Goal: Transaction & Acquisition: Purchase product/service

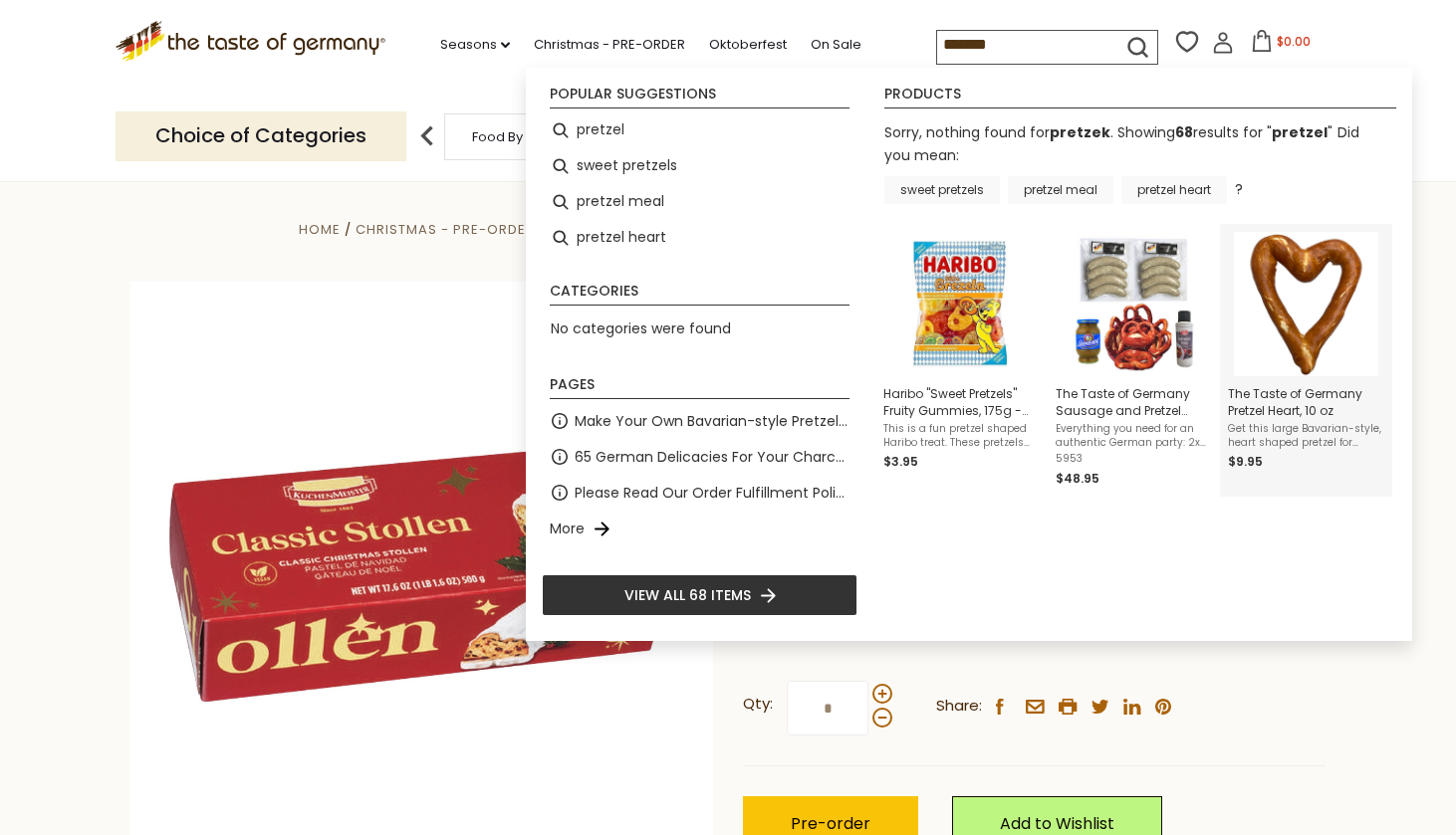
type input "*******"
click at [1321, 321] on img "The Taste of Germany Pretzel Heart, 10 oz" at bounding box center [1306, 304] width 145 height 144
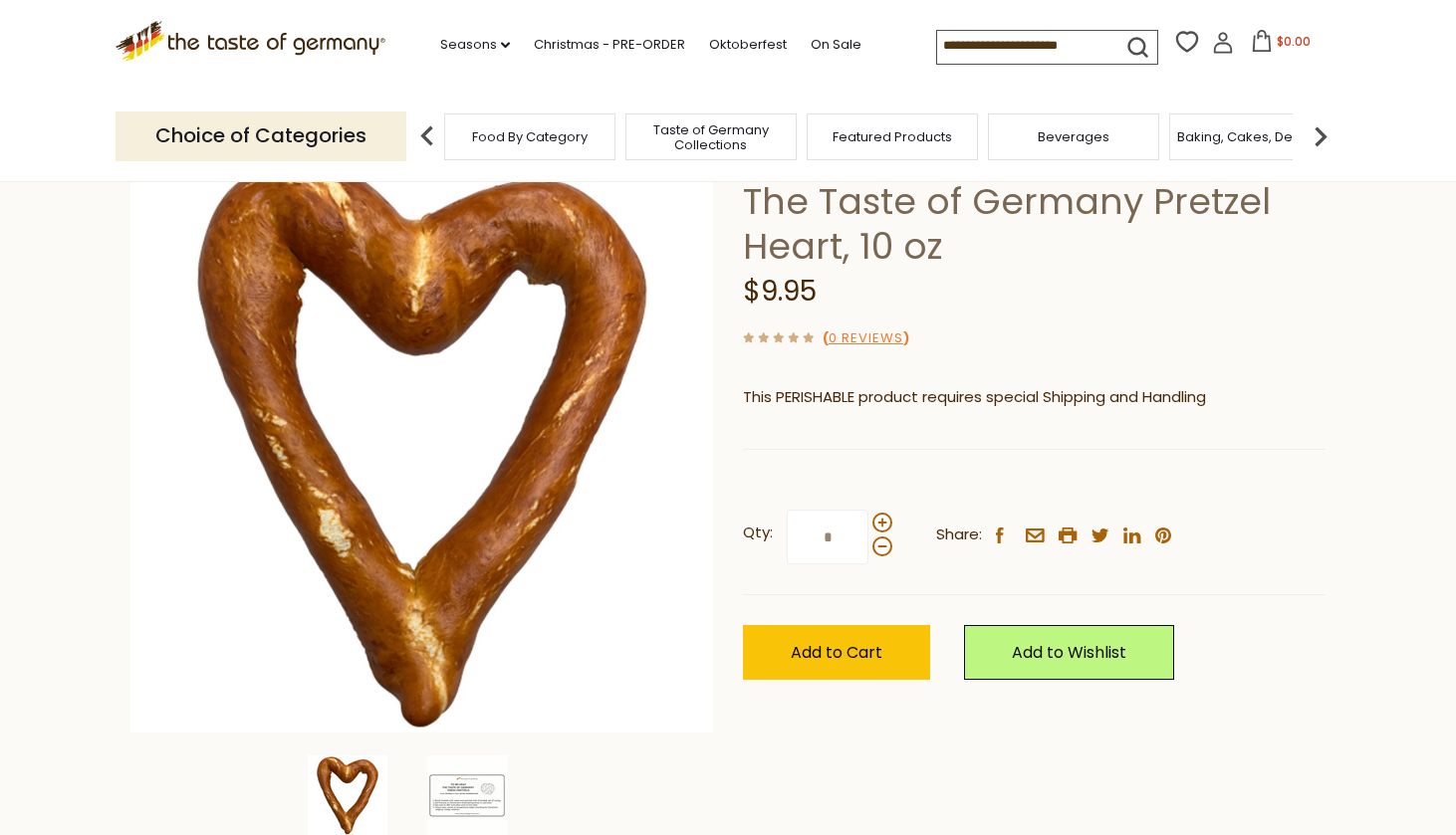
scroll to position [156, 0]
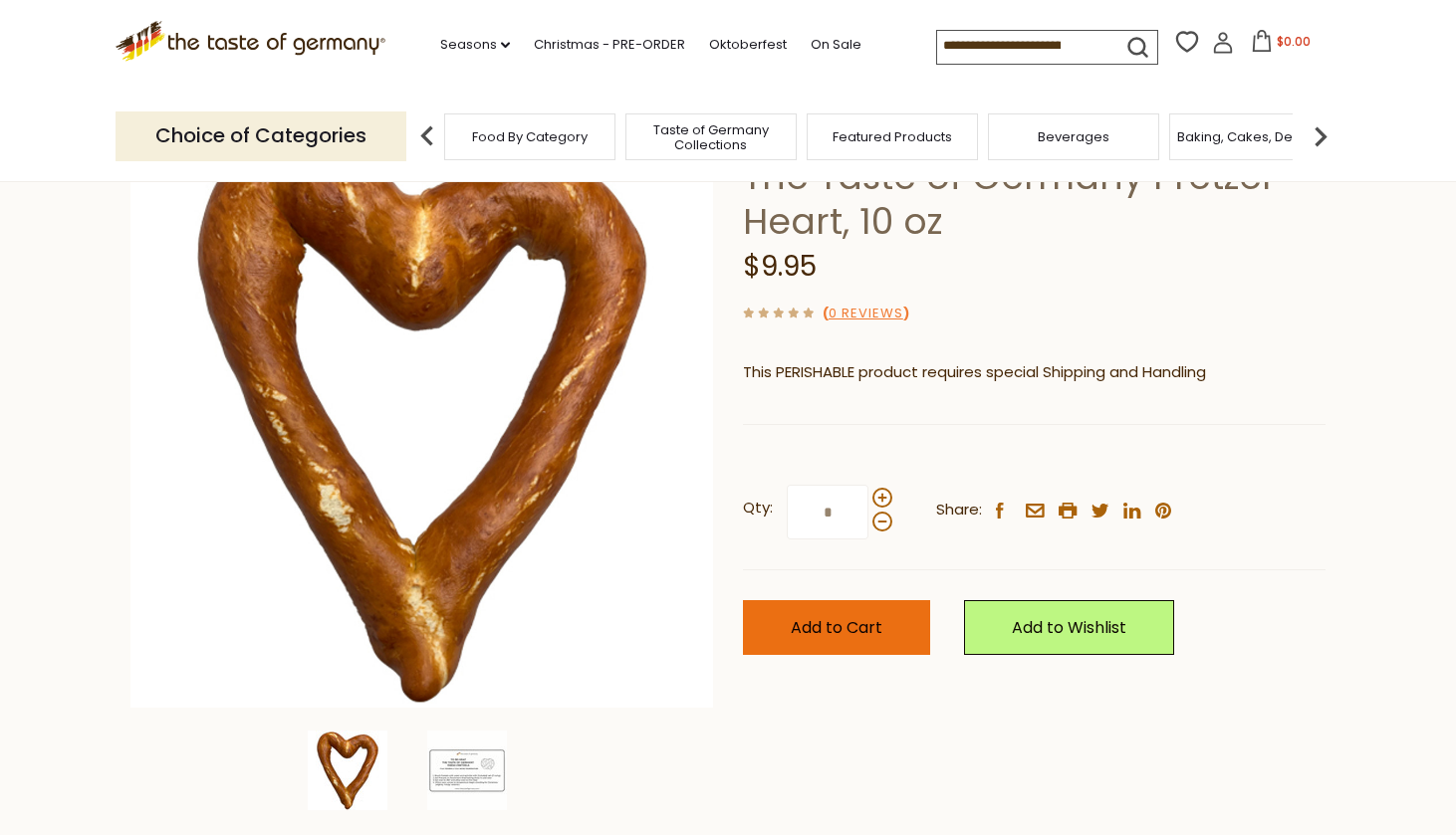
click at [855, 622] on span "Add to Cart" at bounding box center [837, 628] width 92 height 23
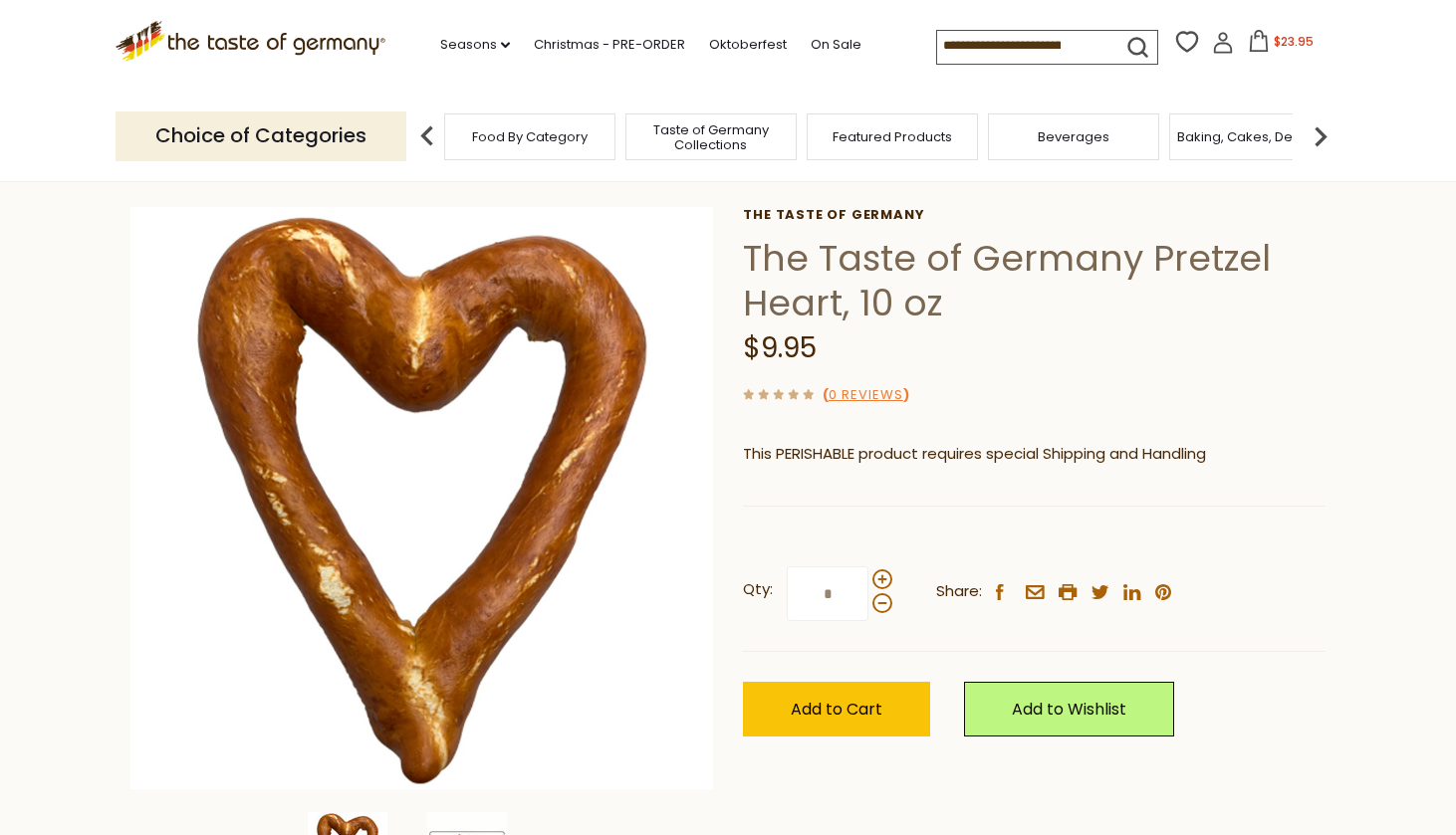
scroll to position [74, 0]
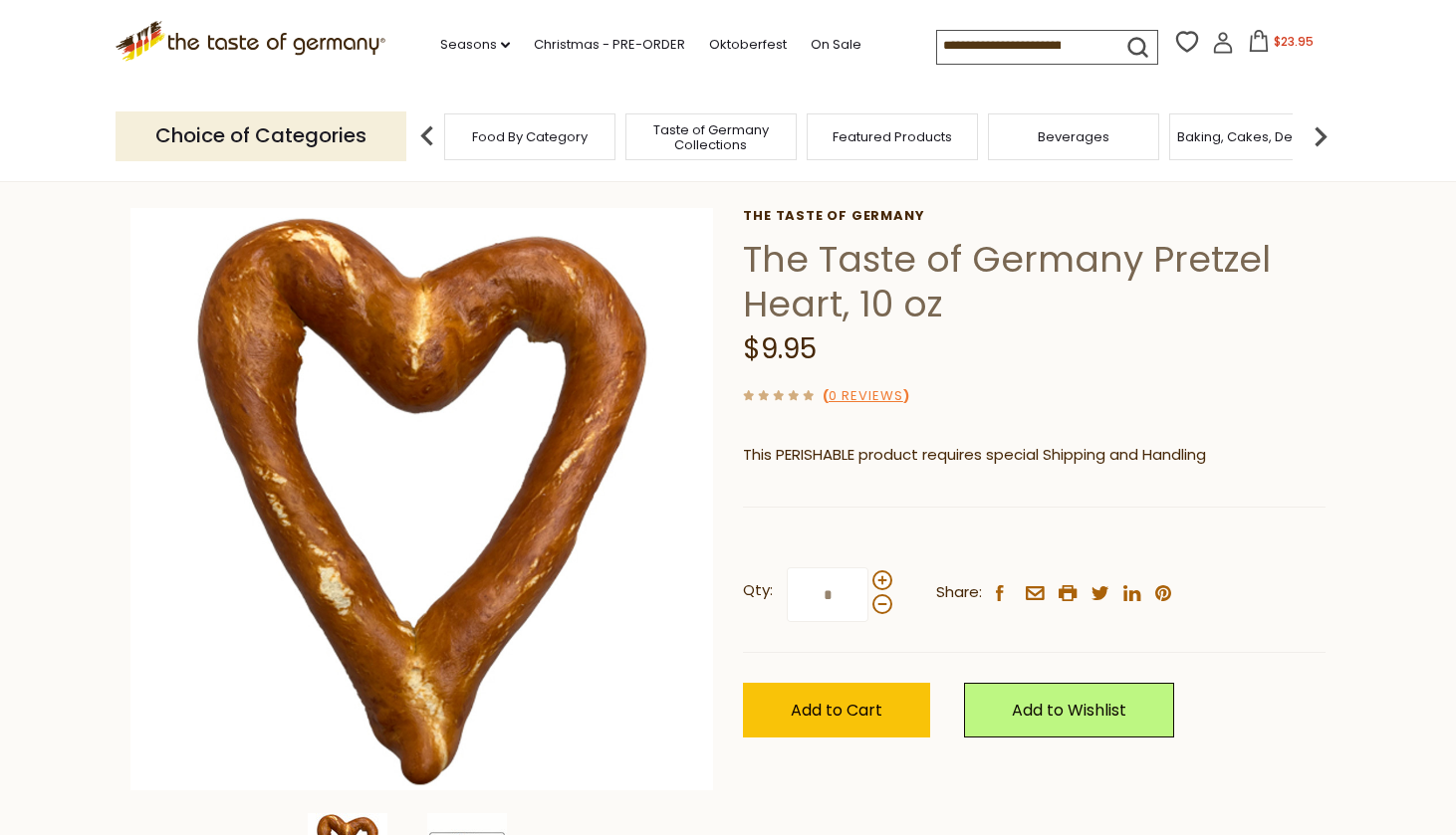
click at [937, 47] on input at bounding box center [1020, 45] width 168 height 28
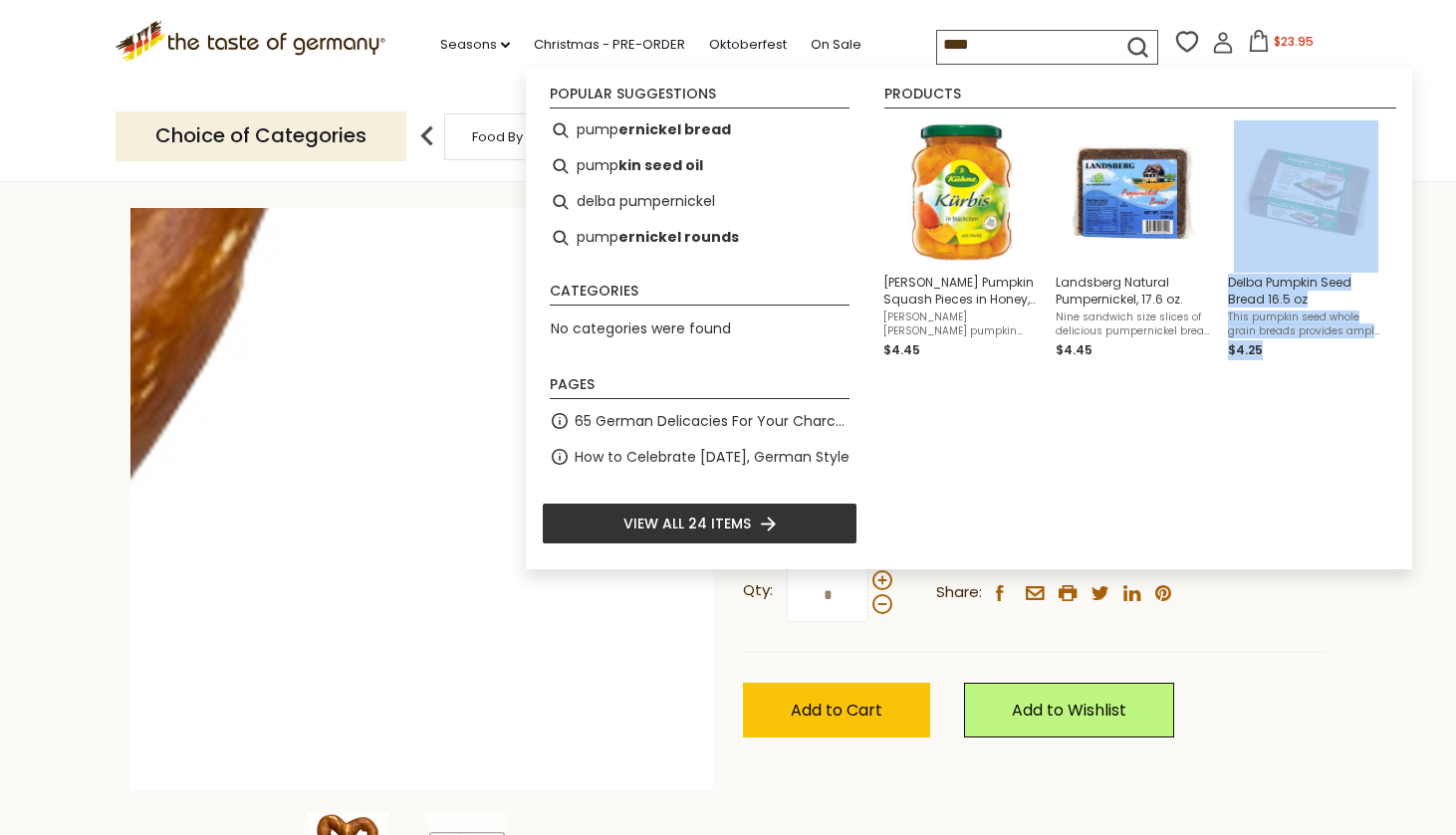
click at [711, 641] on img at bounding box center [422, 499] width 583 height 583
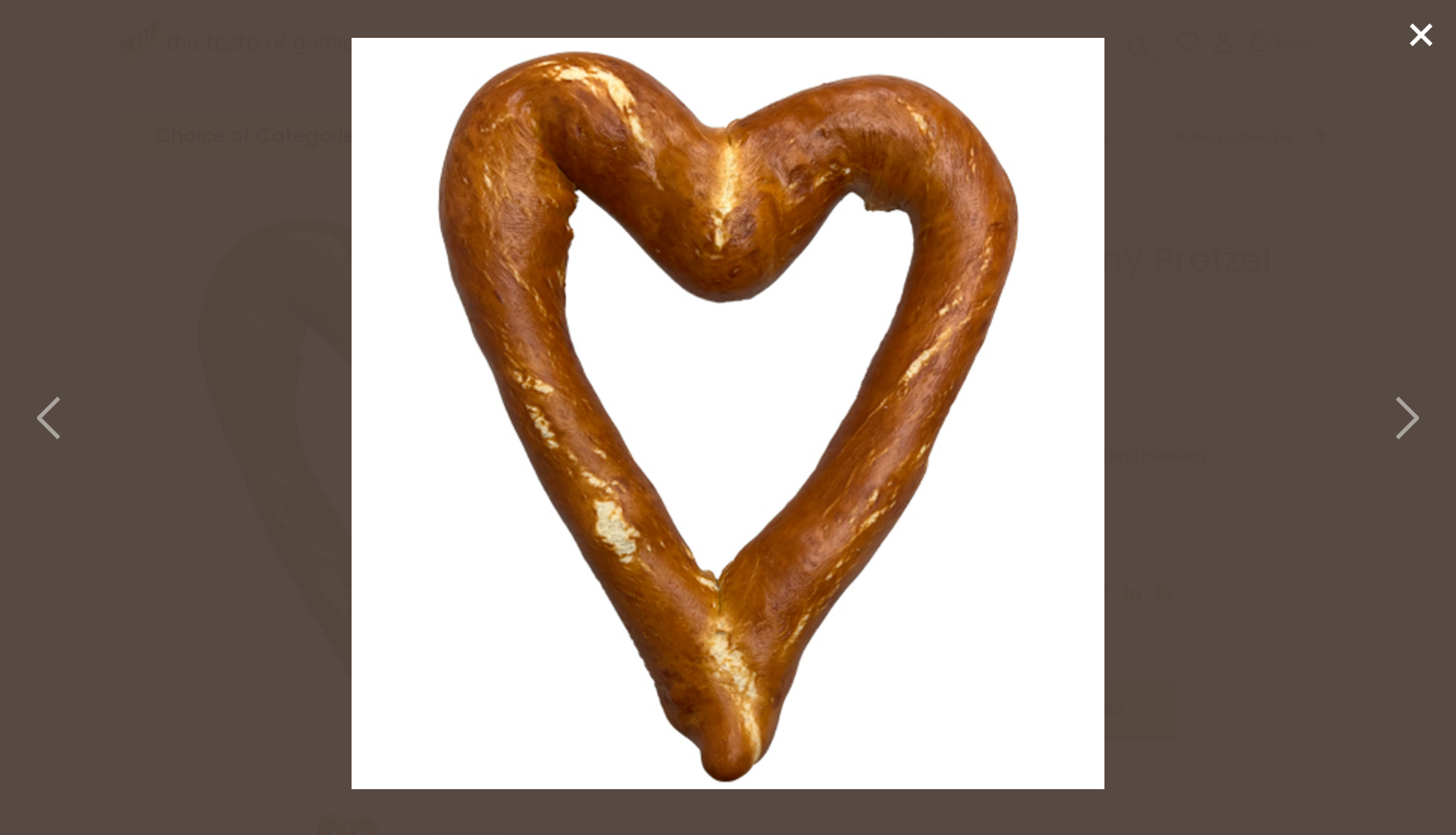
click at [1422, 35] on line at bounding box center [1421, 35] width 20 height 20
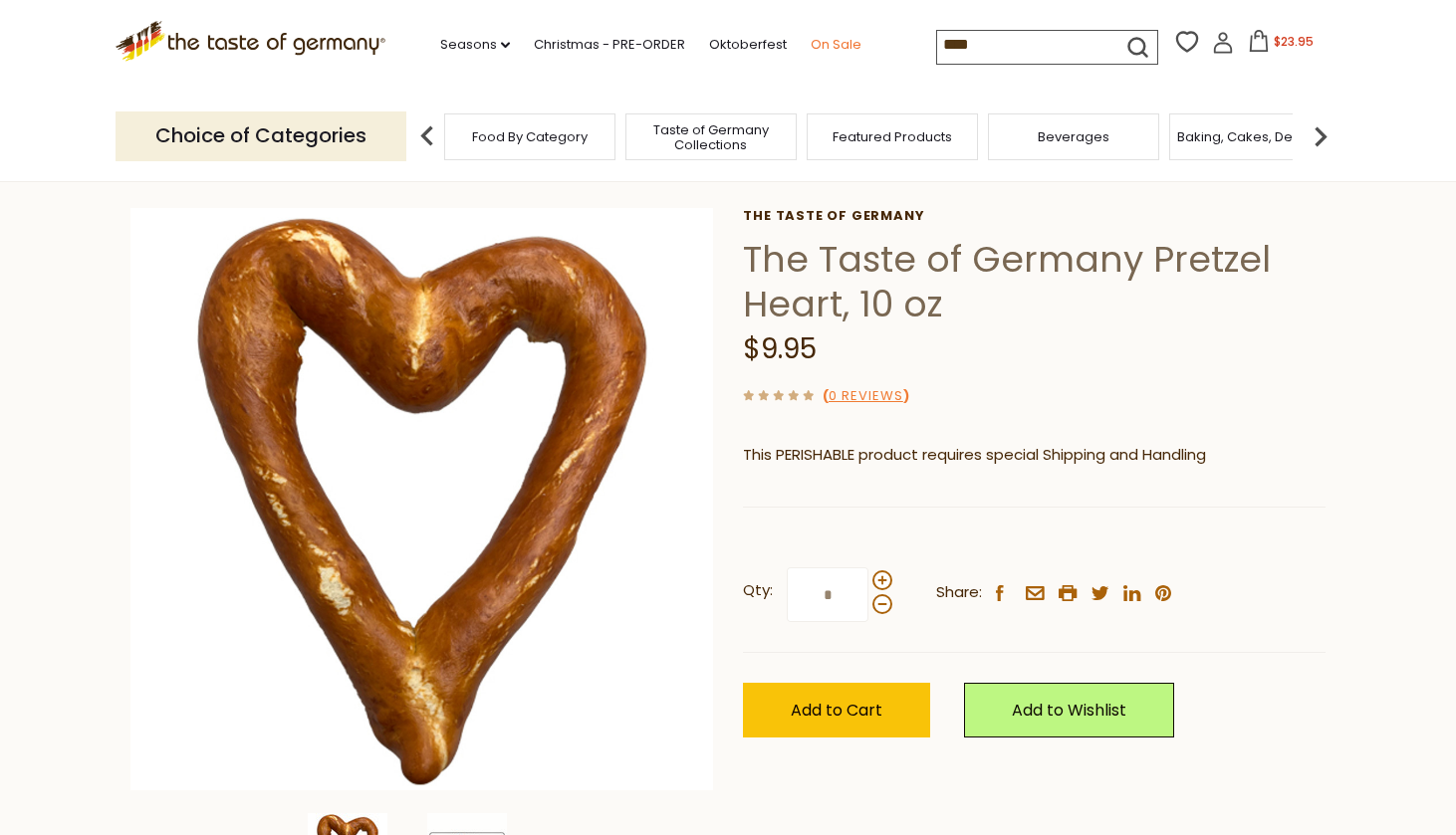
drag, startPoint x: 929, startPoint y: 44, endPoint x: 763, endPoint y: 32, distance: 166.4
click at [763, 32] on div ".st0{fill:#EDD300;} .st1{fill:#D33E21;} .st0{fill:#EDD300;} .st1{fill:#D33E21;}…" at bounding box center [728, 46] width 1225 height 92
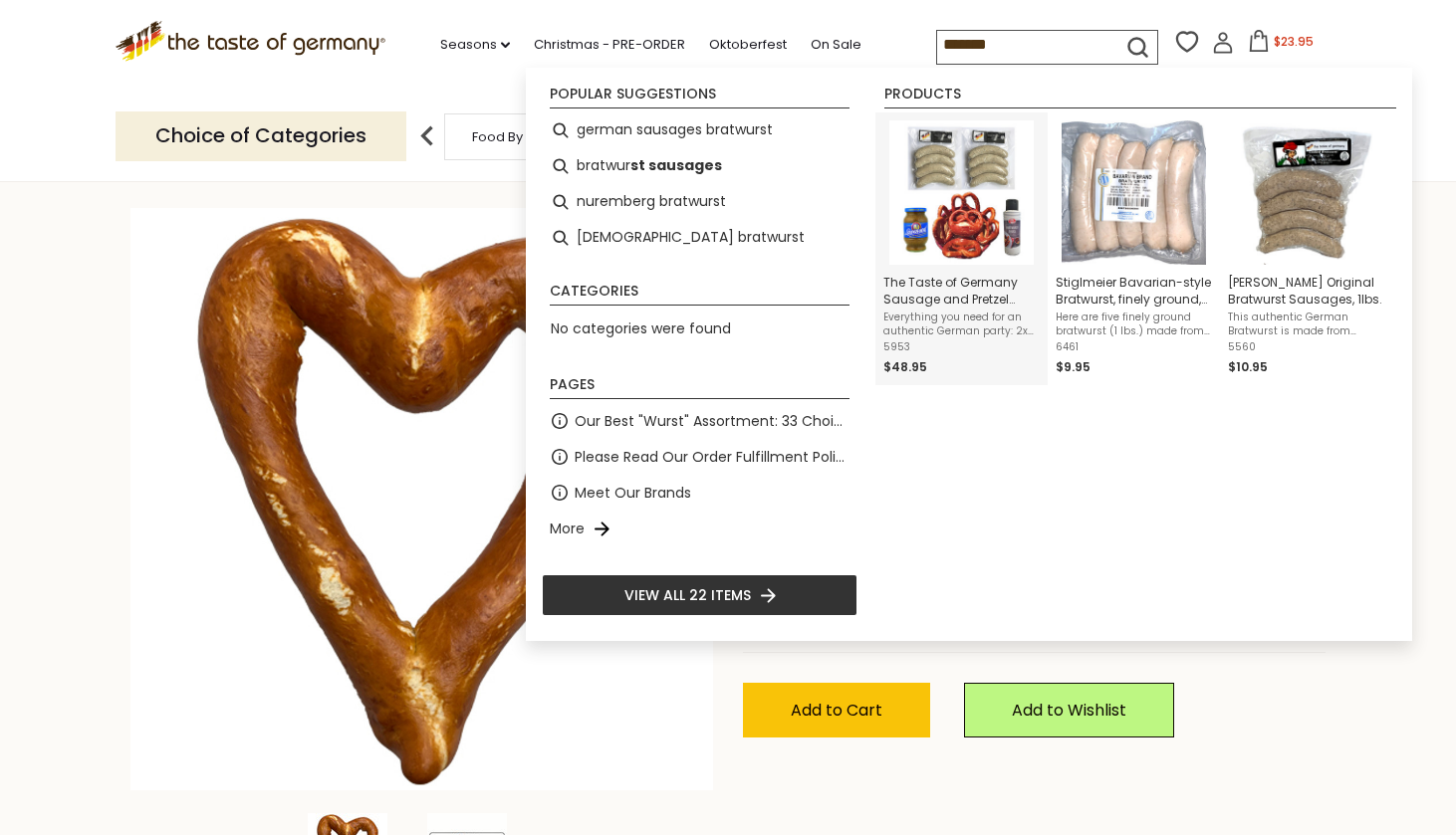
type input "*******"
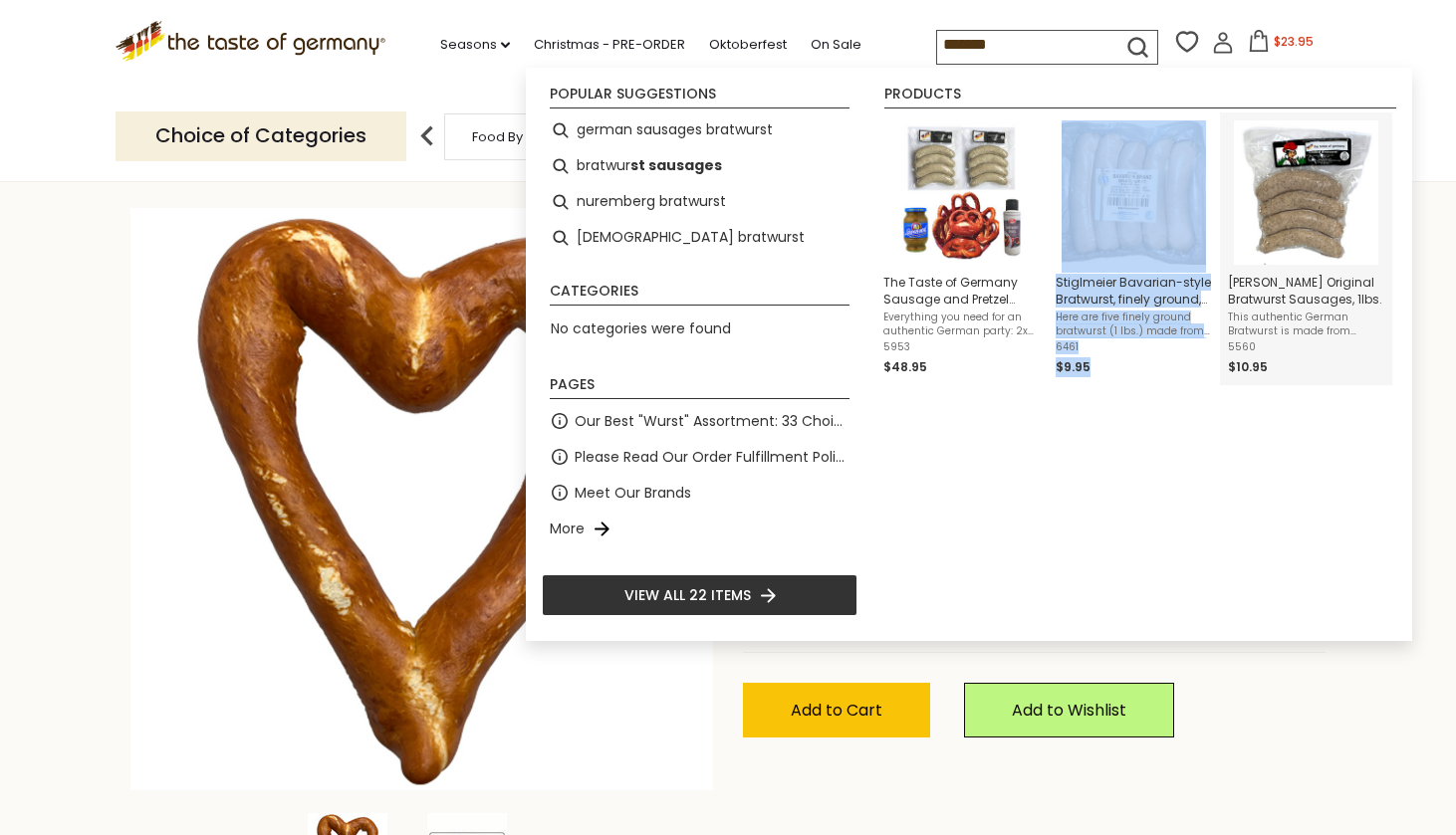
click at [1278, 281] on span "Binkert’s Original Bratwurst Sausages, 1lbs." at bounding box center [1306, 291] width 156 height 34
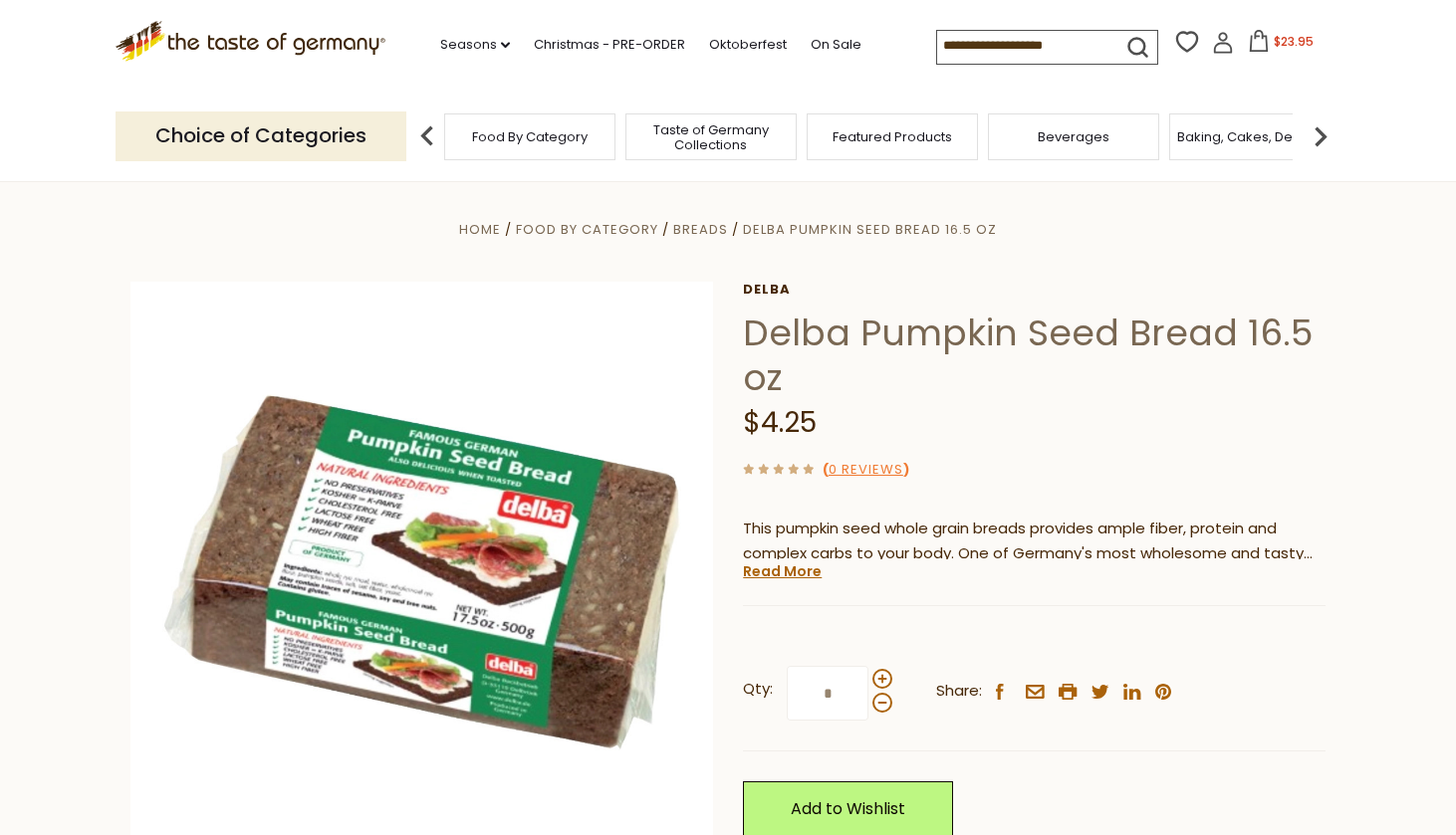
scroll to position [3, 0]
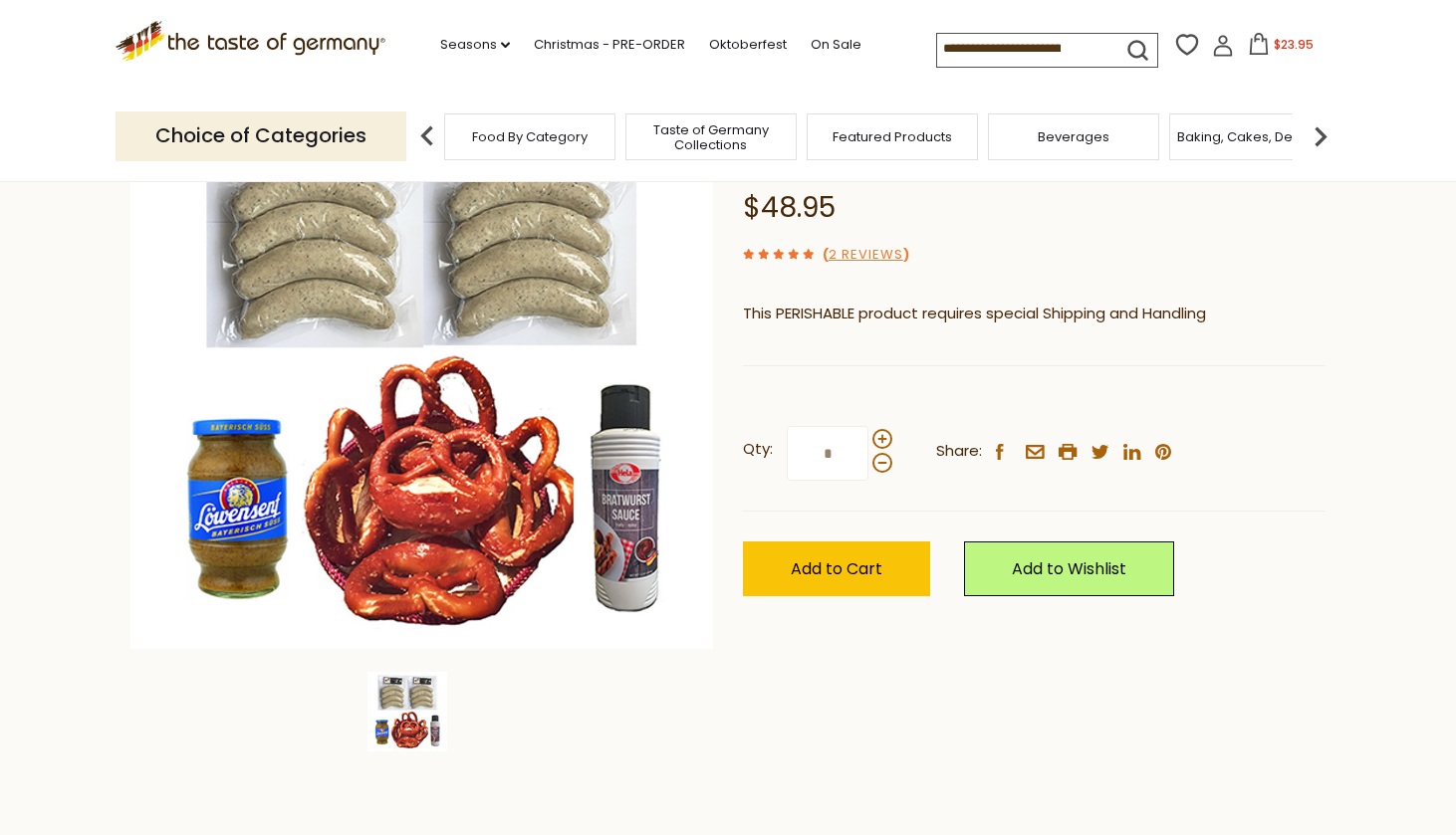
scroll to position [219, 0]
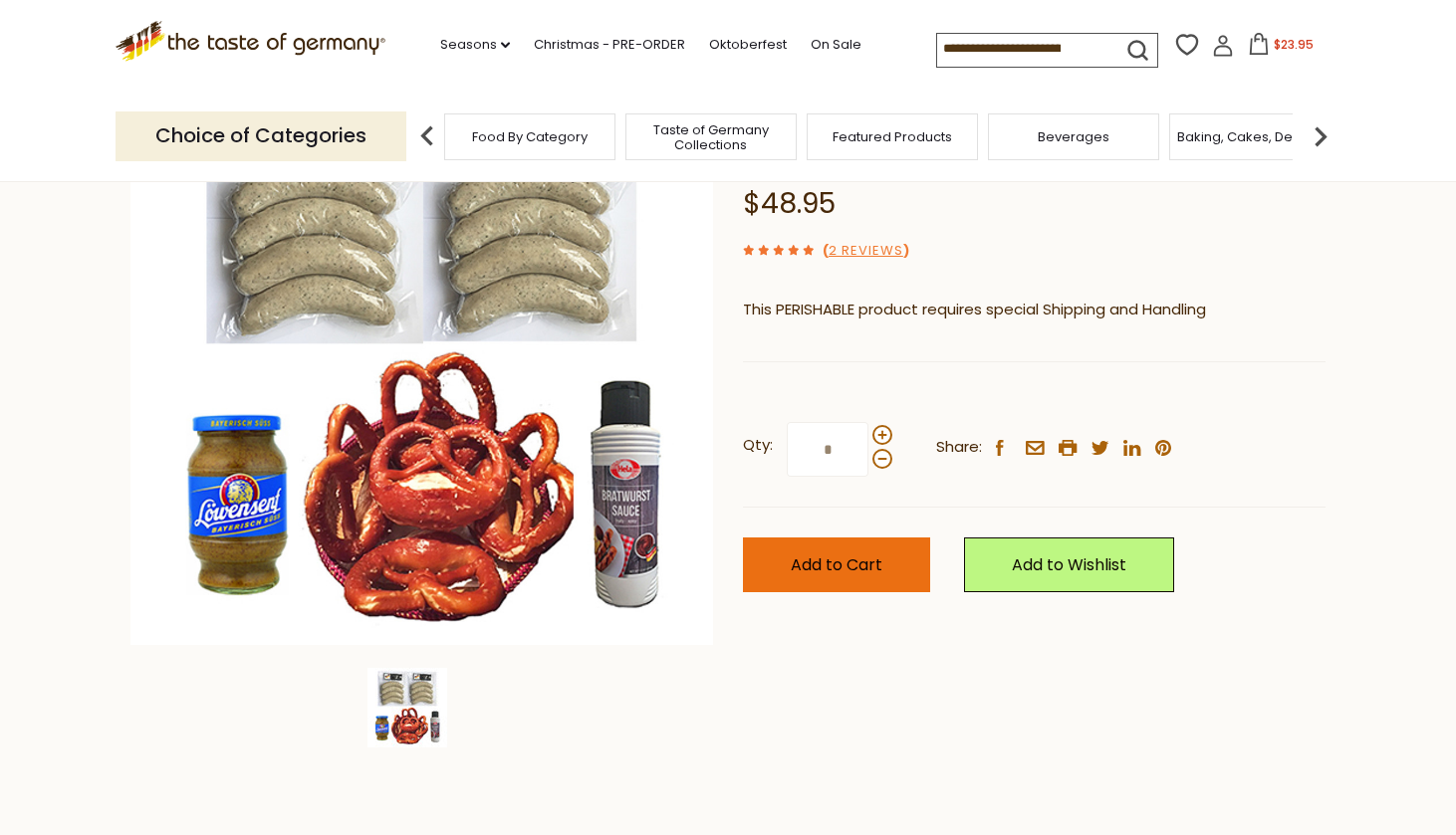
click at [803, 561] on span "Add to Cart" at bounding box center [837, 565] width 92 height 23
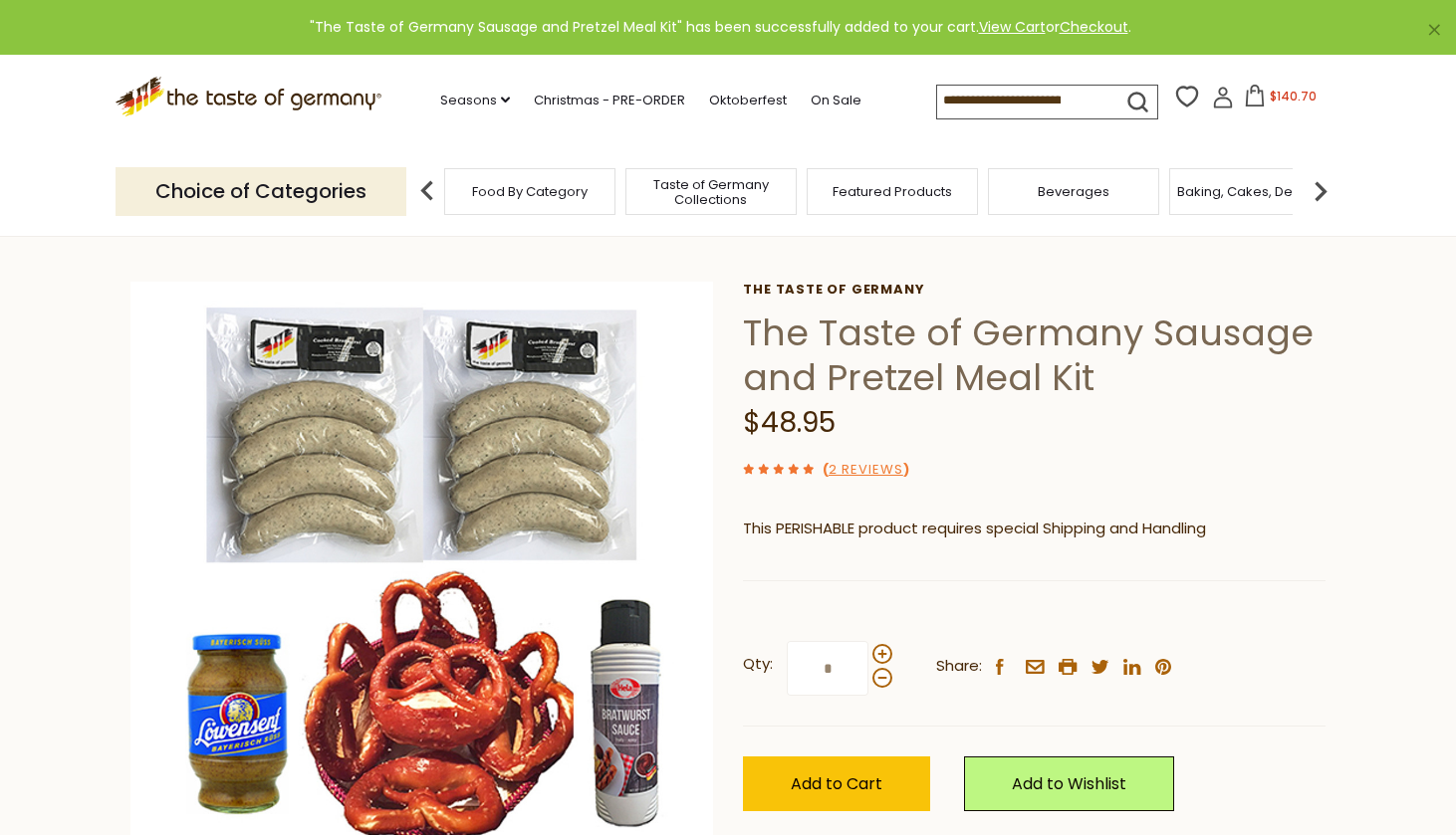
scroll to position [0, 0]
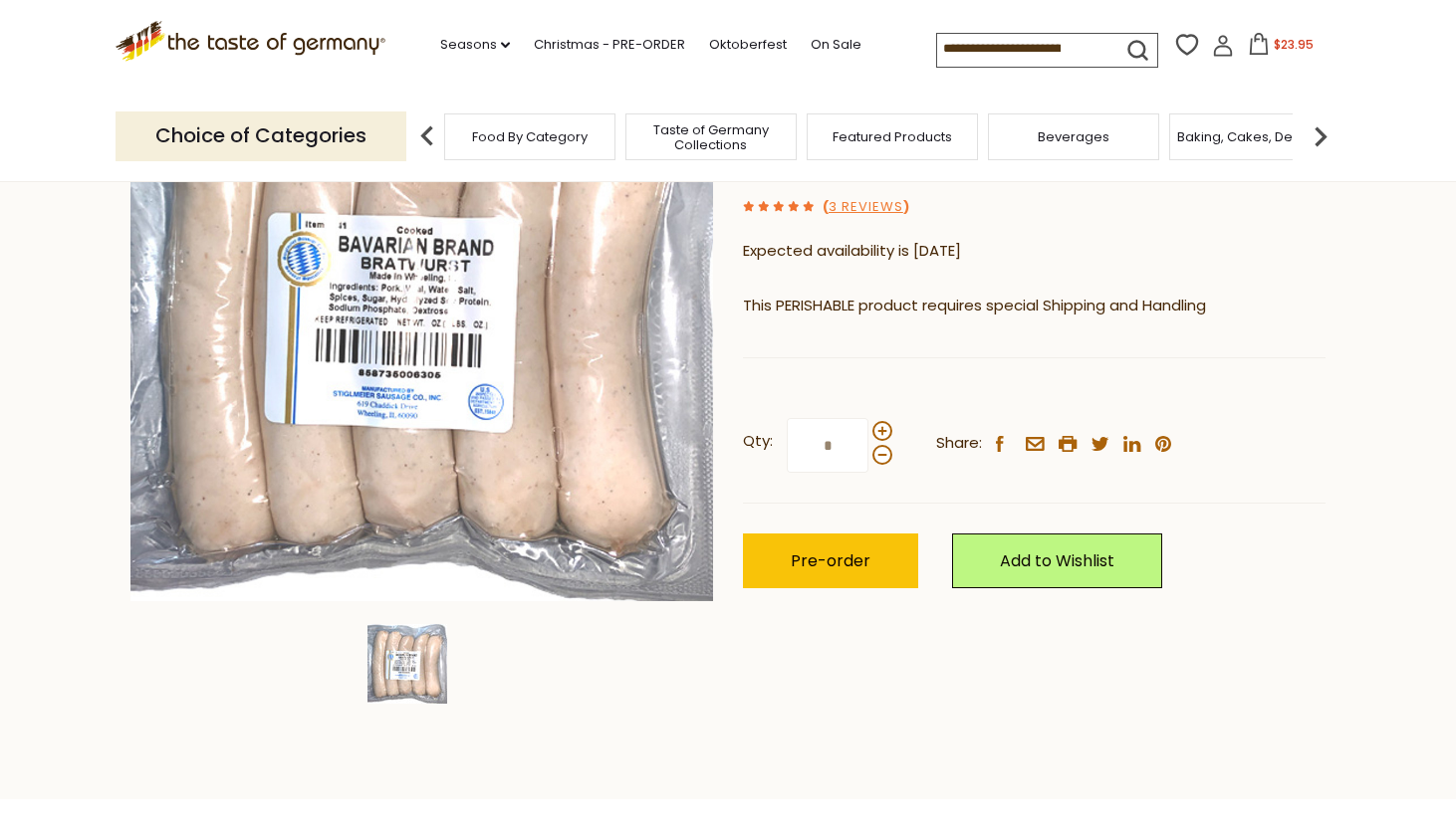
scroll to position [280, 0]
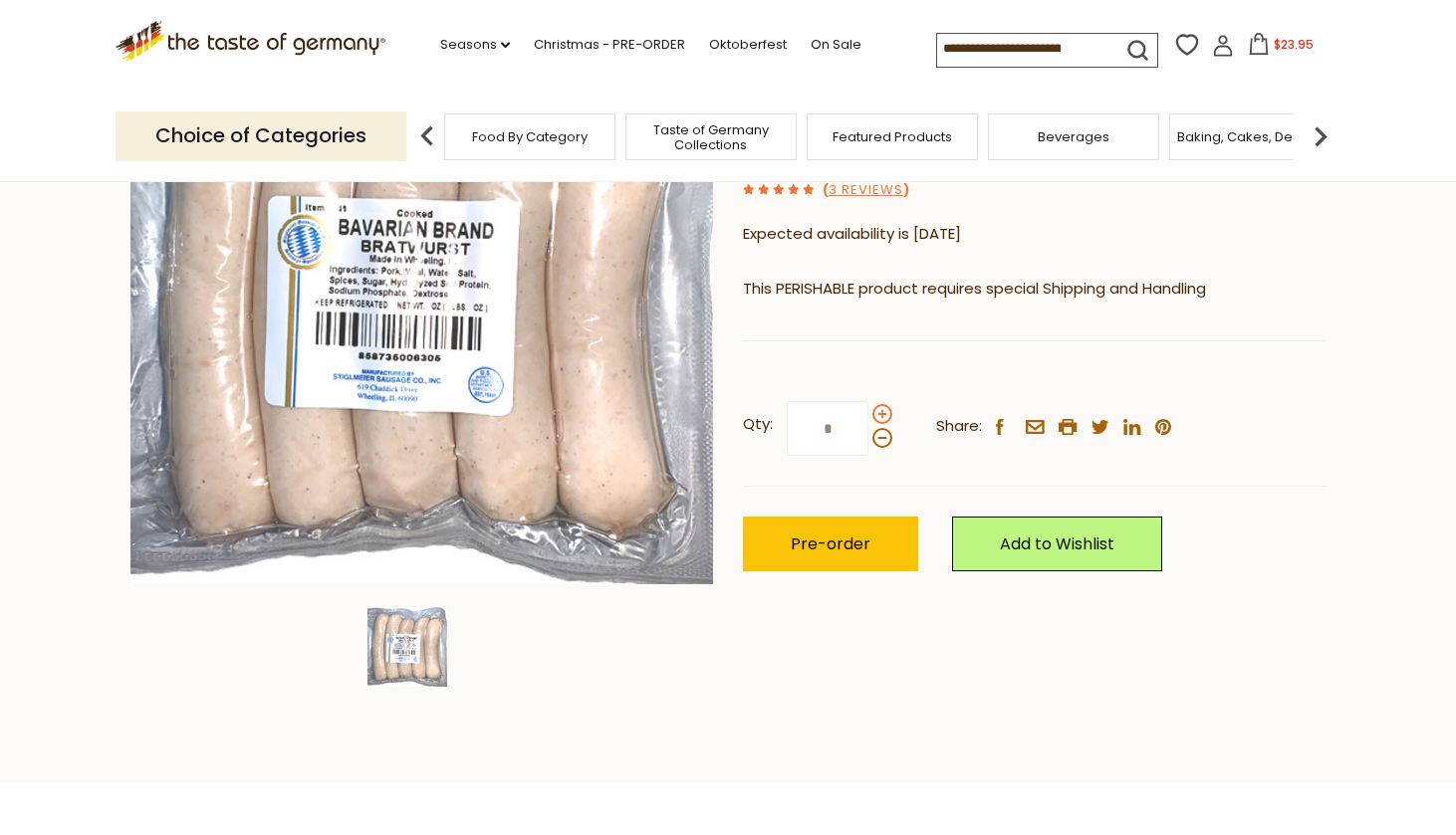
click at [883, 413] on span at bounding box center [882, 415] width 20 height 20
click at [868, 413] on input "*" at bounding box center [828, 428] width 82 height 55
type input "*"
click at [837, 540] on span "Pre-order" at bounding box center [831, 544] width 80 height 23
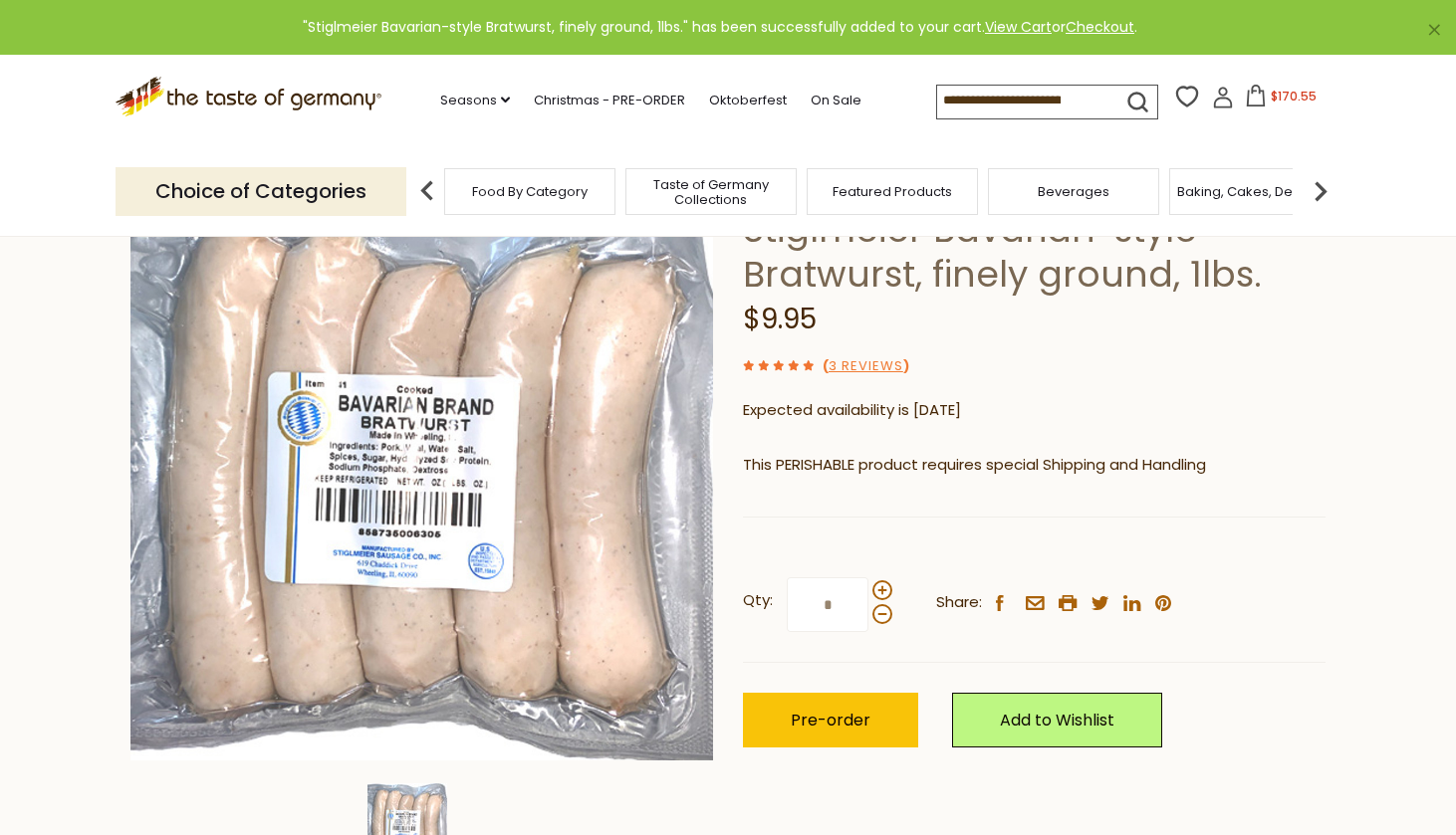
scroll to position [41, 0]
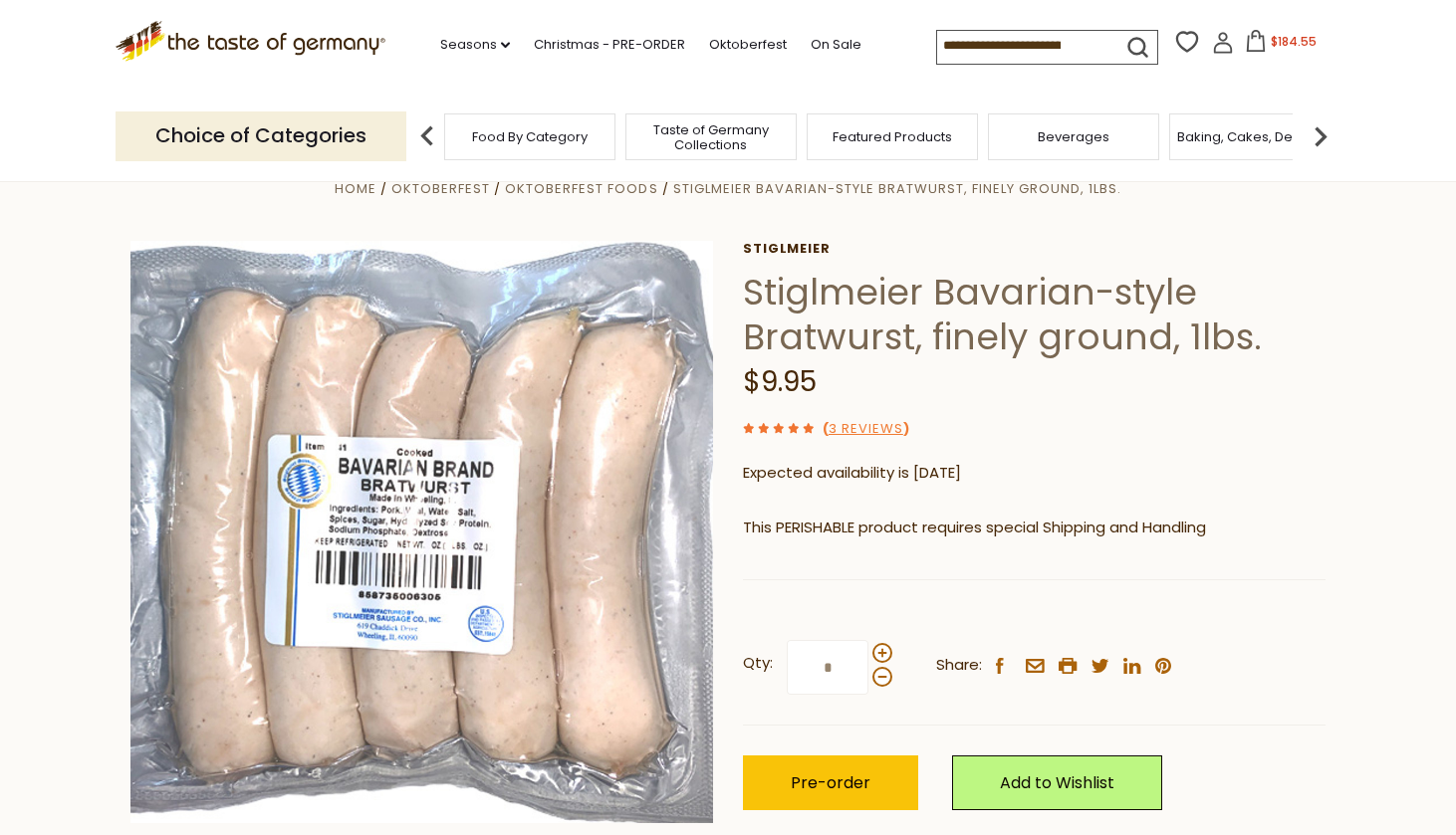
click at [1241, 95] on div "Choice of Categories Food By Category Taste of Germany Collections Featured Pro…" at bounding box center [728, 136] width 1225 height 89
click at [1271, 40] on span "$184.55" at bounding box center [1294, 41] width 46 height 17
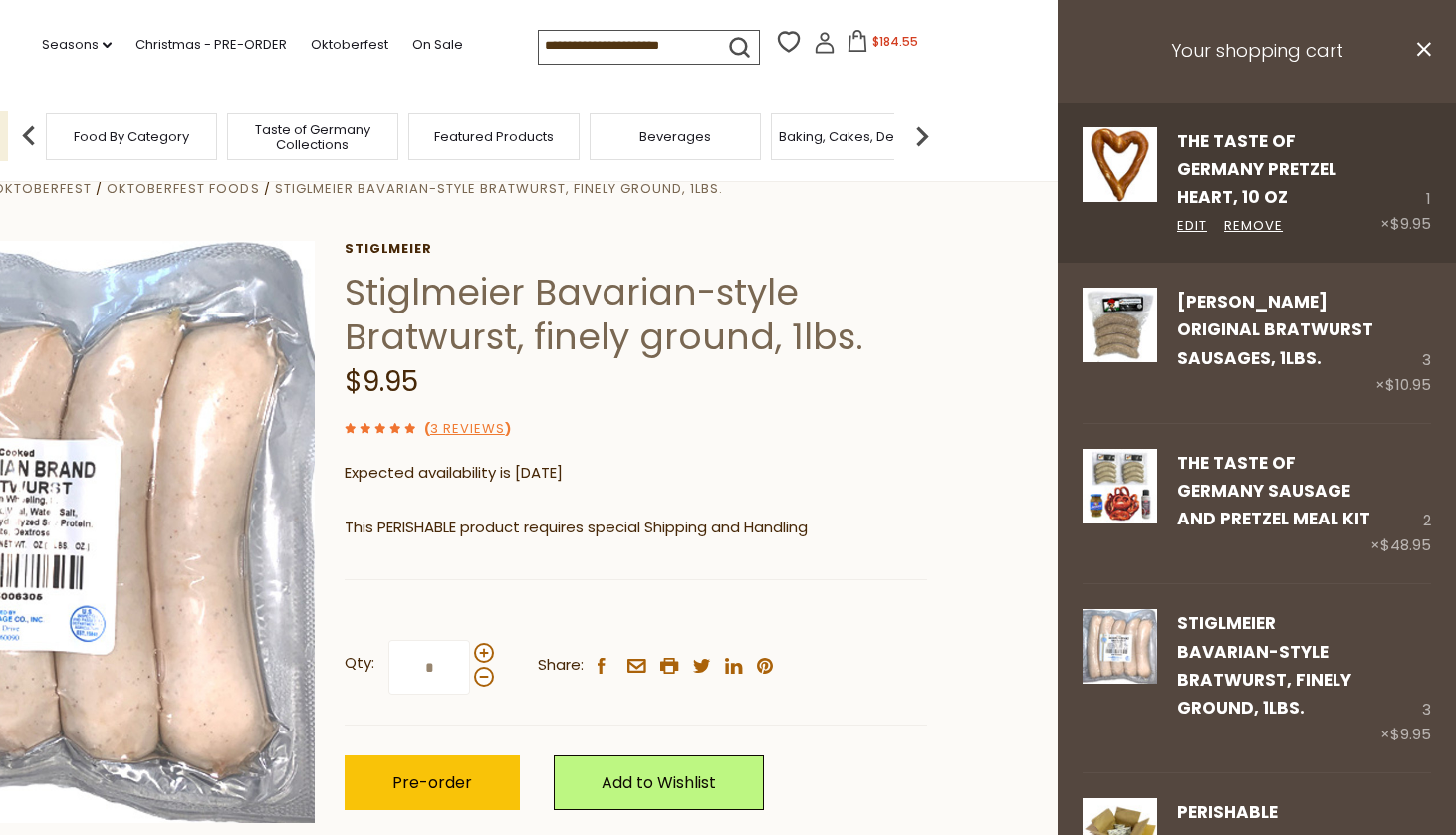
click at [1425, 168] on div "1 × $9.95" at bounding box center [1405, 182] width 51 height 111
click at [1426, 170] on div "1 × $9.95" at bounding box center [1405, 182] width 51 height 111
click at [1425, 169] on div "1 × $9.95" at bounding box center [1405, 182] width 51 height 111
click at [1250, 216] on link "Remove" at bounding box center [1253, 226] width 59 height 21
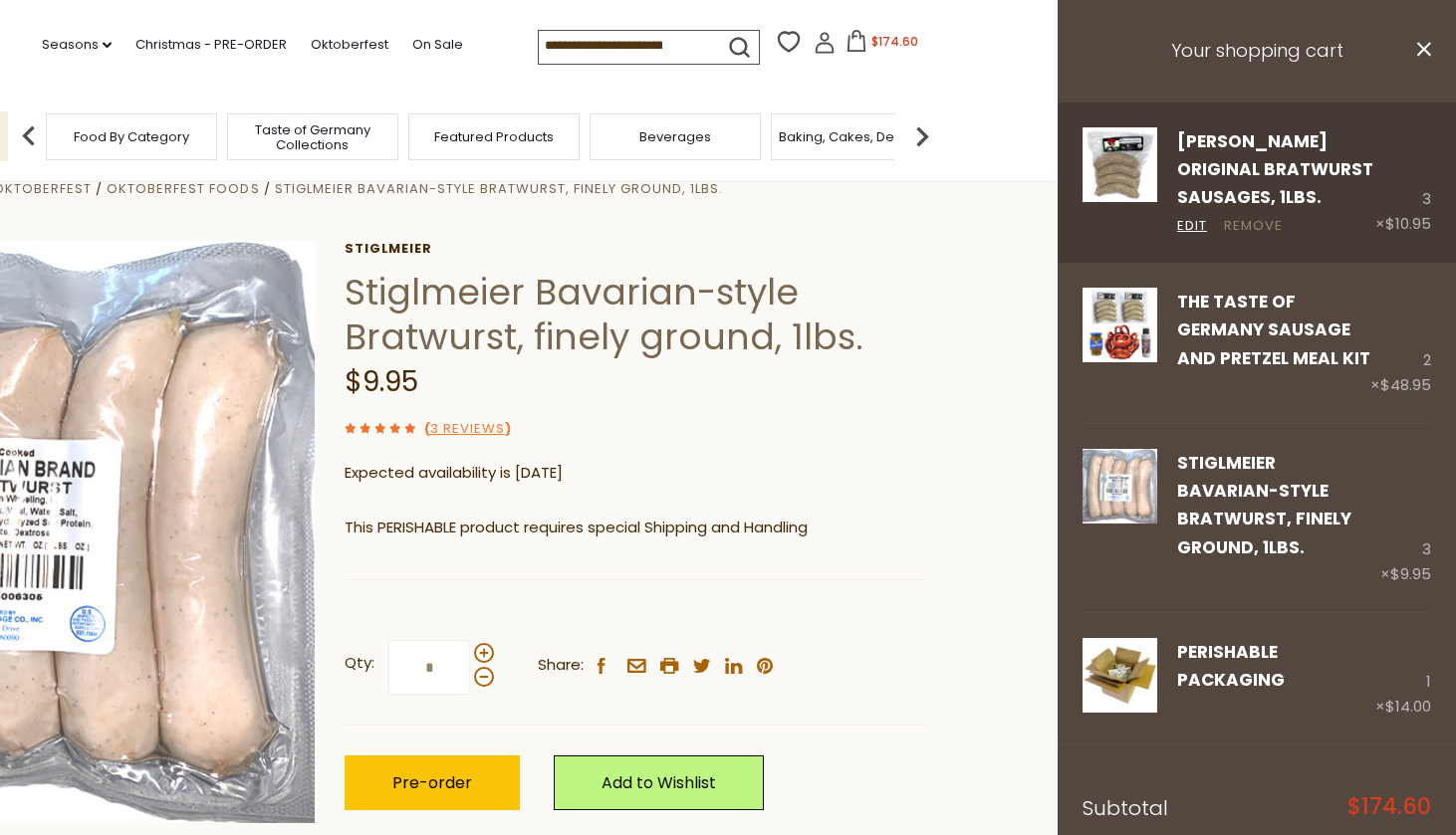
click at [1244, 226] on link "Remove" at bounding box center [1253, 226] width 59 height 21
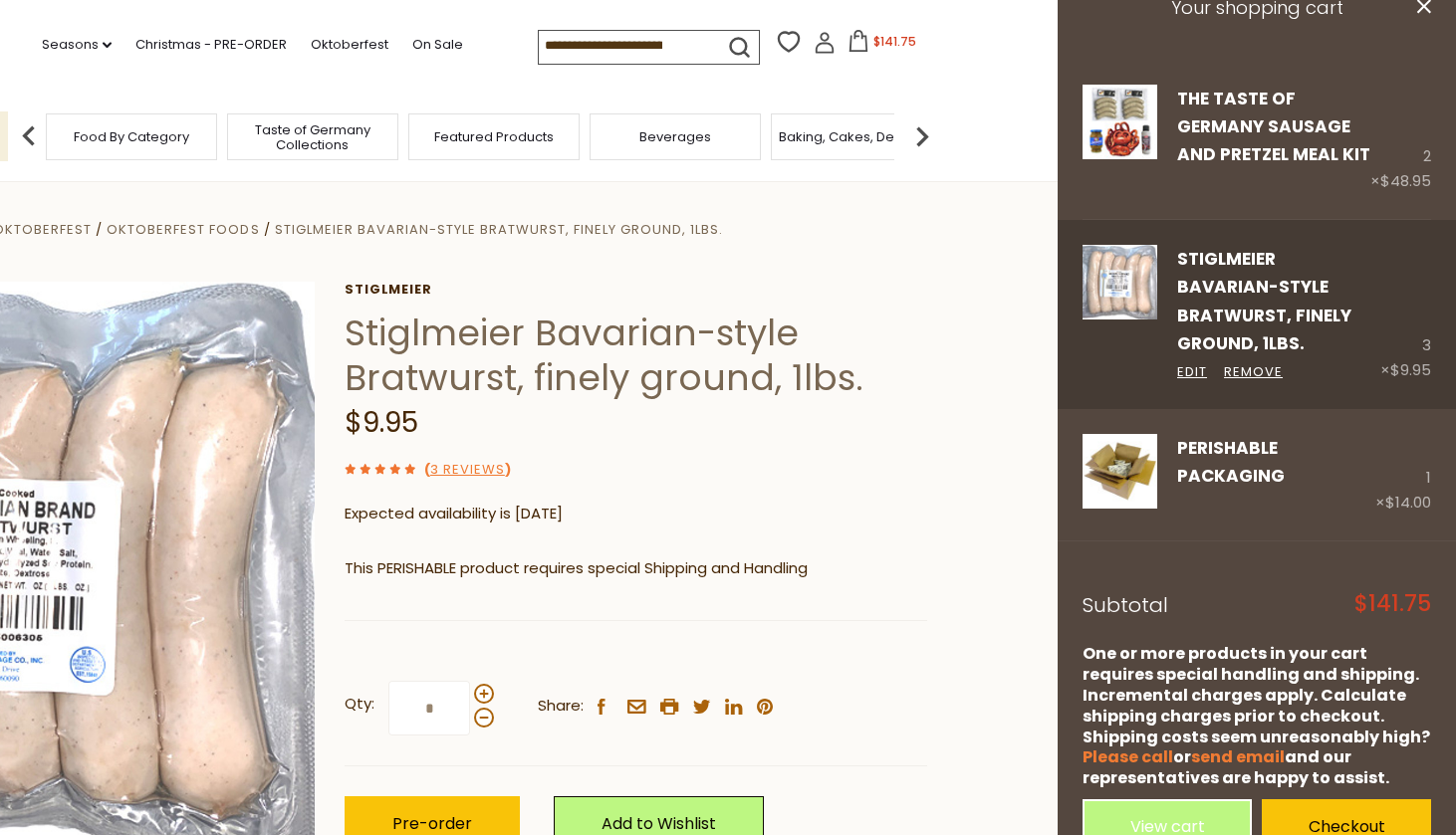
scroll to position [42, 0]
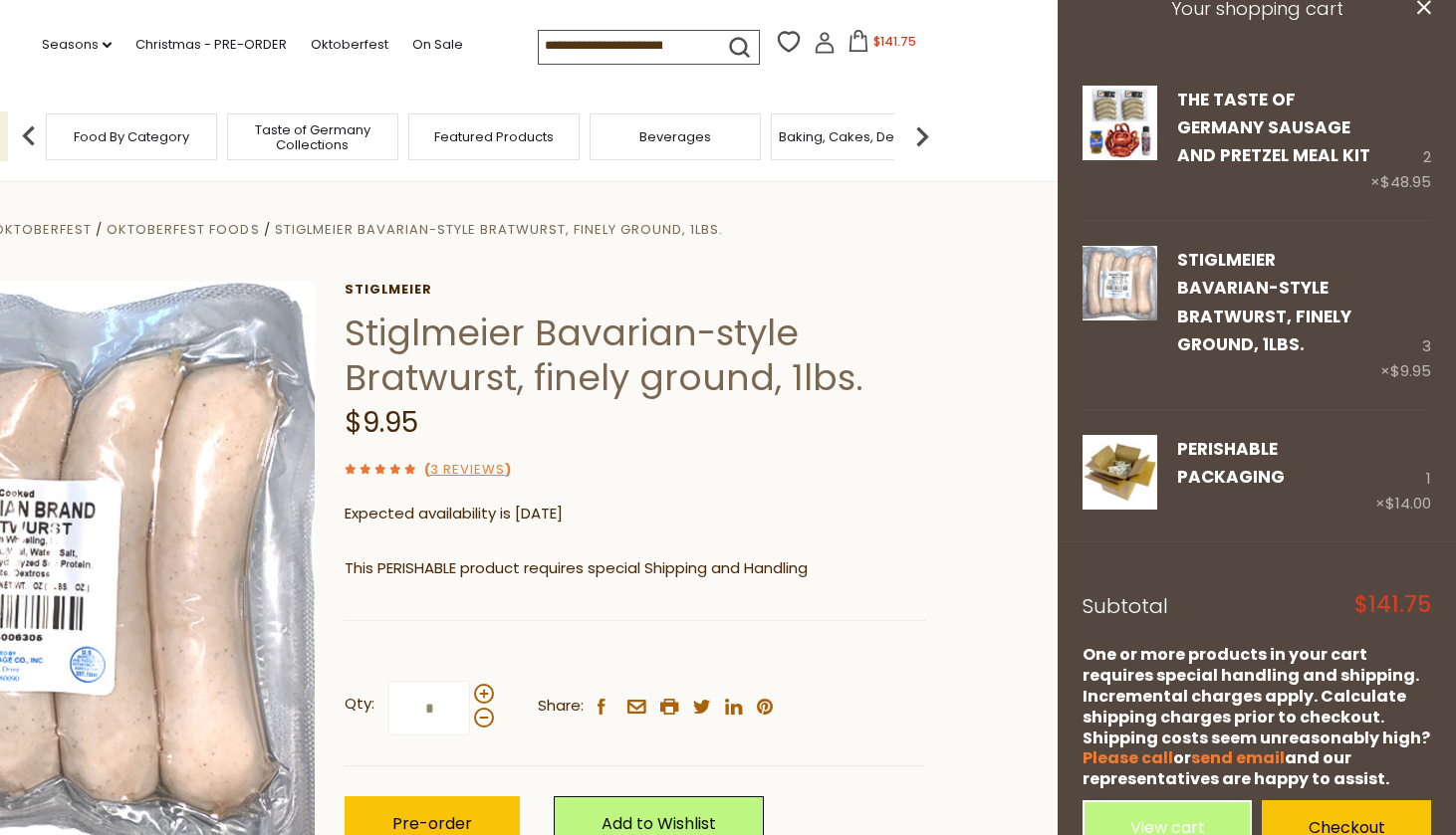
click at [902, 302] on div "Stiglmeier Stiglmeier Bavarian-style Bratwurst, finely ground, 1lbs. $9.95 ( 3 …" at bounding box center [636, 589] width 583 height 615
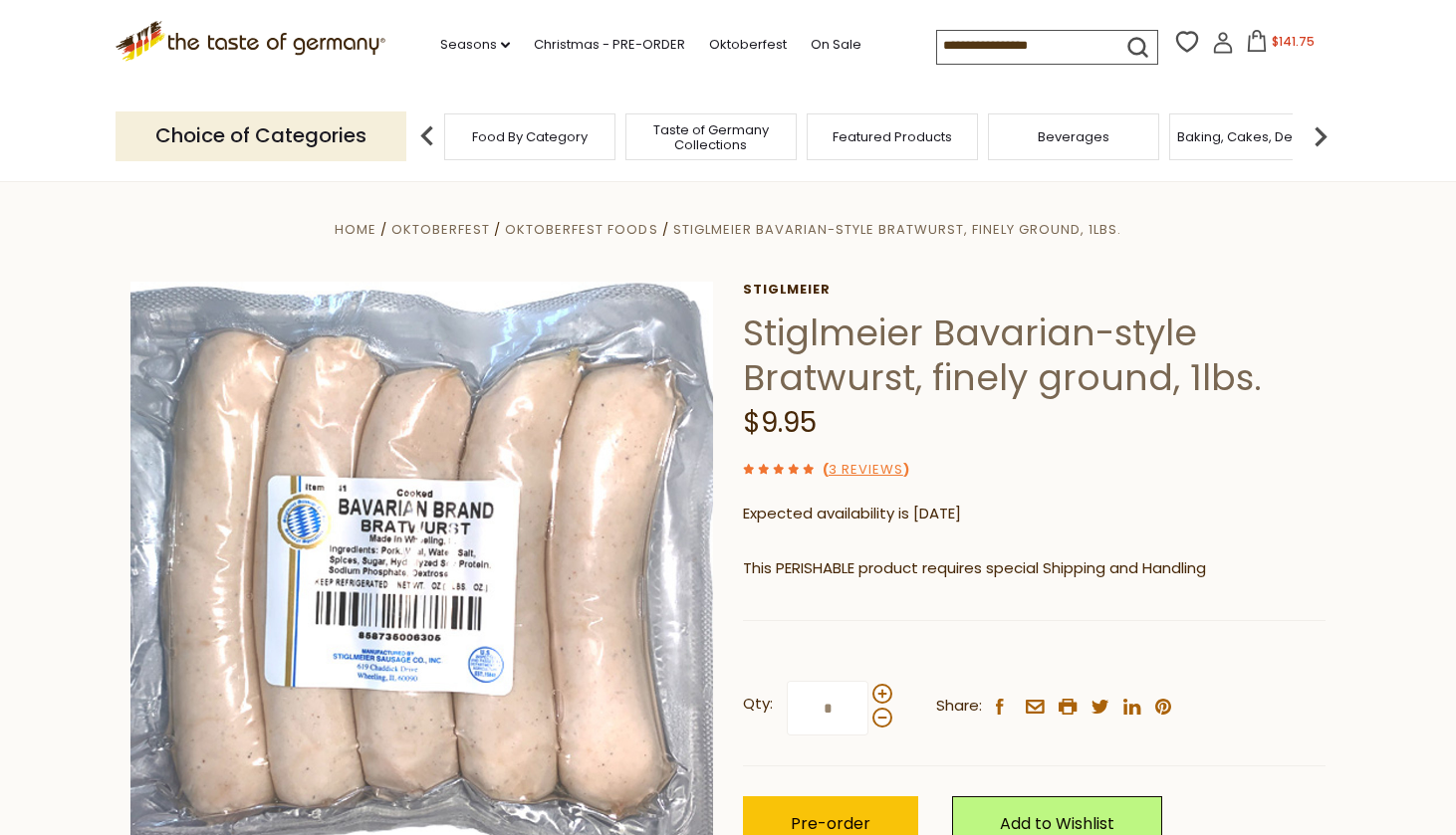
click at [937, 53] on input at bounding box center [1020, 45] width 168 height 28
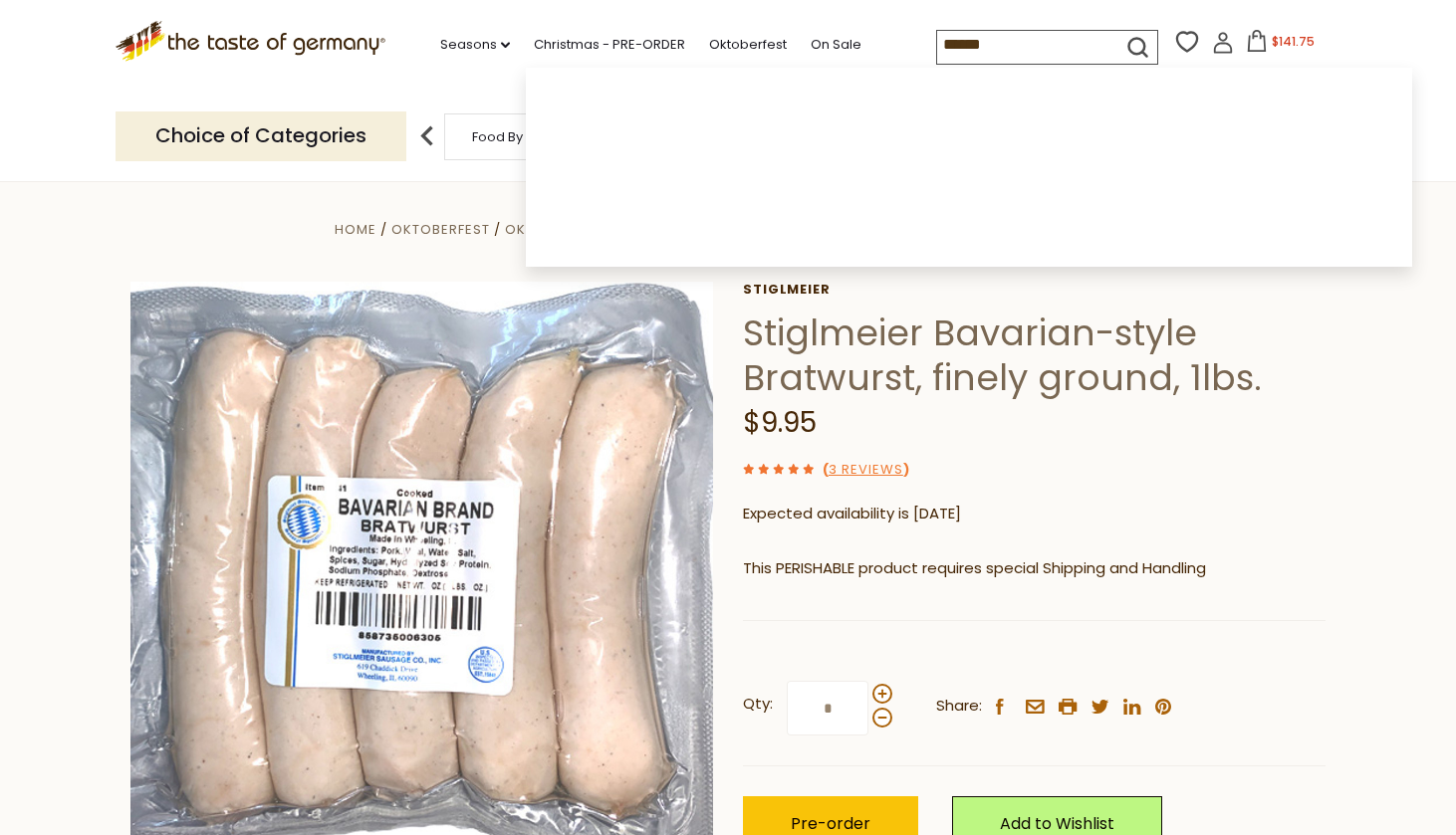
type input "*******"
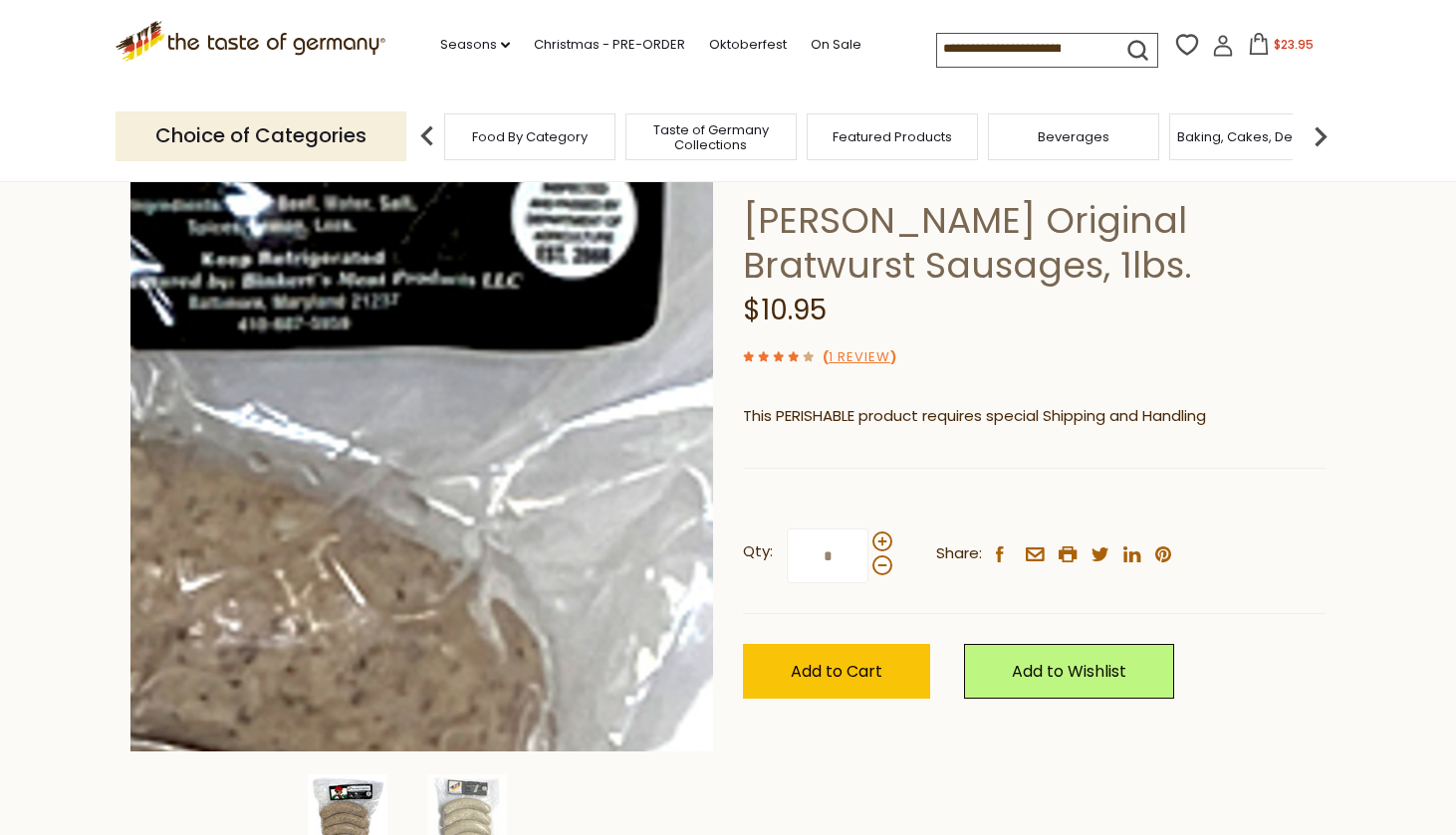
scroll to position [122, 0]
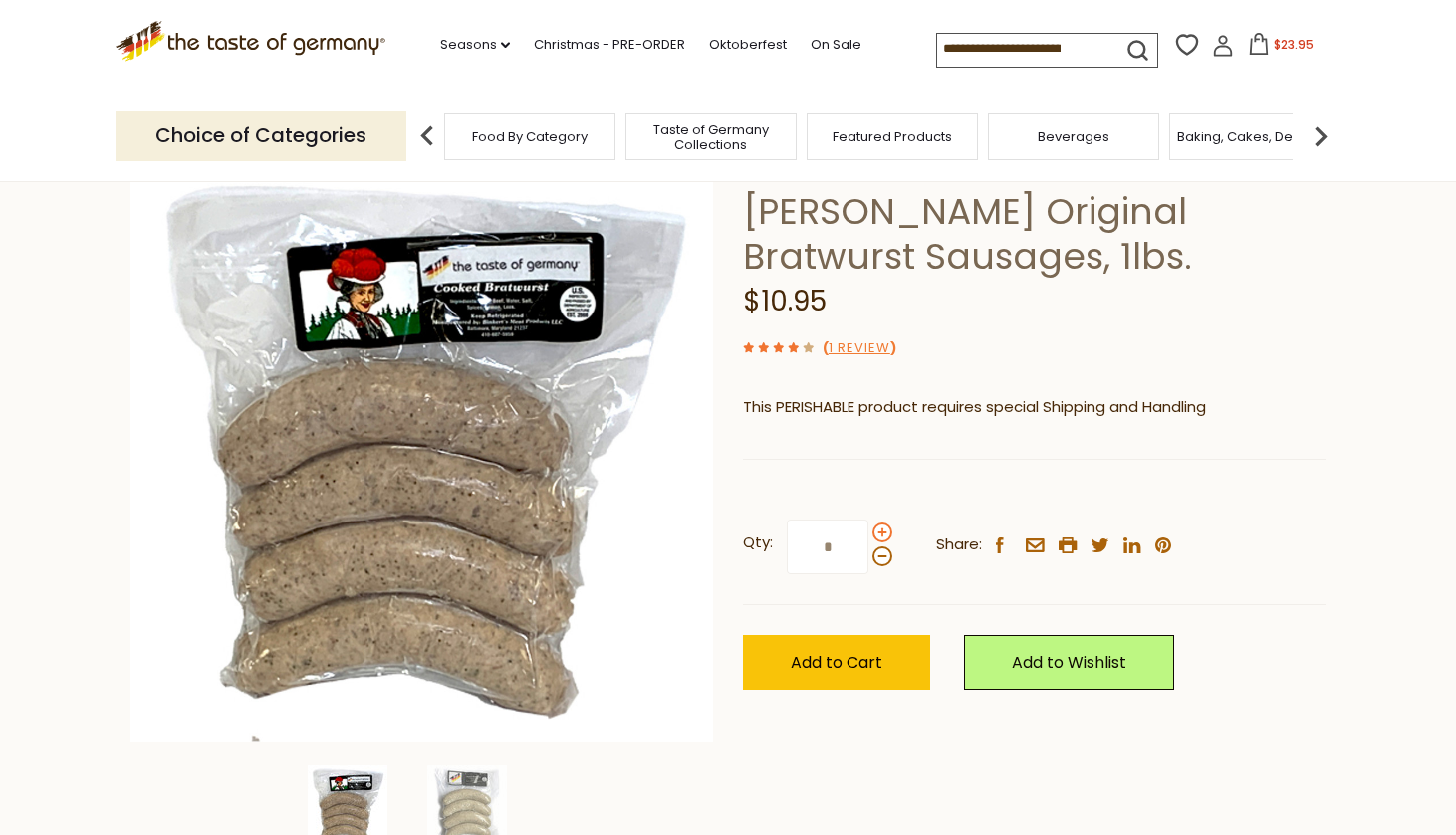
click at [879, 529] on span at bounding box center [882, 533] width 20 height 20
click at [868, 529] on input "*" at bounding box center [828, 547] width 82 height 55
click at [879, 556] on span at bounding box center [882, 557] width 20 height 20
click at [868, 556] on input "*" at bounding box center [828, 547] width 82 height 55
click at [880, 534] on span at bounding box center [882, 533] width 20 height 20
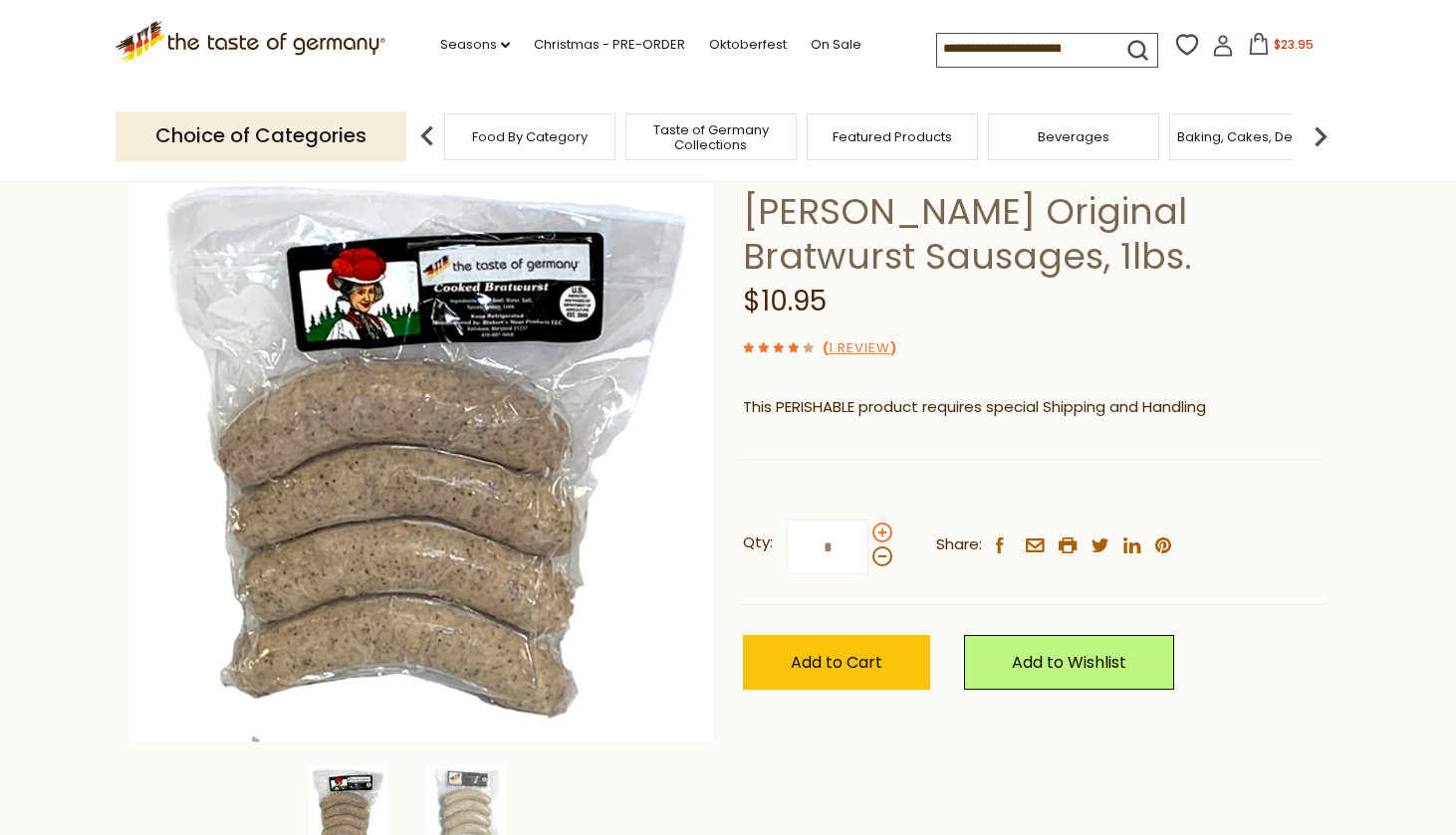
click at [868, 534] on input "*" at bounding box center [828, 547] width 82 height 55
type input "*"
click at [833, 658] on span "Add to Cart" at bounding box center [837, 663] width 92 height 23
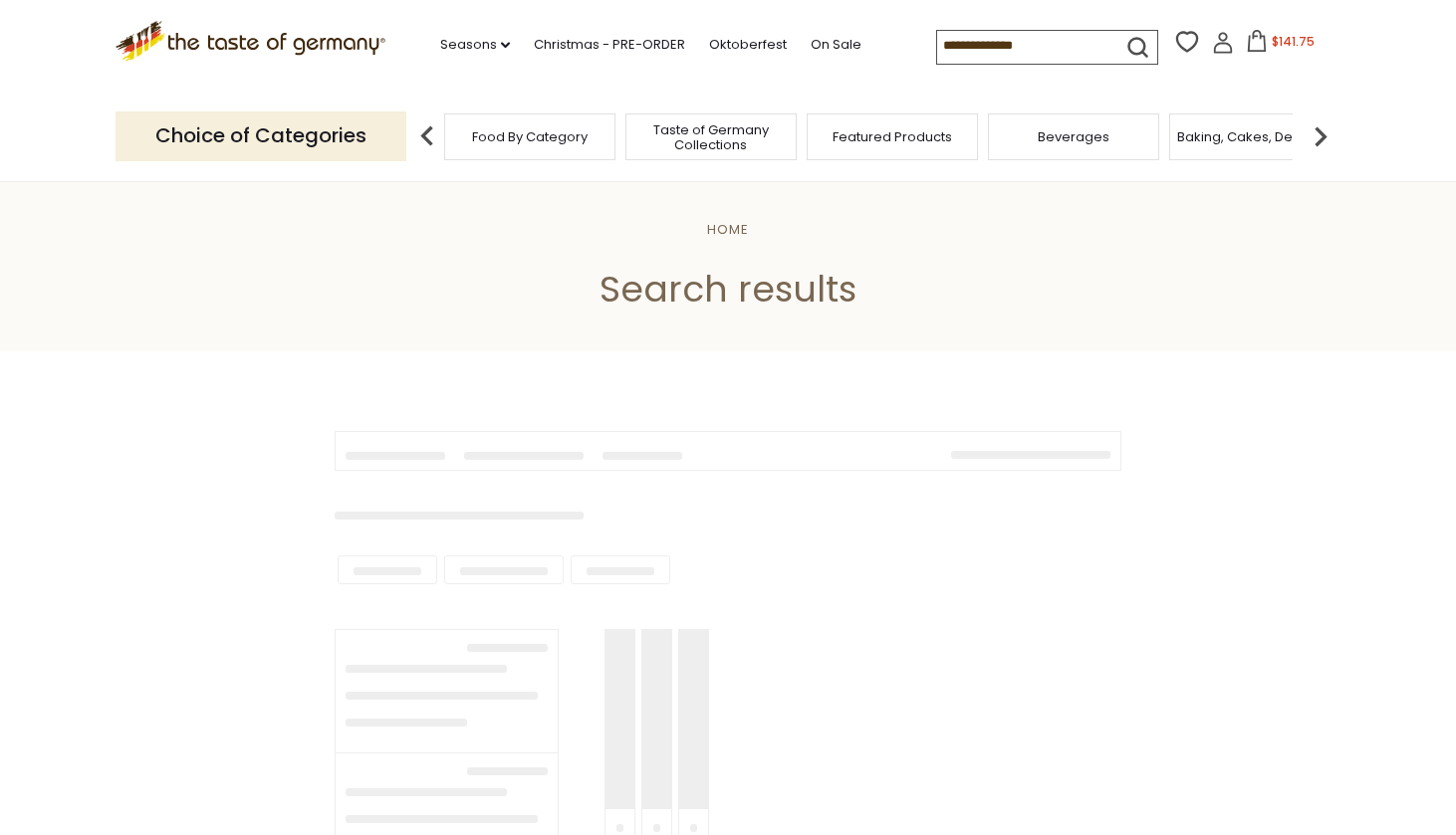
type input "*******"
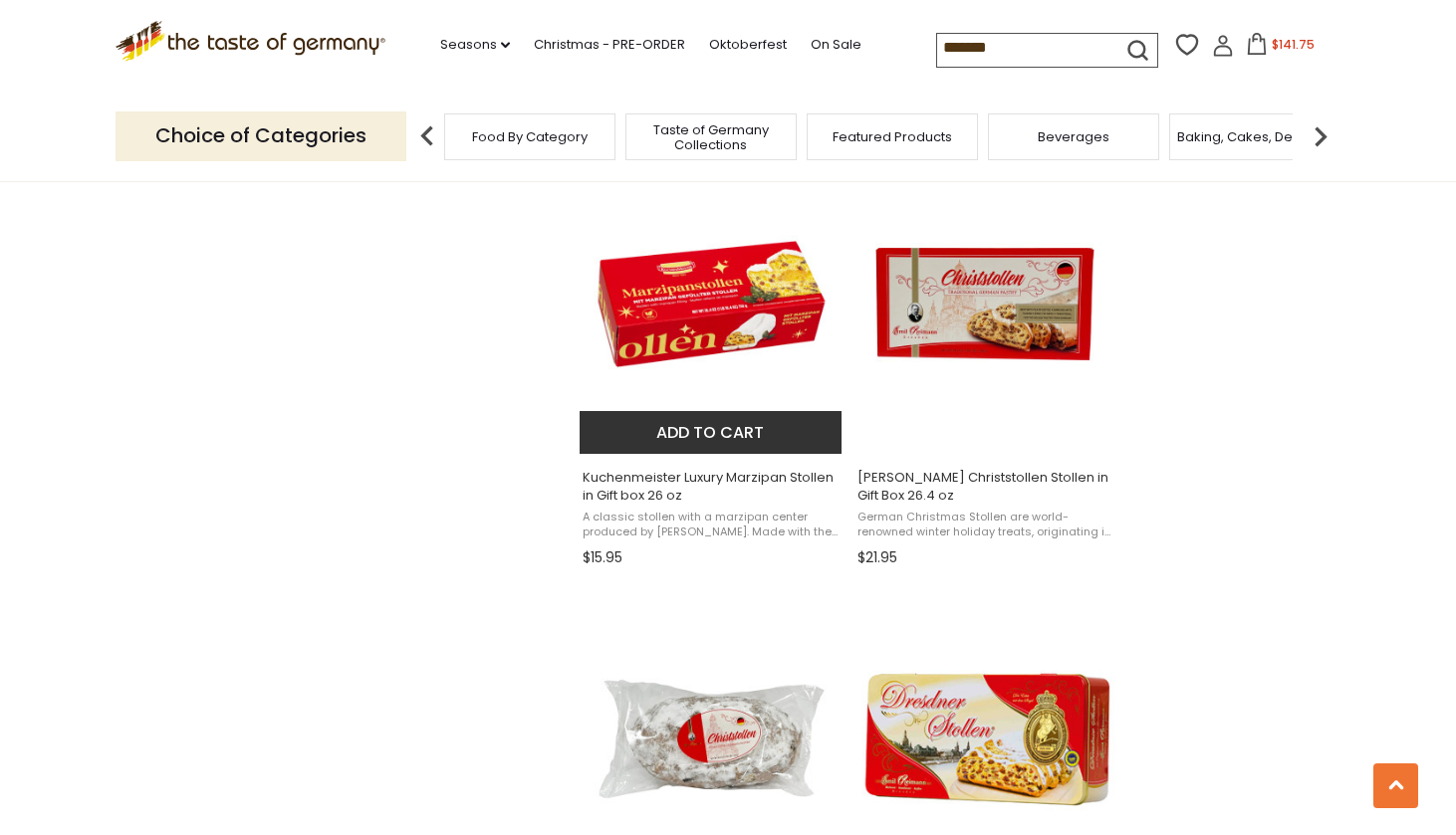
scroll to position [1715, 0]
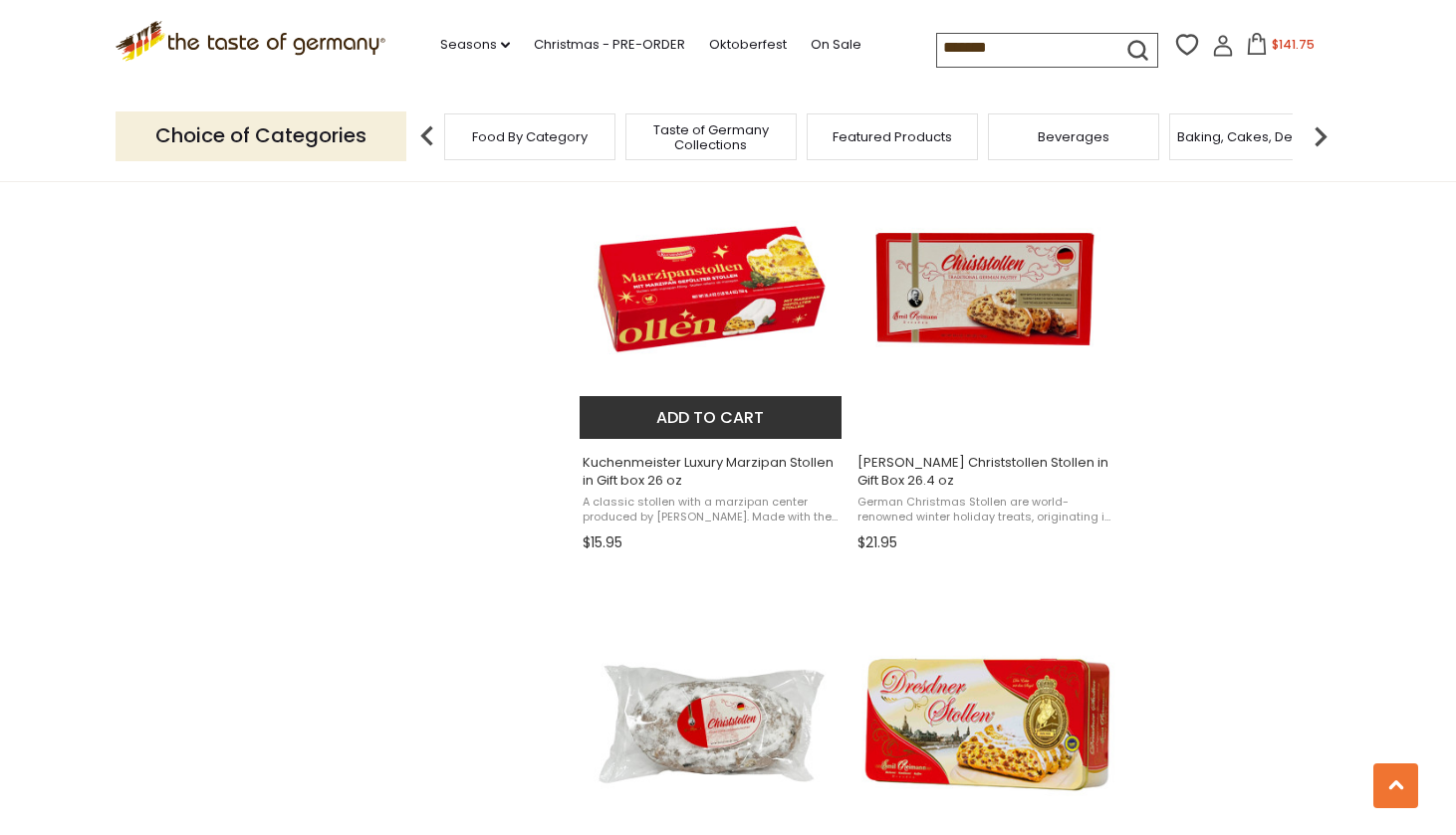
click at [694, 416] on button "Add to cart" at bounding box center [711, 418] width 262 height 43
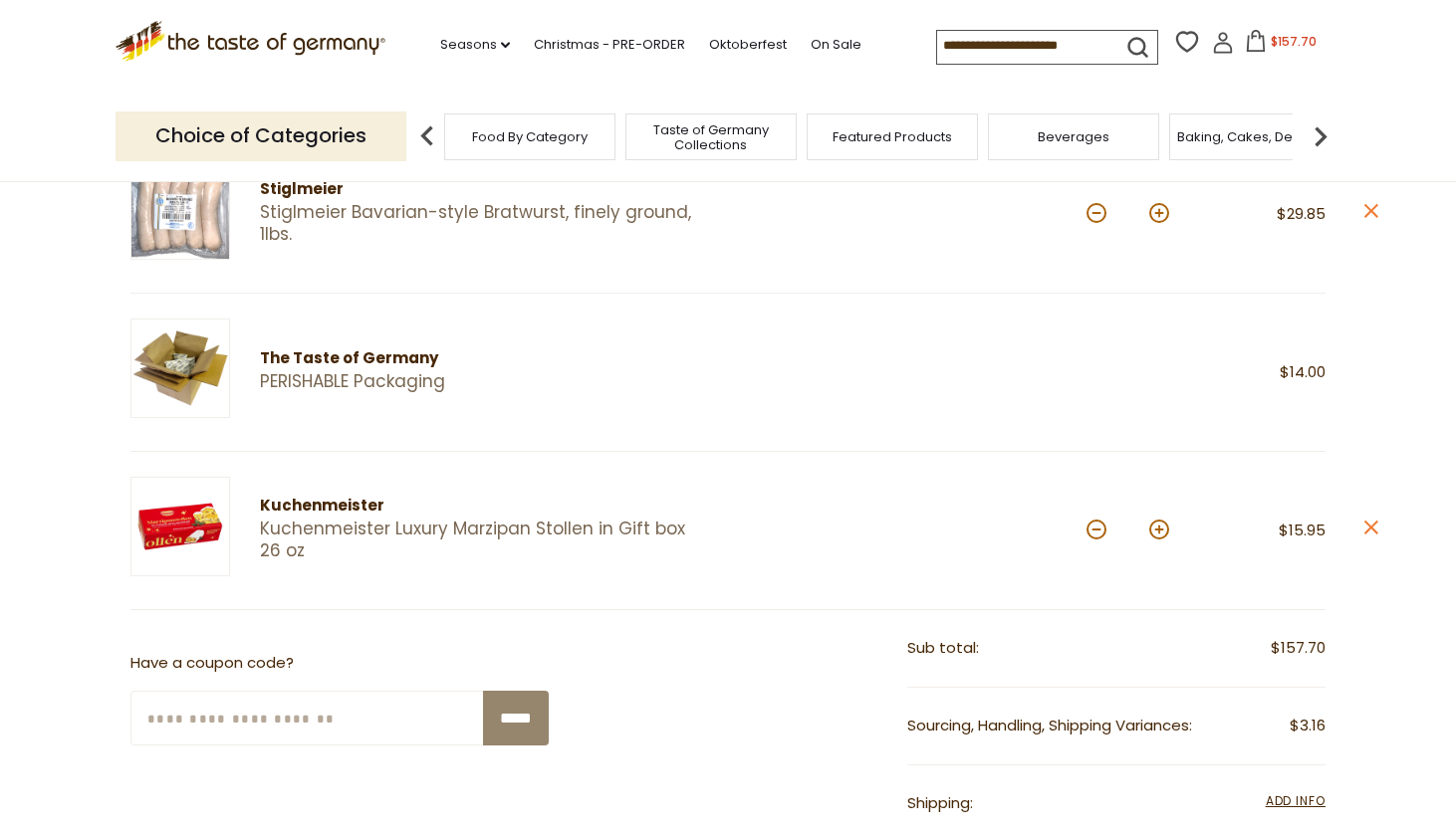
scroll to position [612, 0]
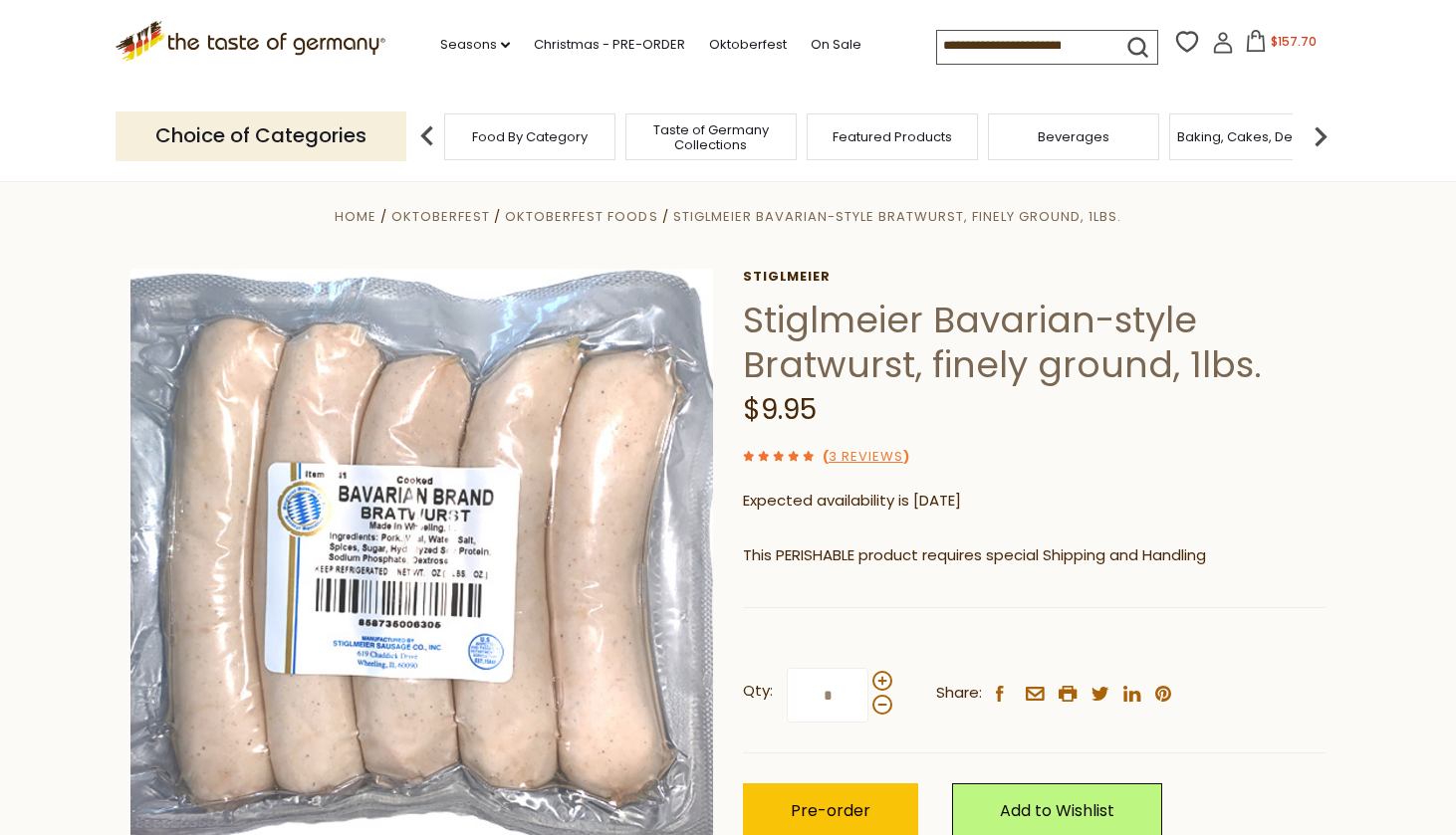
click at [937, 45] on input at bounding box center [1020, 45] width 168 height 28
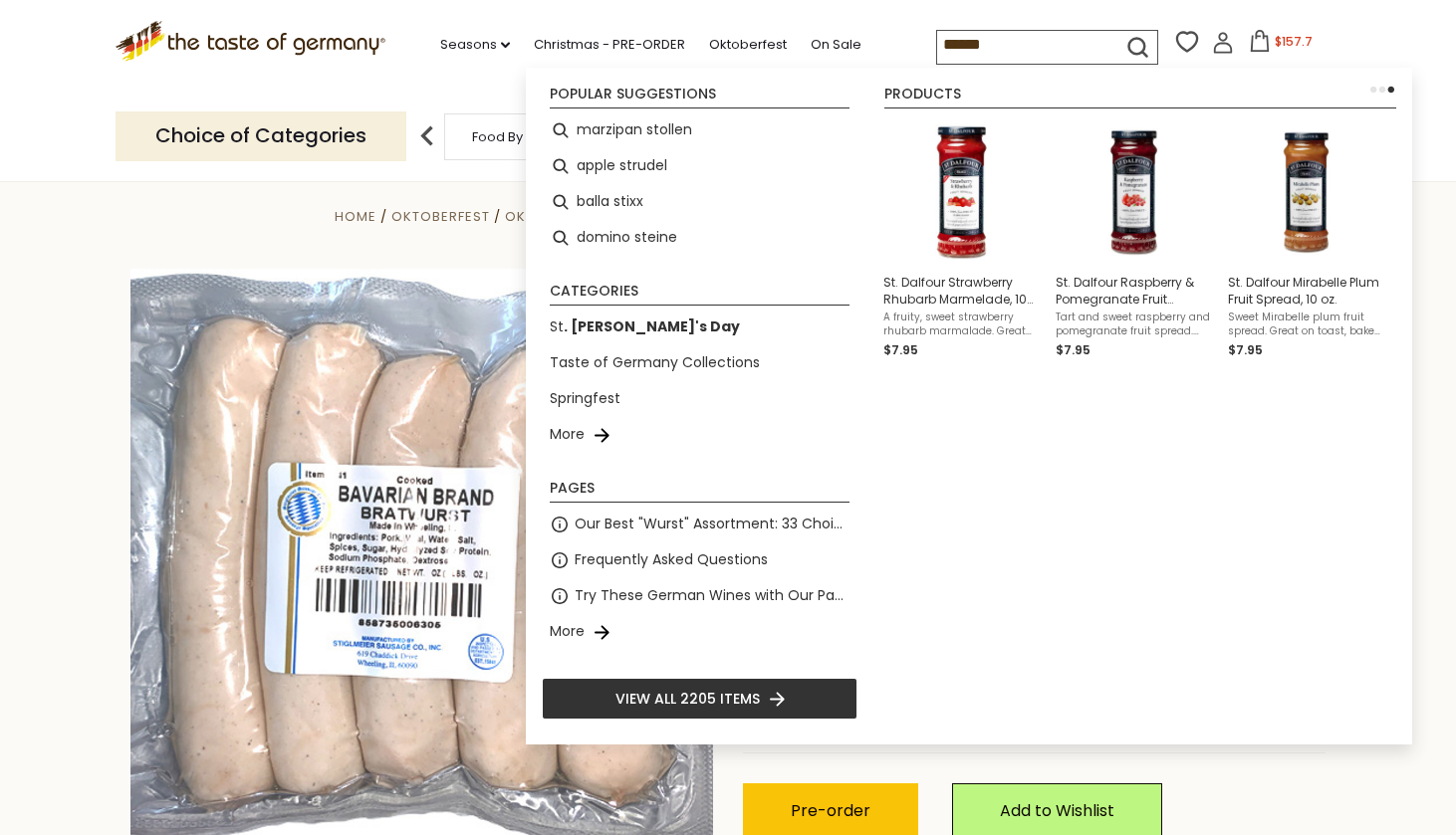
type input "*******"
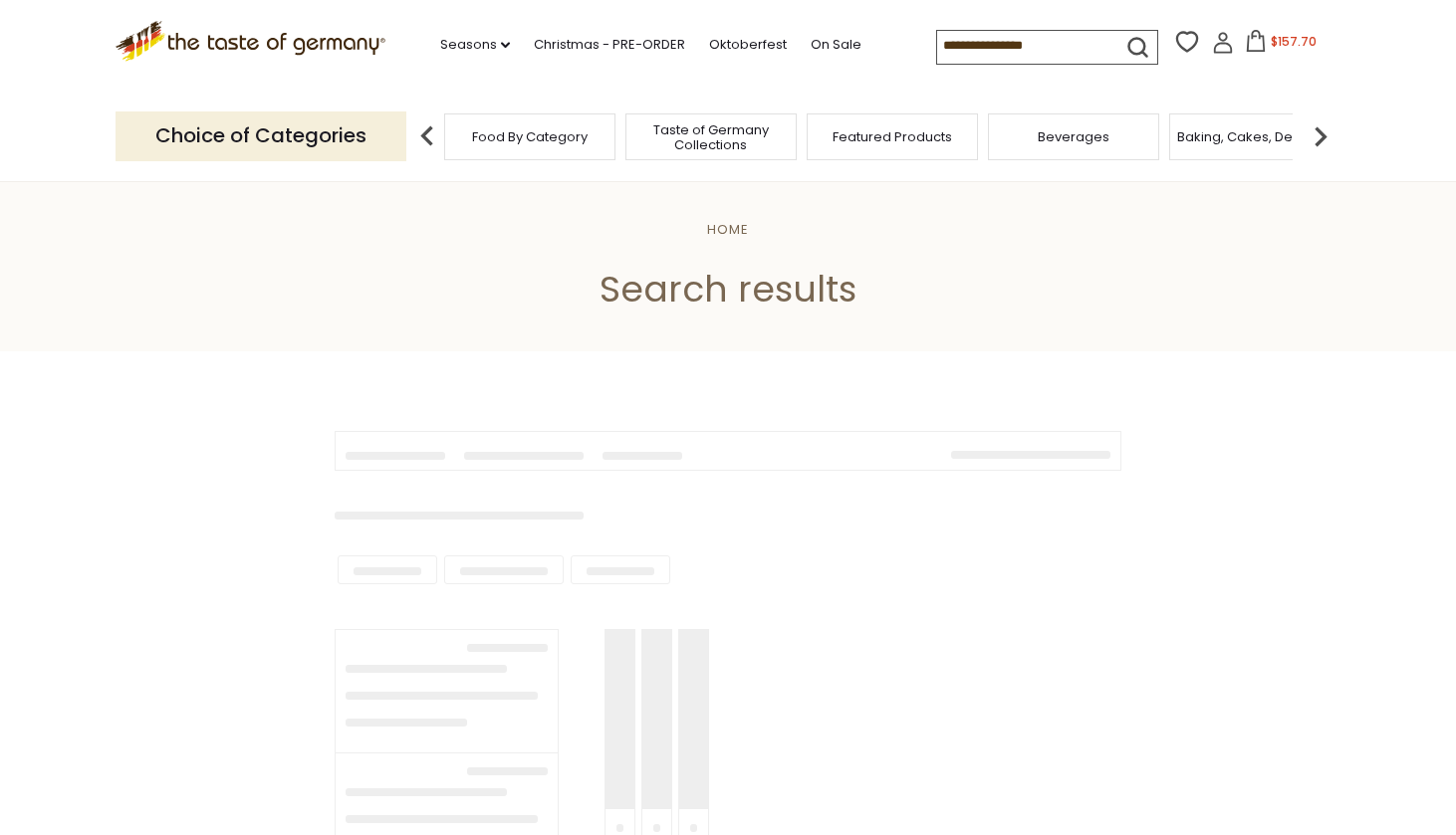
type input "*******"
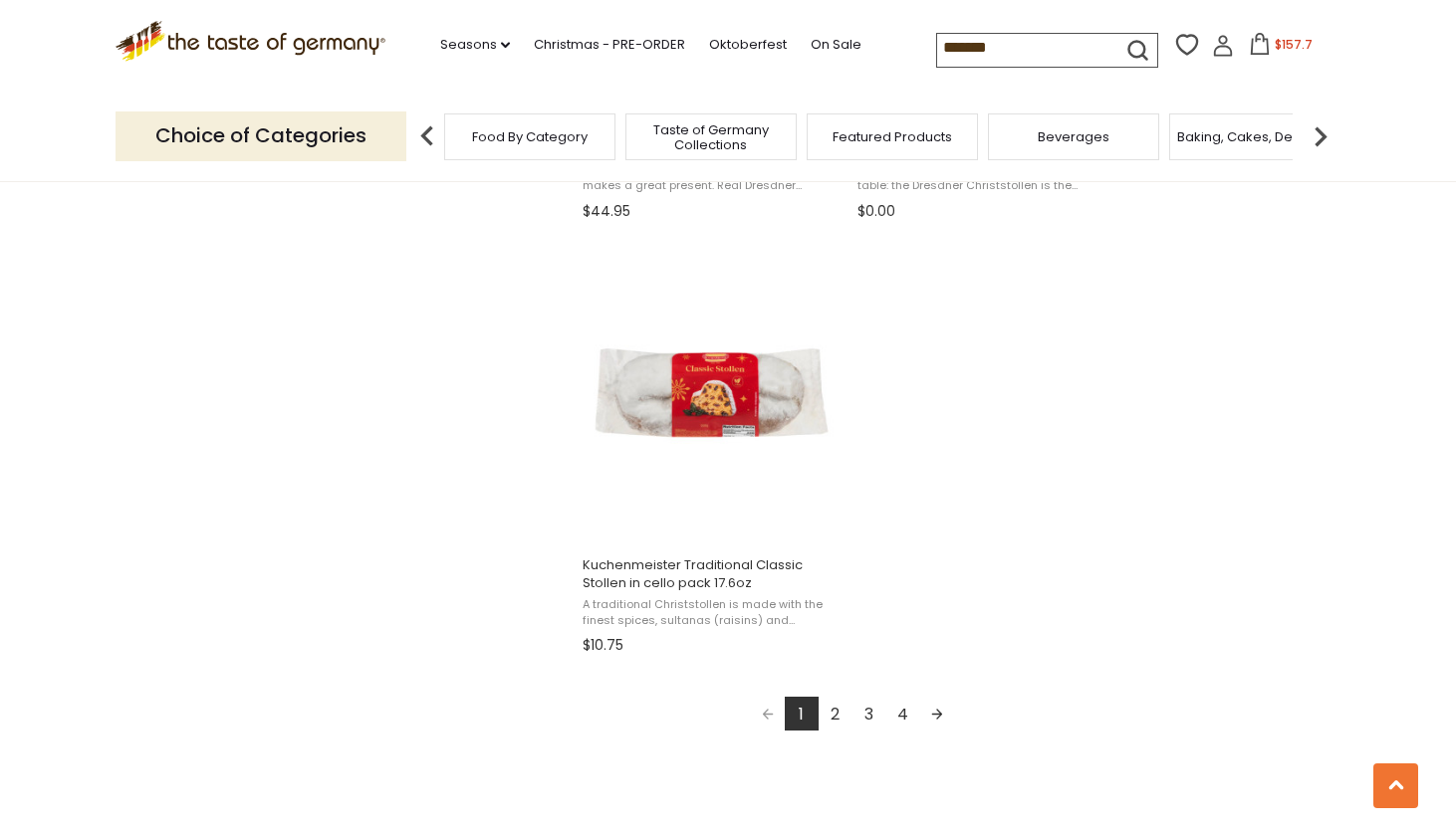
scroll to position [3351, 0]
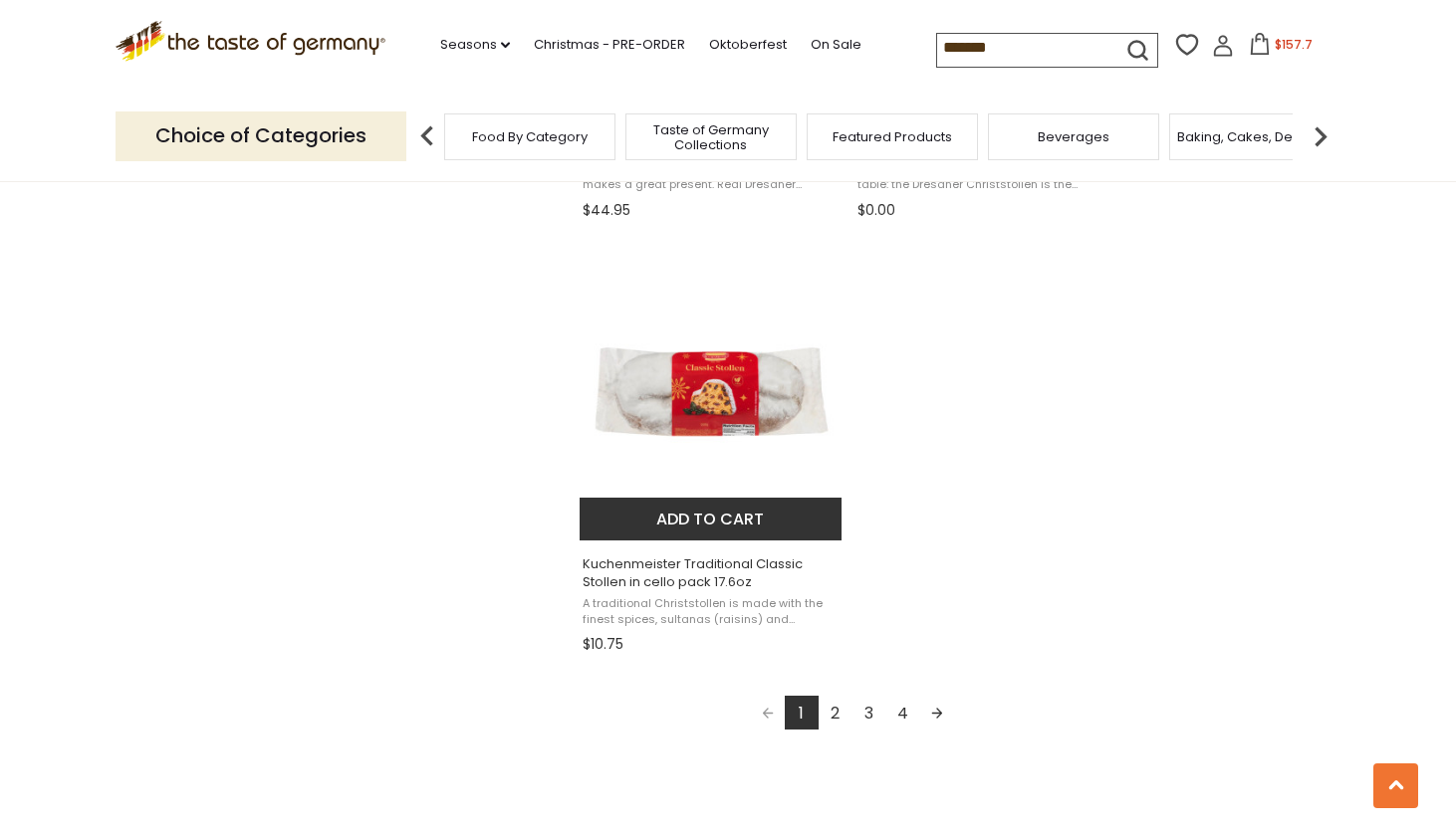
click at [716, 521] on button "Add to cart" at bounding box center [711, 519] width 262 height 43
click at [706, 512] on button "Add to cart" at bounding box center [711, 519] width 262 height 43
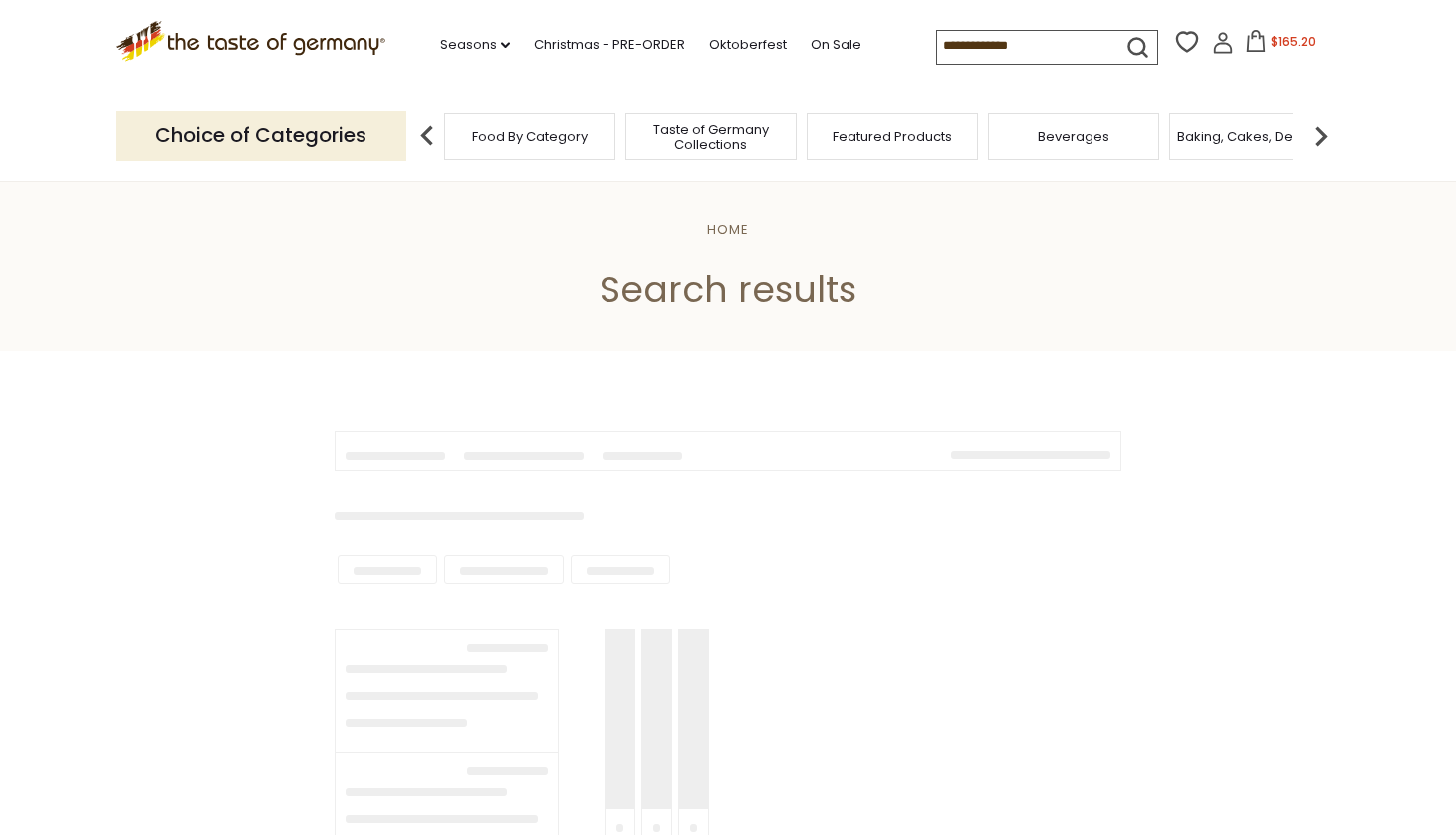
type input "*******"
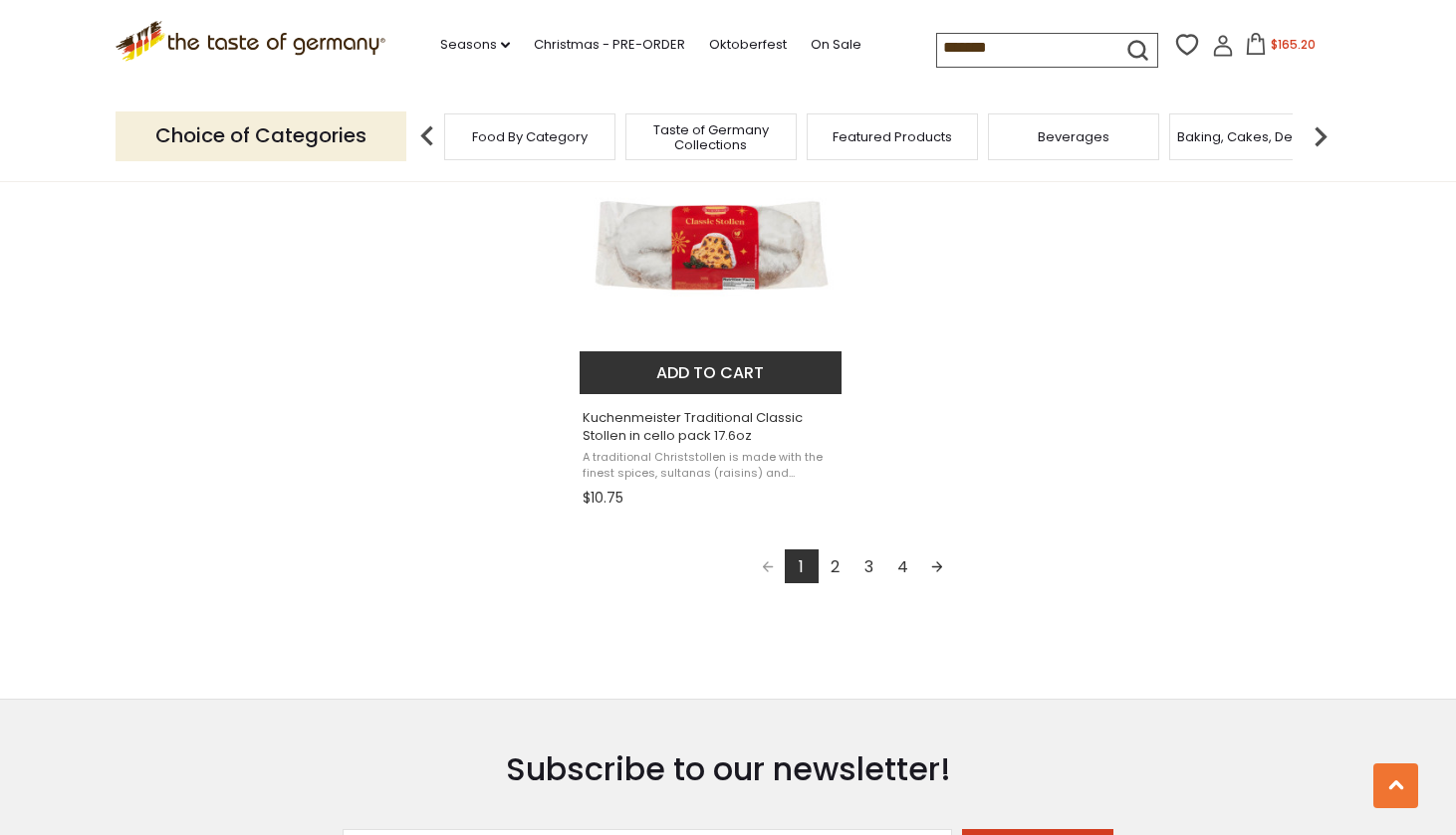
scroll to position [3518, 0]
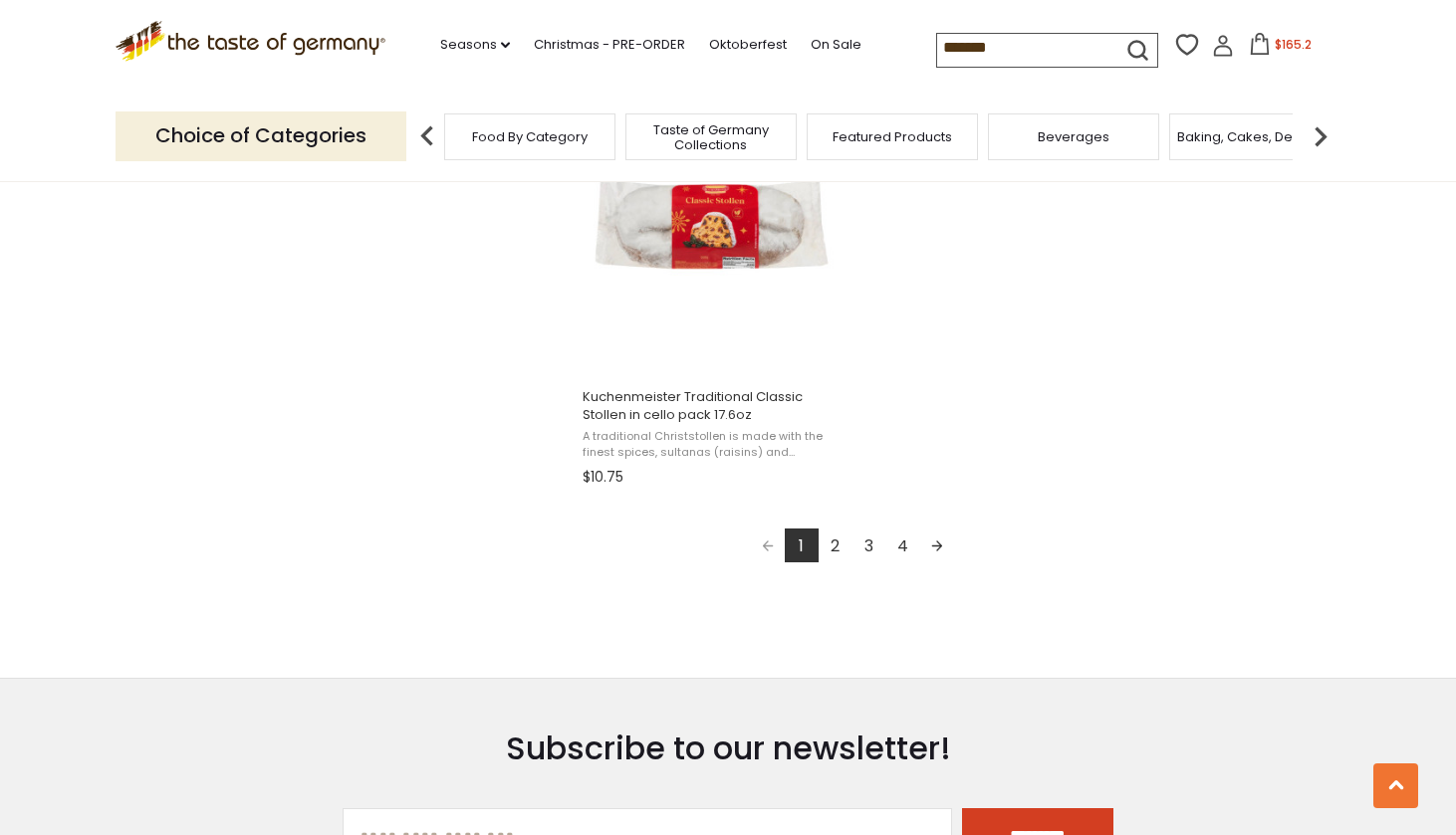
click at [834, 535] on link "2" at bounding box center [835, 546] width 34 height 34
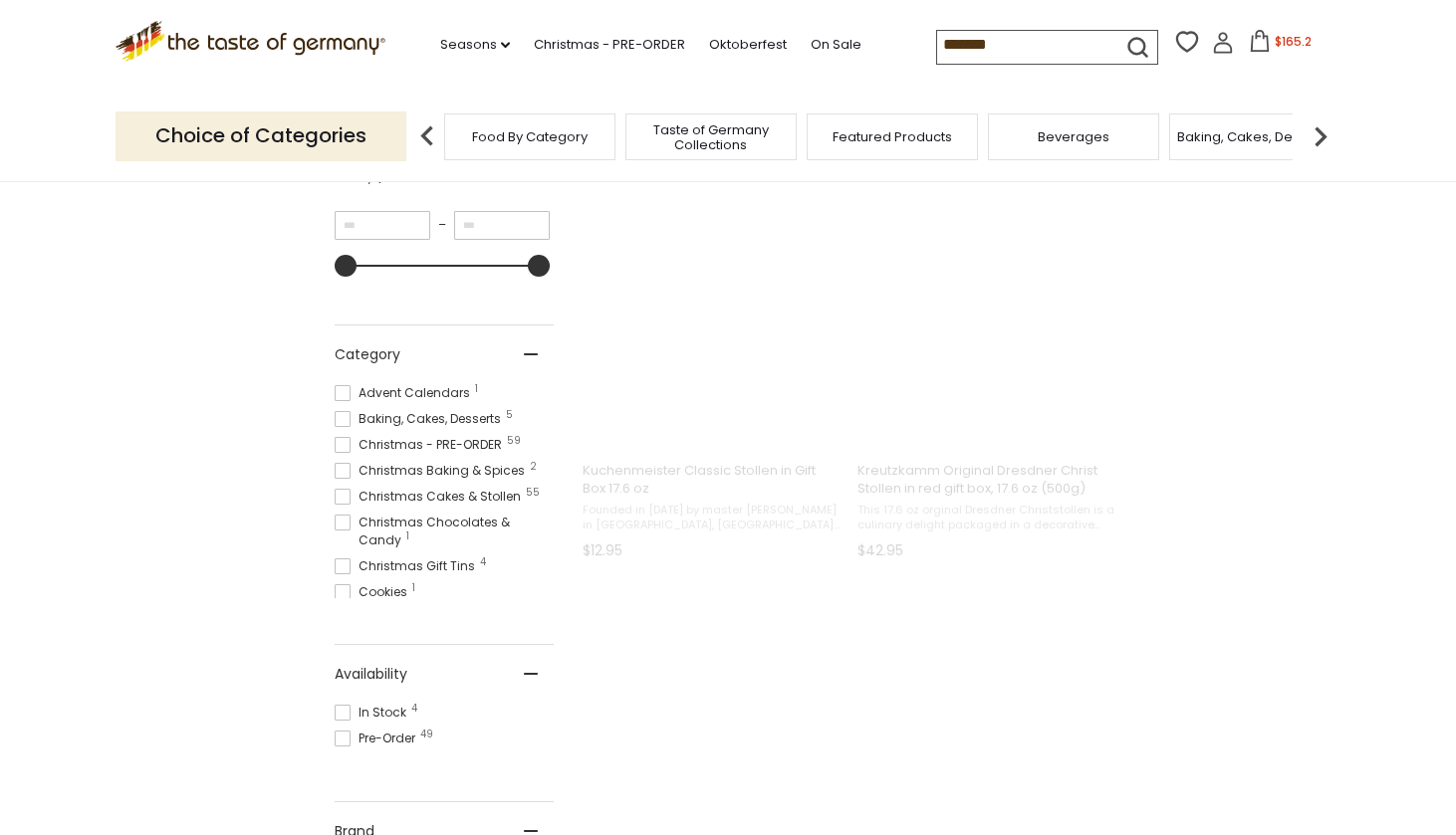
scroll to position [0, 0]
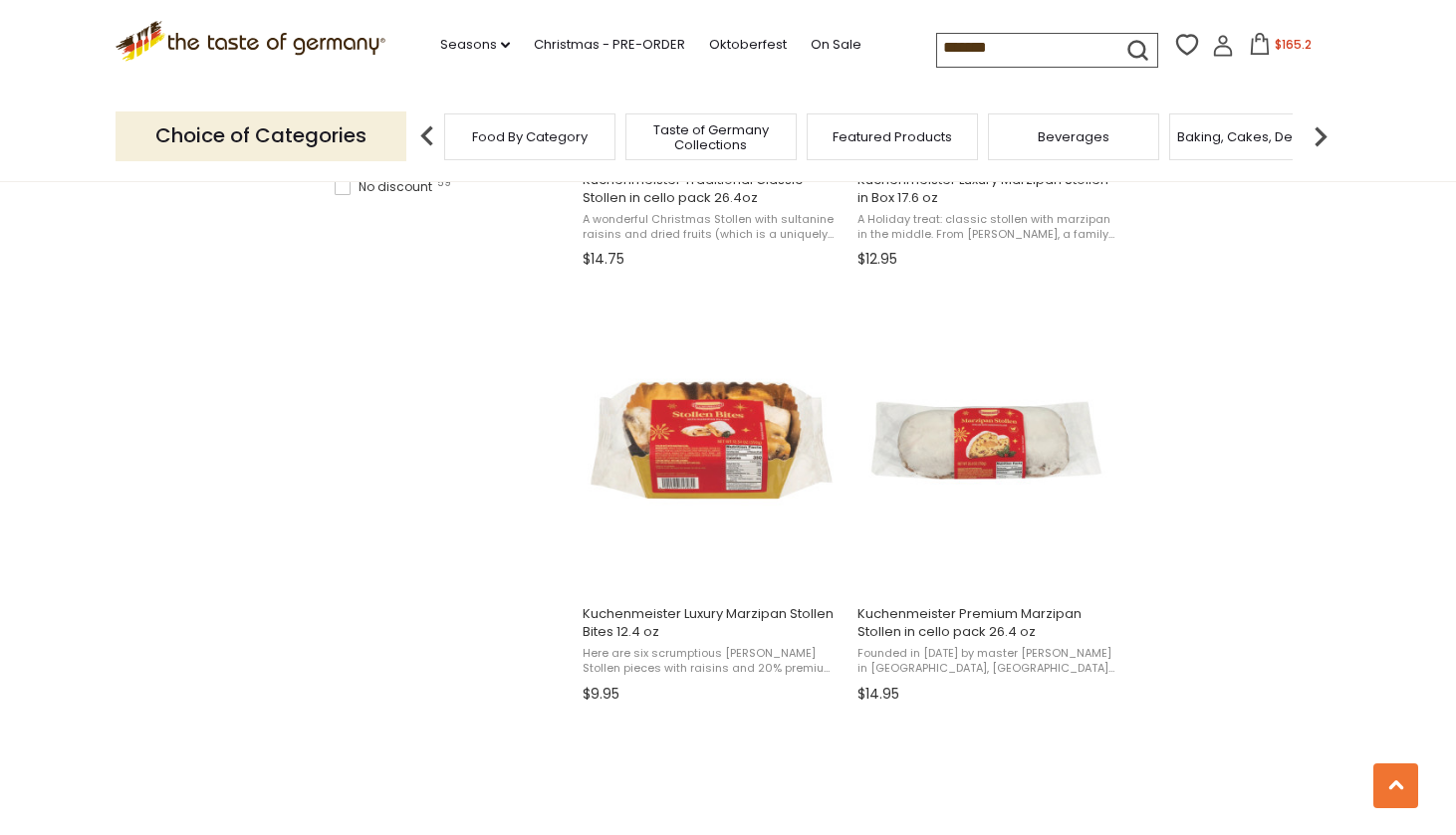
scroll to position [1569, 0]
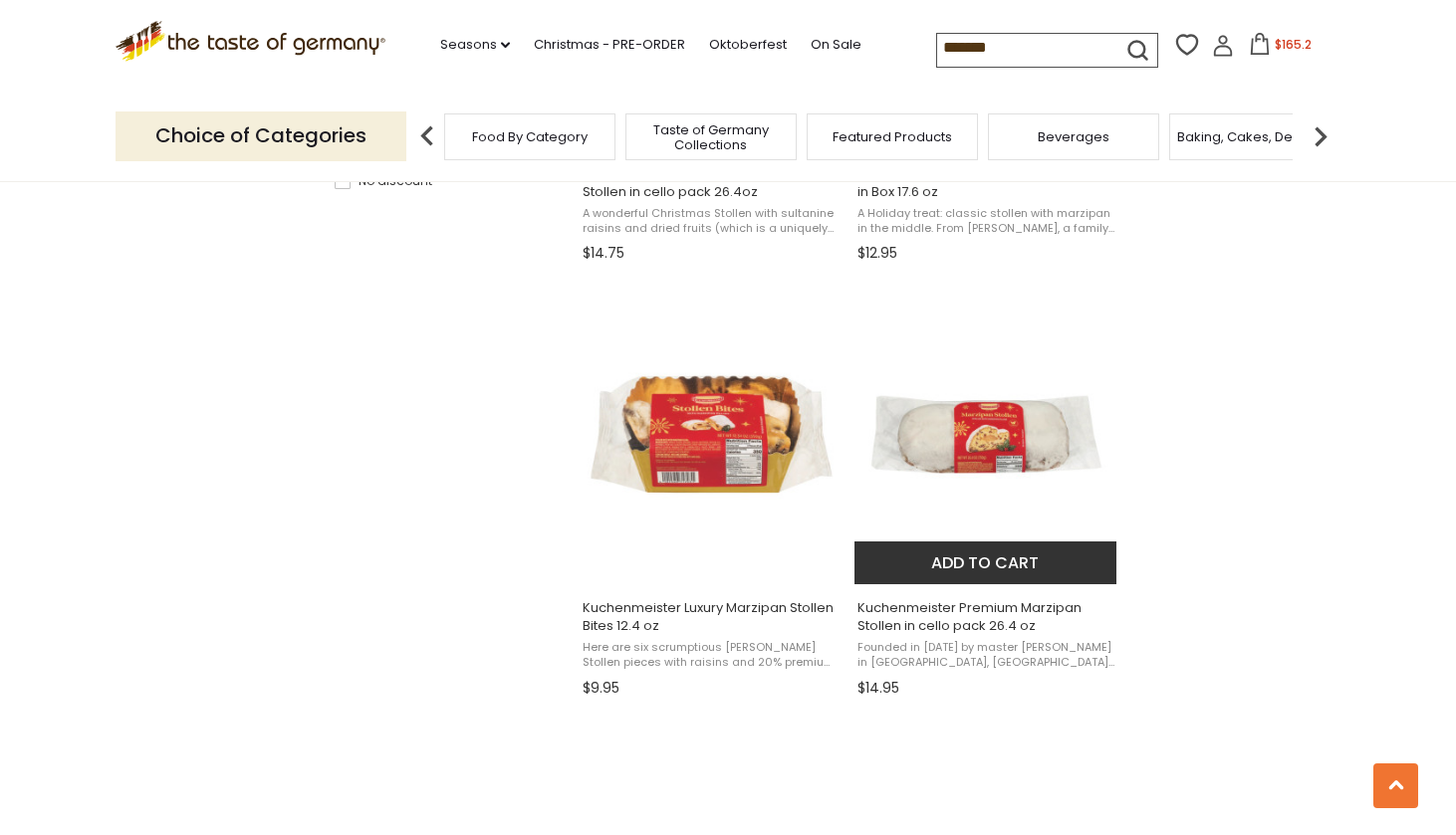
click at [974, 555] on button "Add to cart" at bounding box center [985, 563] width 262 height 43
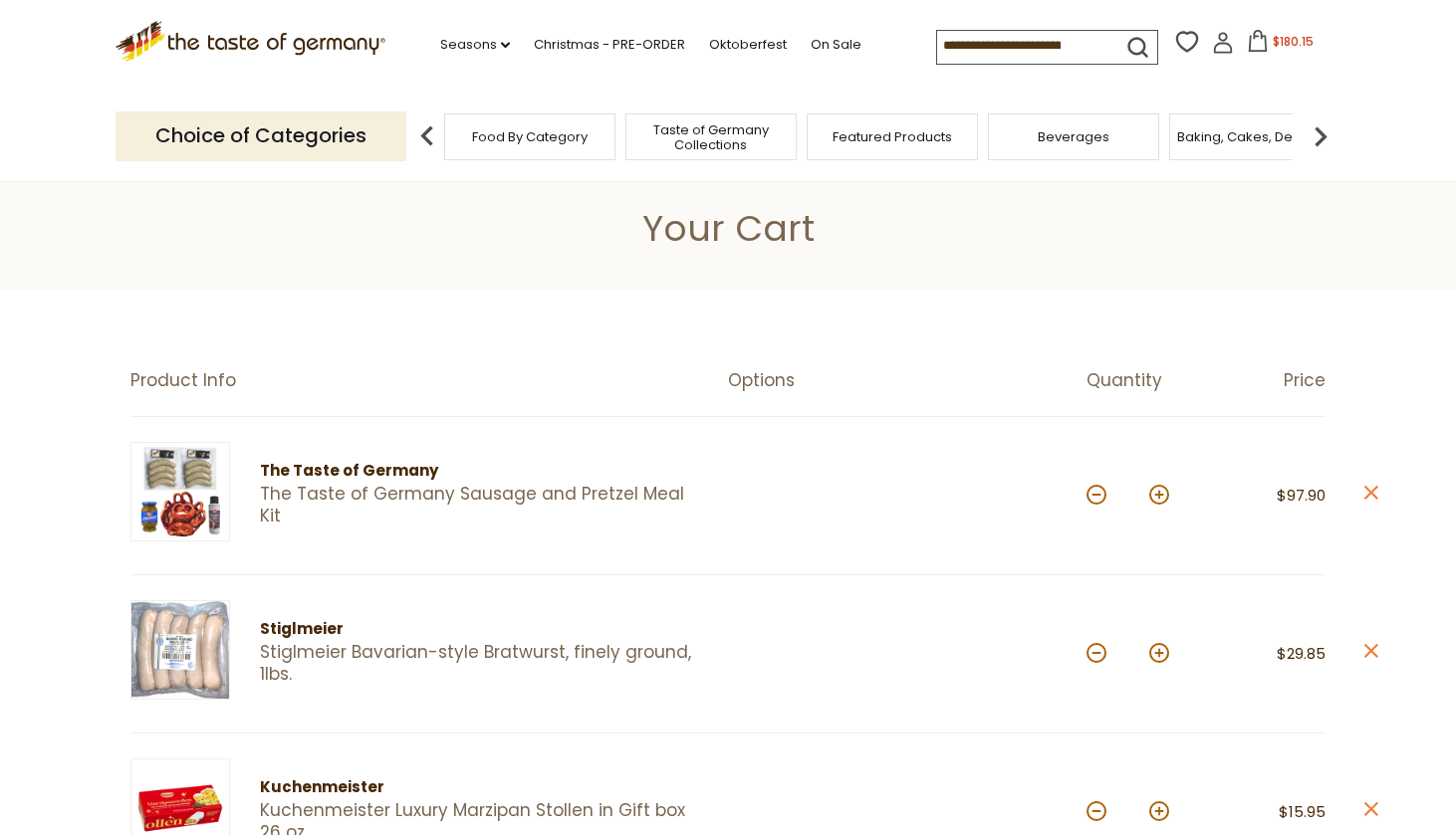
scroll to position [14, 0]
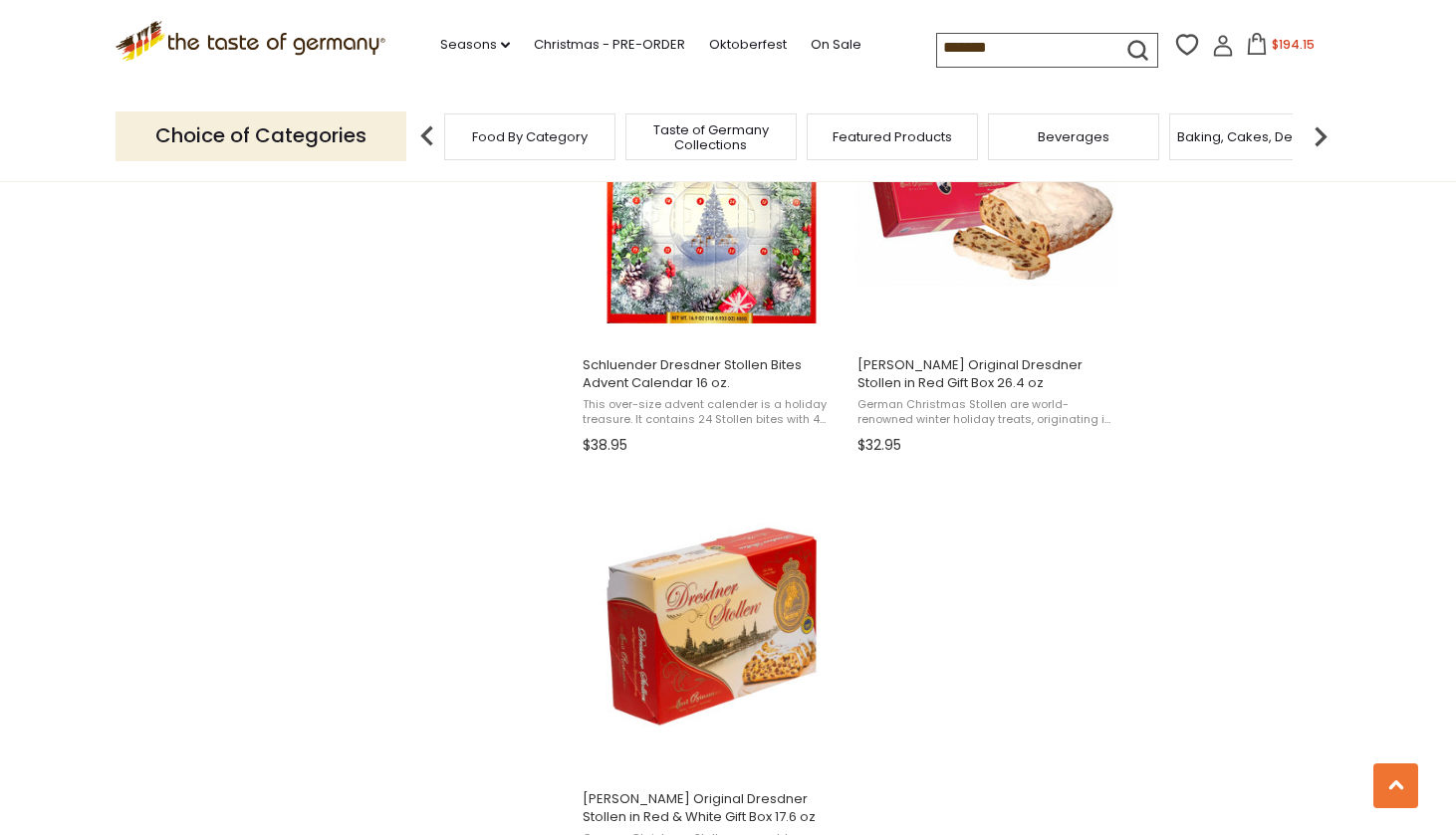
scroll to position [3422, 0]
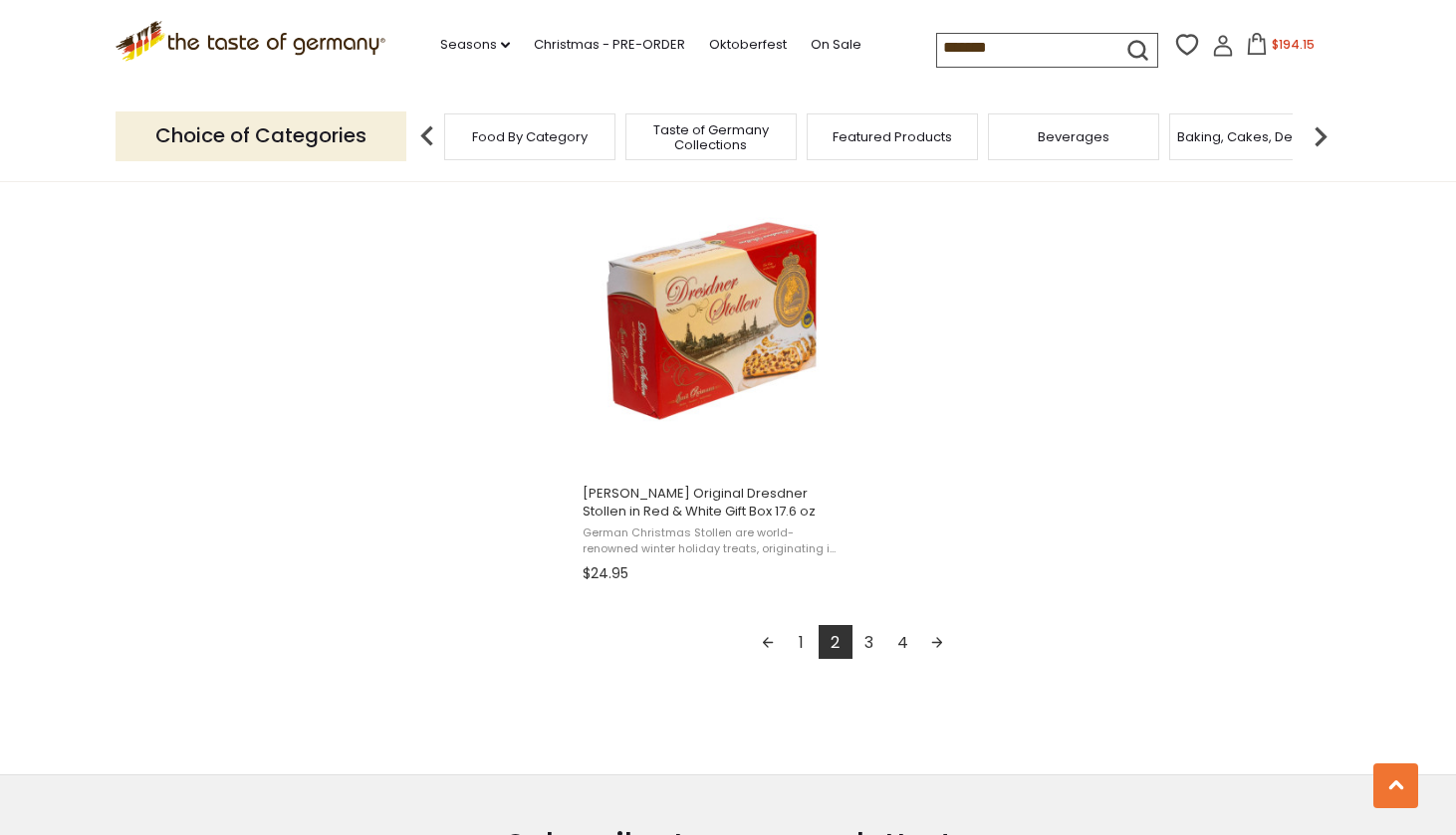
click at [872, 635] on link "3" at bounding box center [869, 643] width 34 height 34
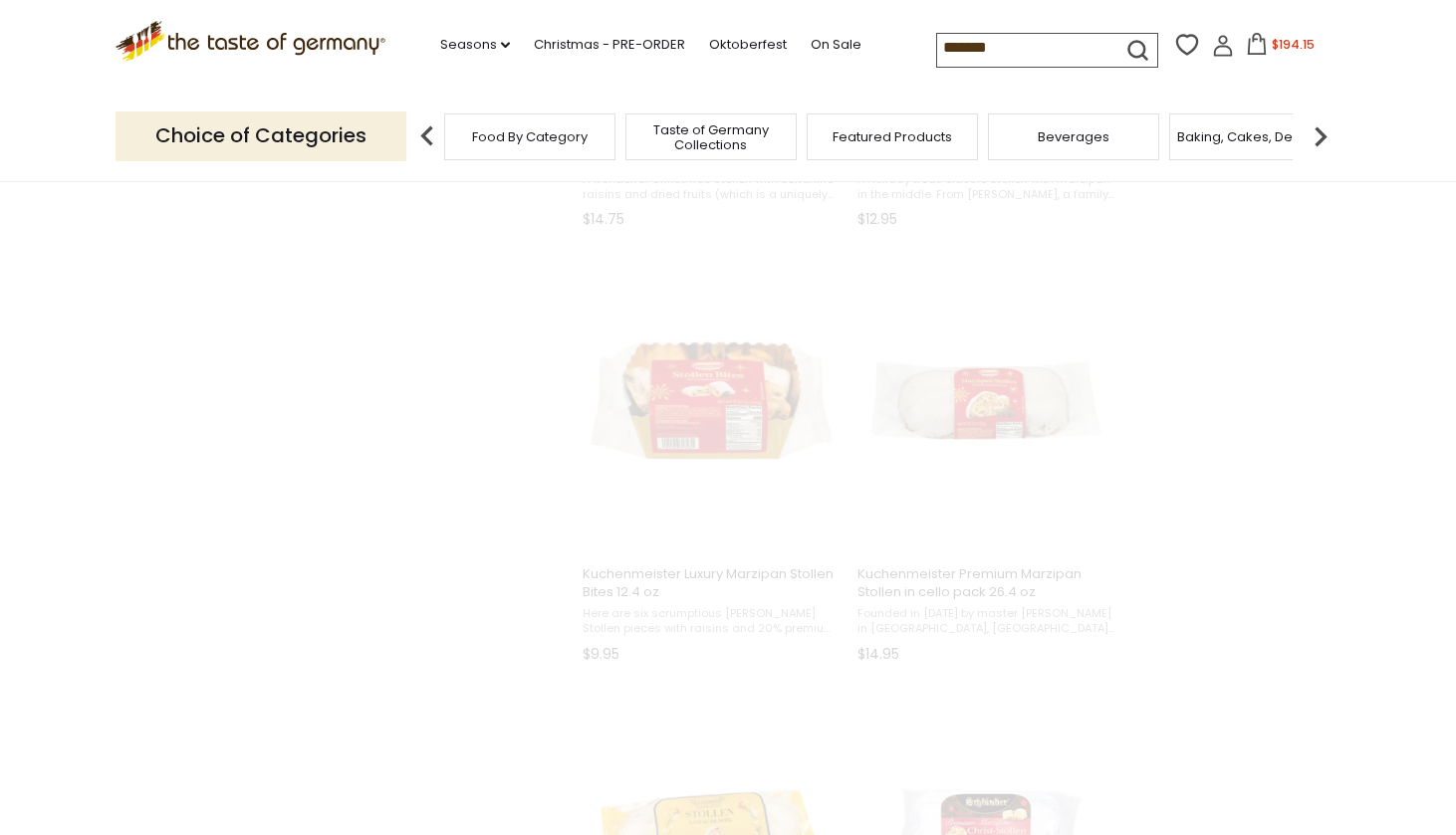
scroll to position [0, 0]
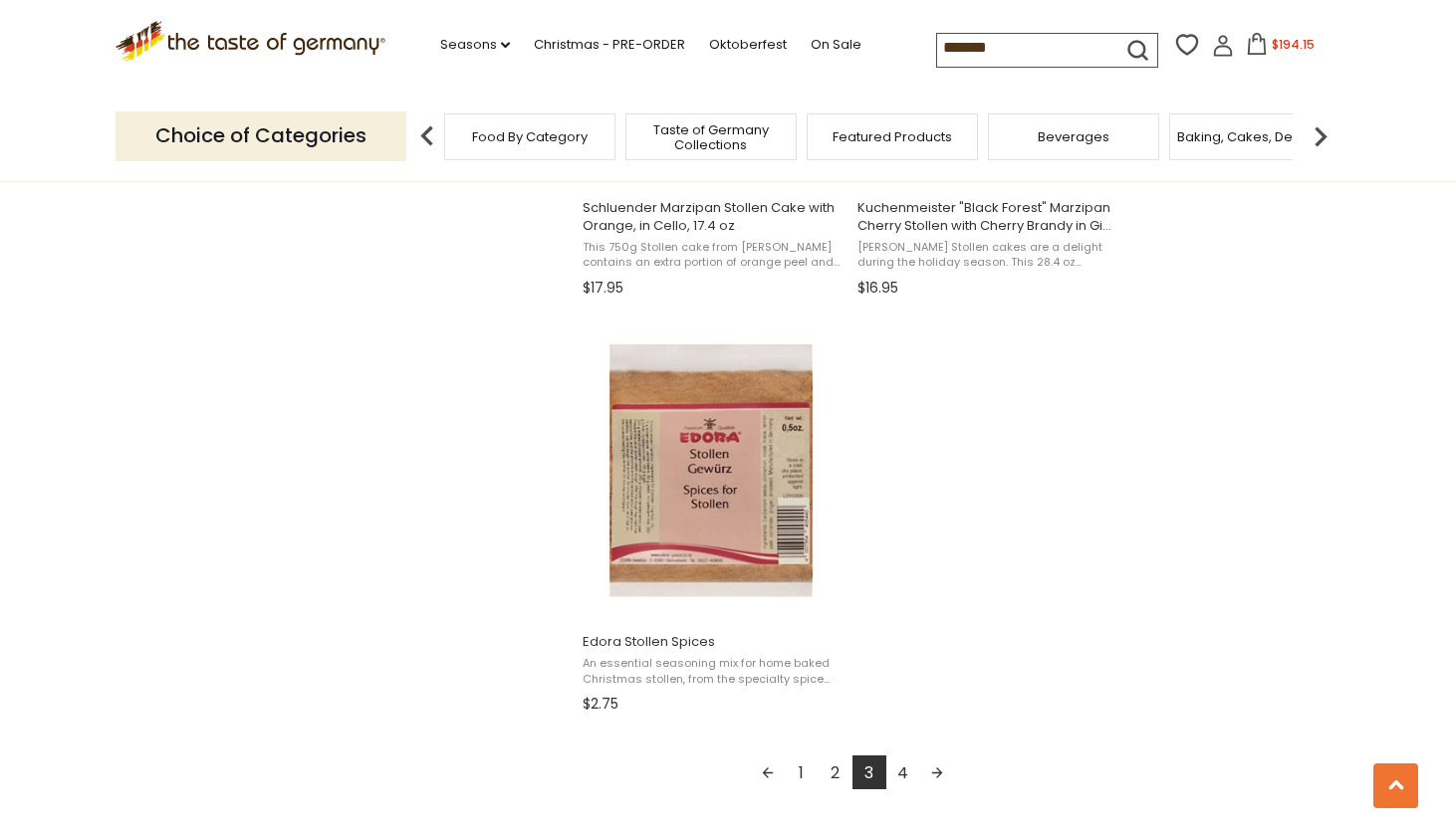
scroll to position [3302, 0]
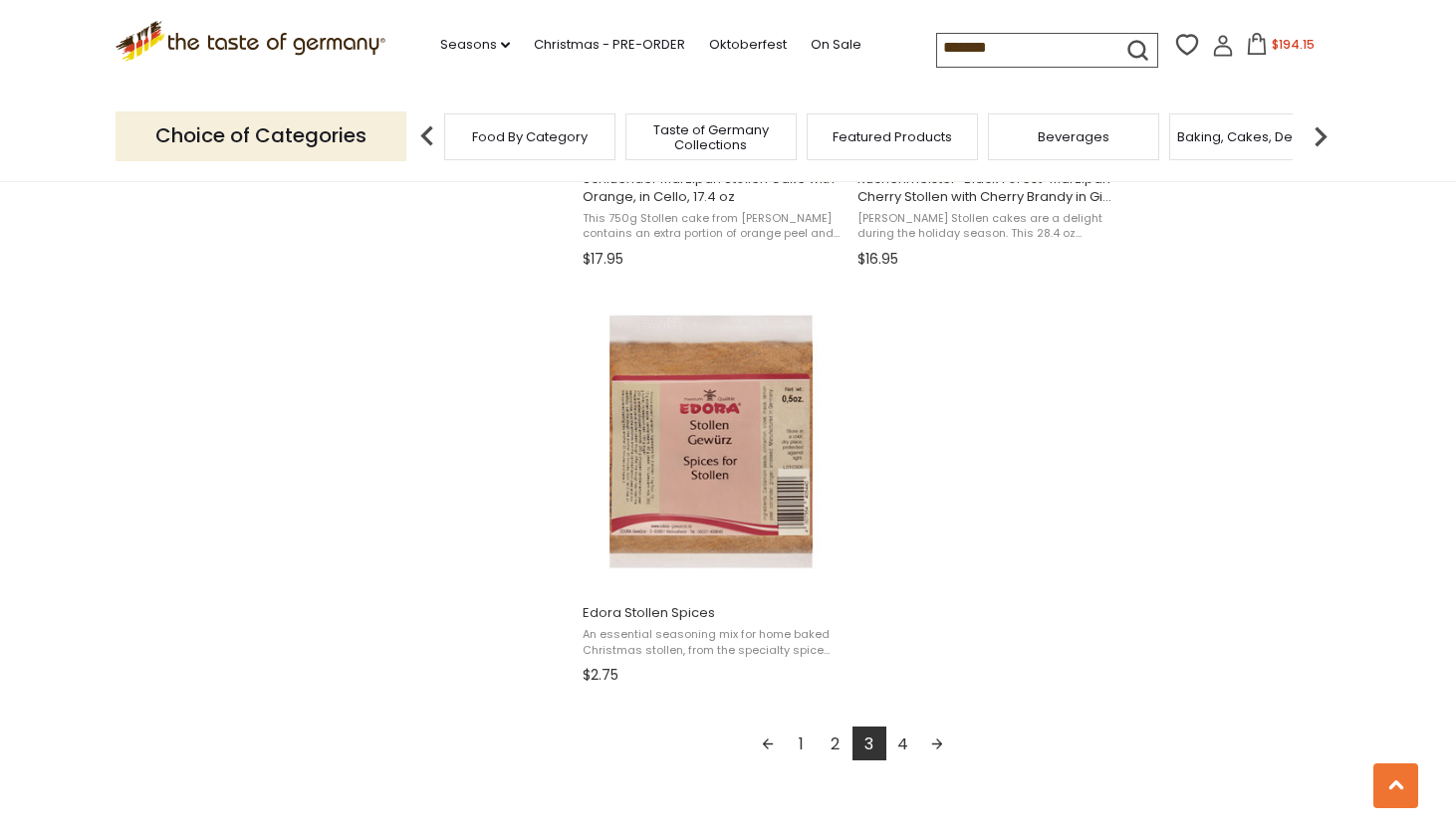
click at [908, 742] on link "4" at bounding box center [903, 744] width 34 height 34
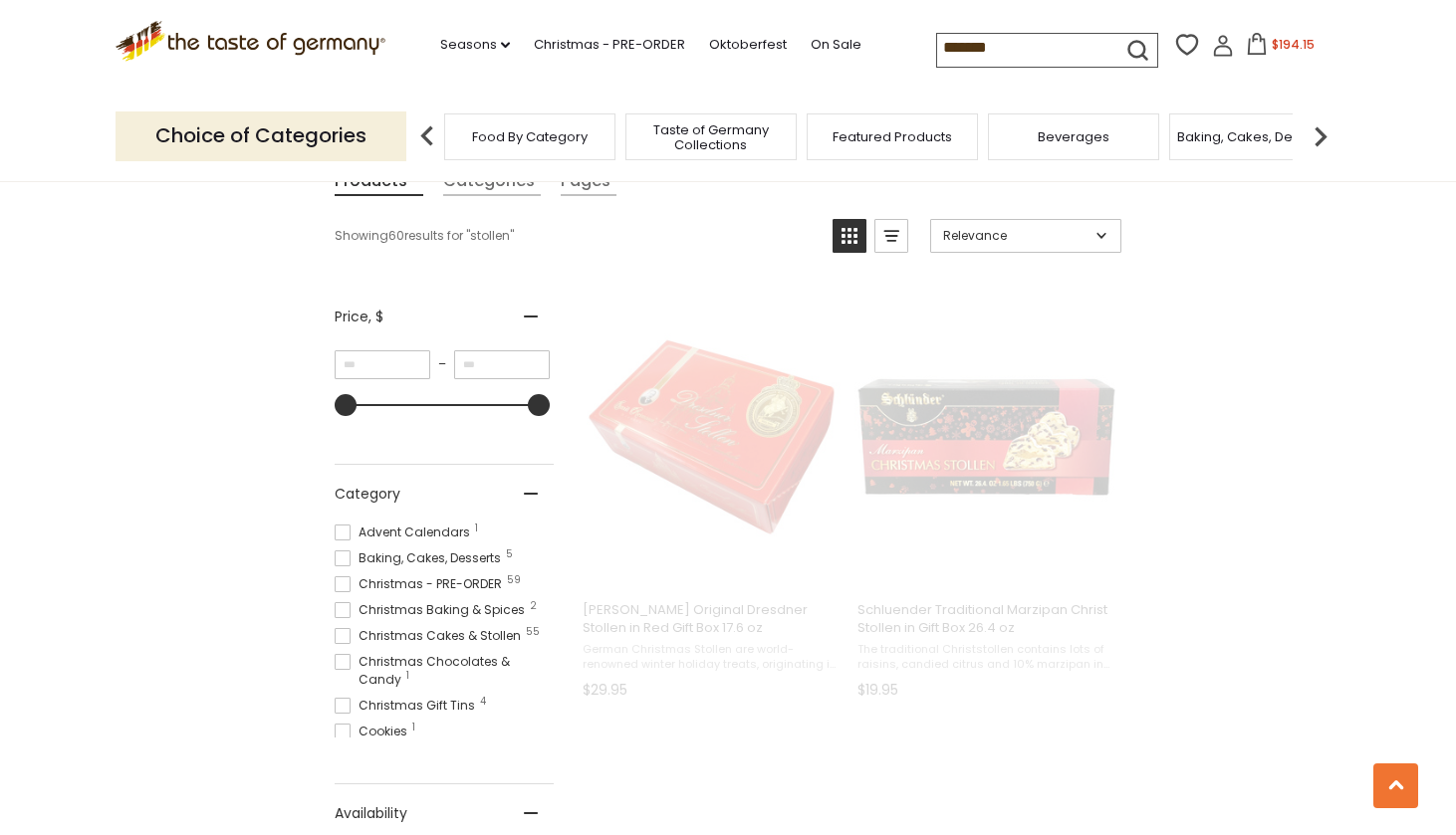
scroll to position [0, 0]
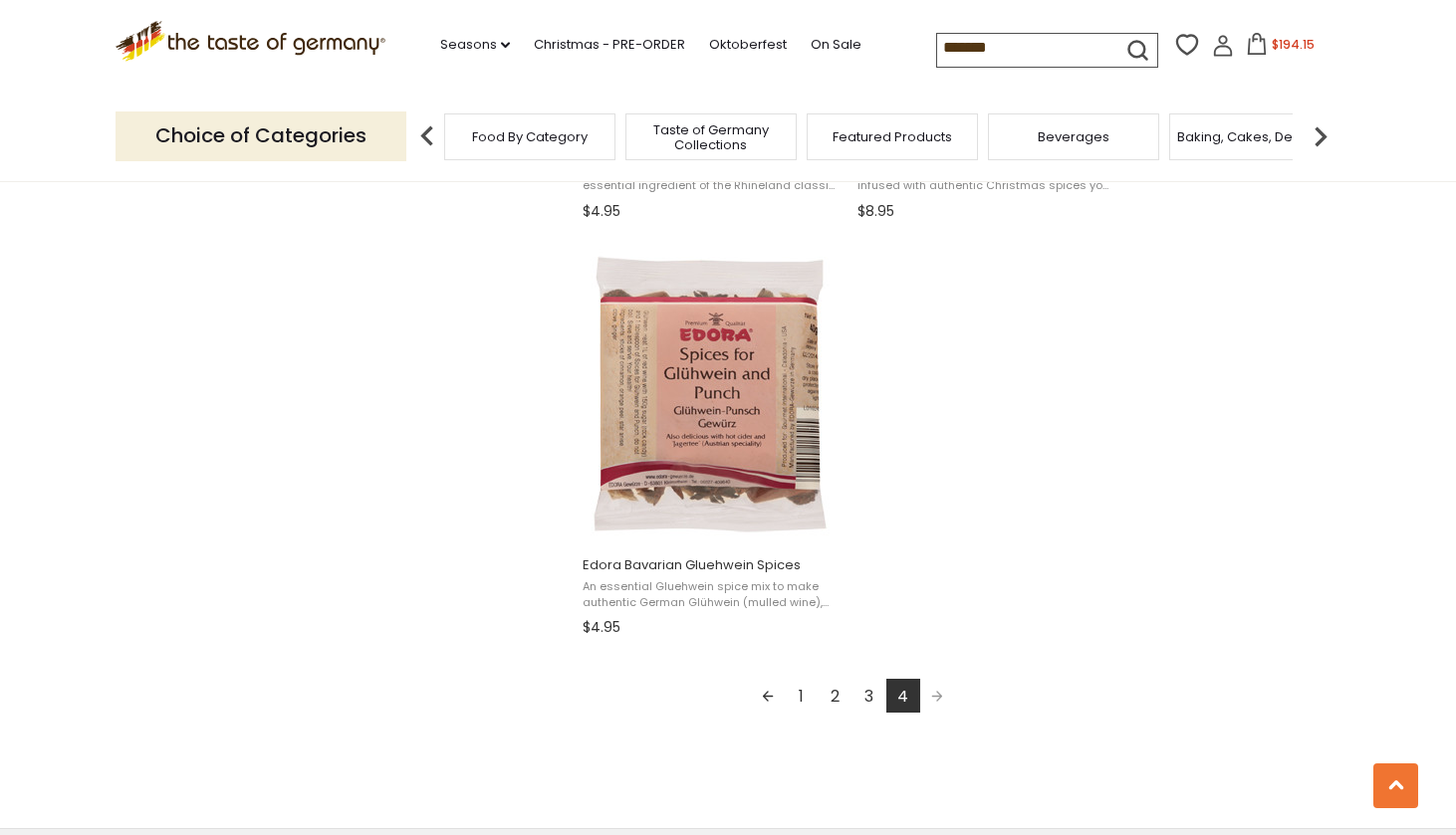
scroll to position [3352, 0]
drag, startPoint x: 919, startPoint y: 49, endPoint x: 800, endPoint y: 33, distance: 120.1
click at [800, 33] on div ".st0{fill:#EDD300;} .st1{fill:#D33E21;} .st0{fill:#EDD300;} .st1{fill:#D33E21;}…" at bounding box center [728, 46] width 1225 height 92
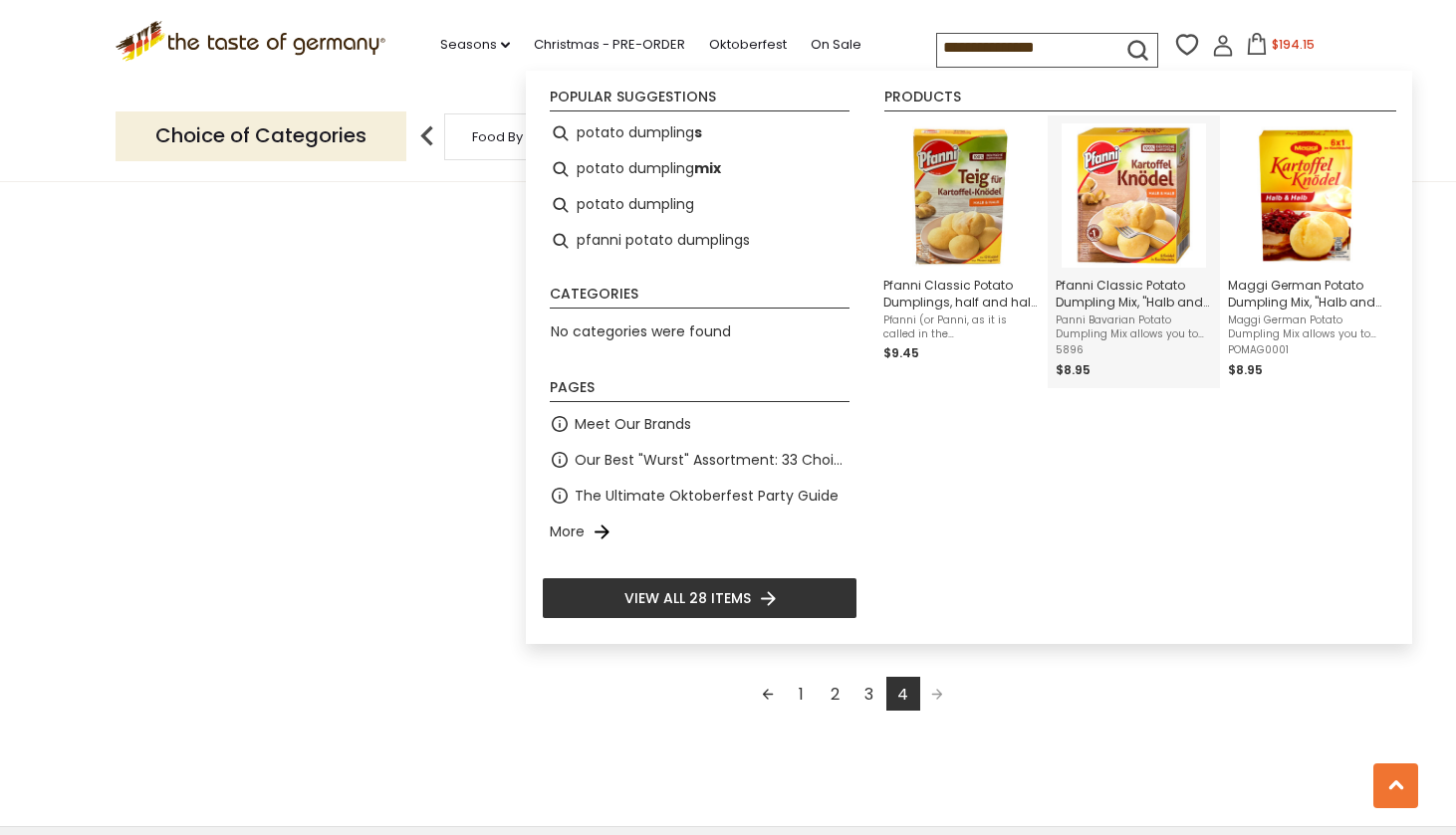
type input "**********"
click at [1145, 228] on img "Instant Search Results" at bounding box center [1133, 195] width 145 height 144
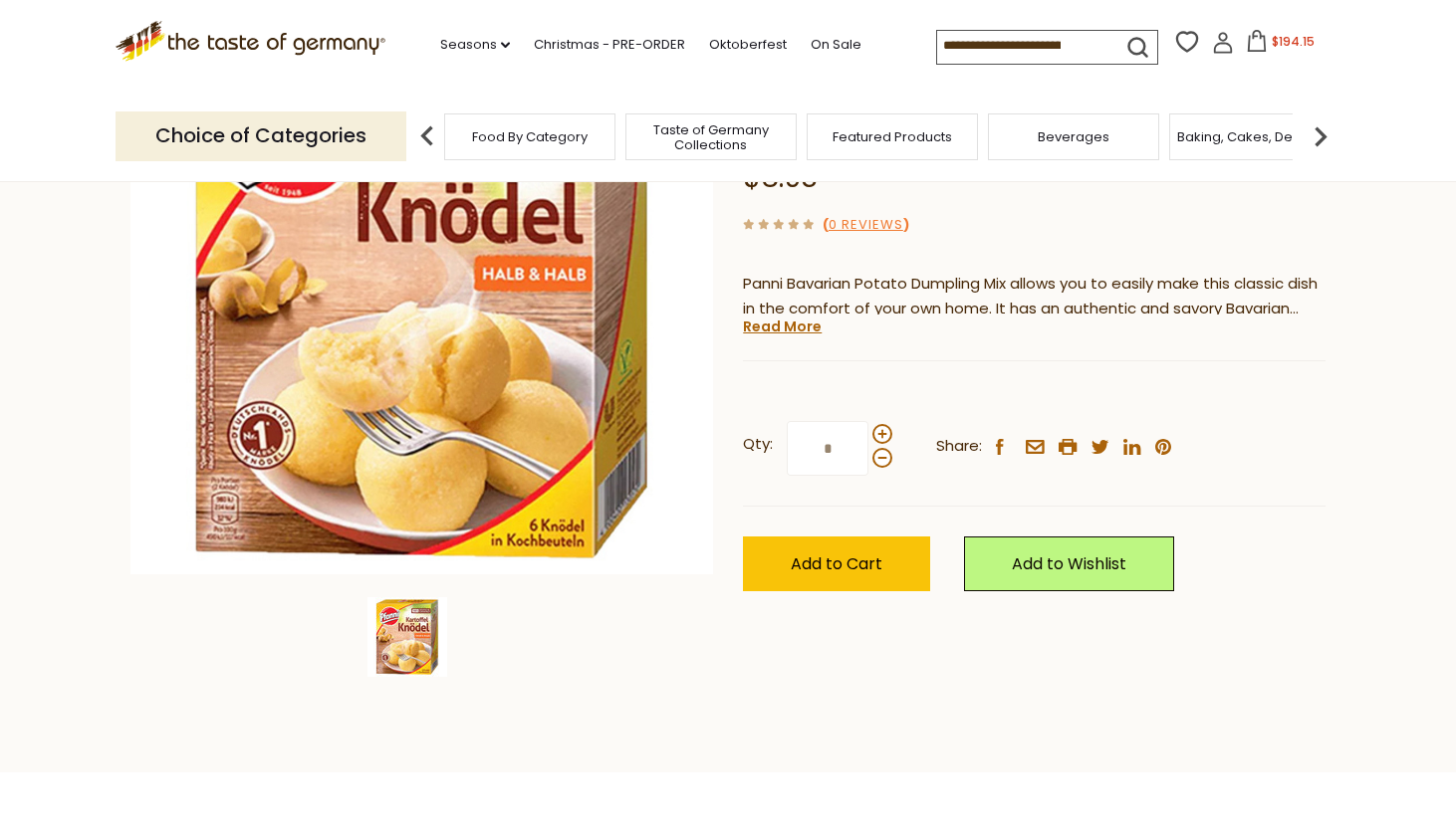
scroll to position [335, 0]
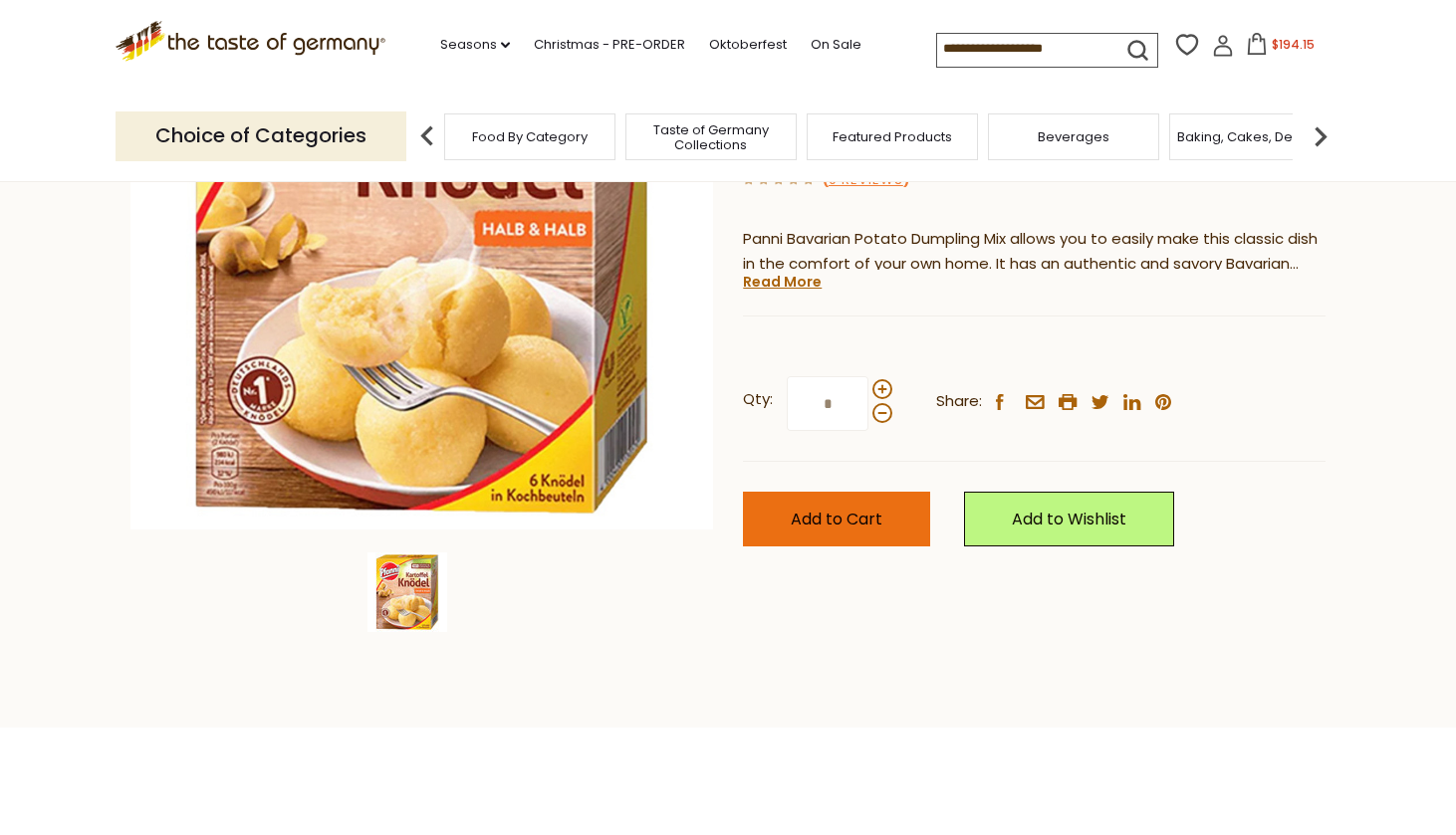
click at [838, 512] on span "Add to Cart" at bounding box center [837, 519] width 92 height 23
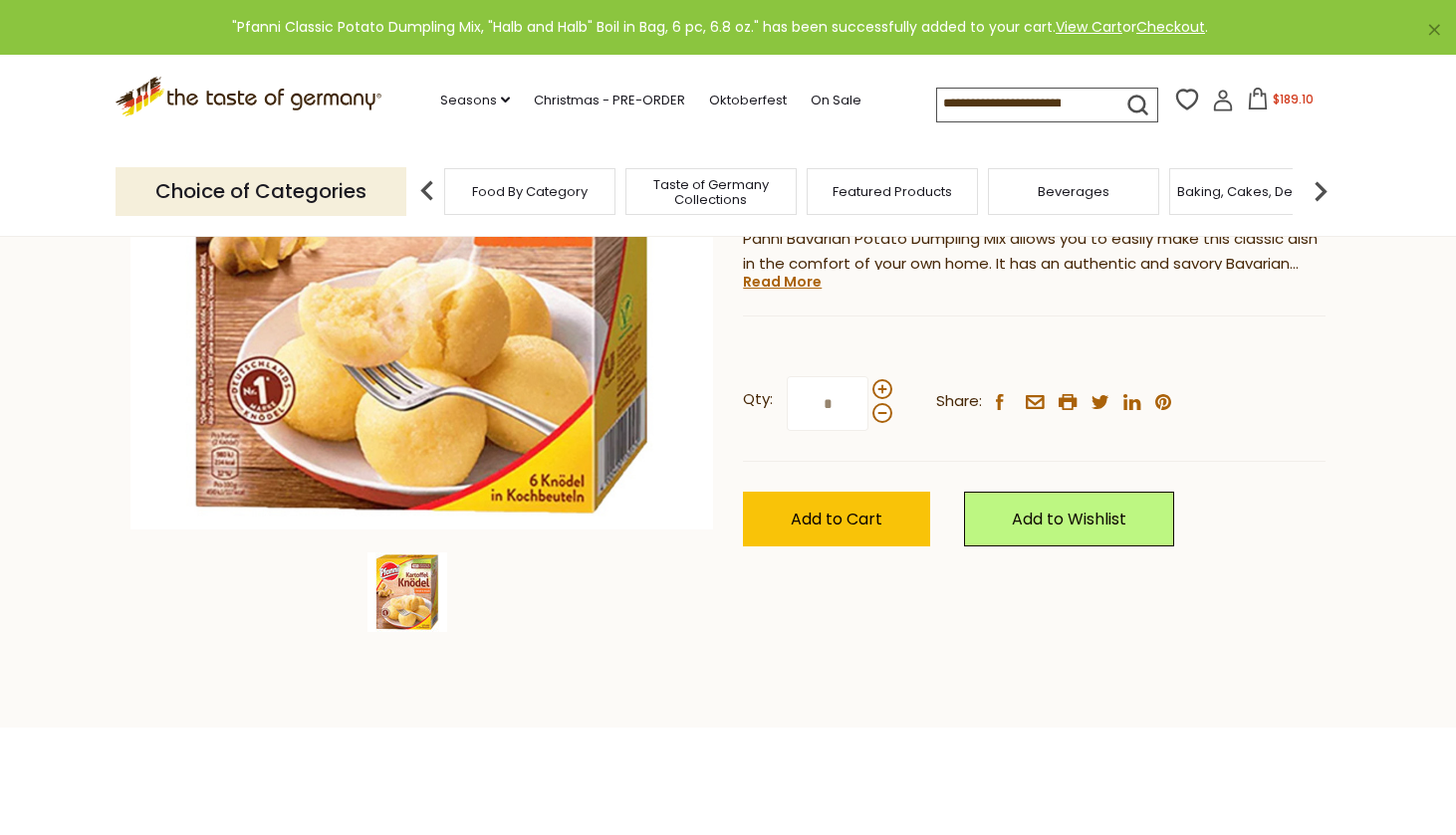
click at [983, 117] on input at bounding box center [1020, 103] width 168 height 28
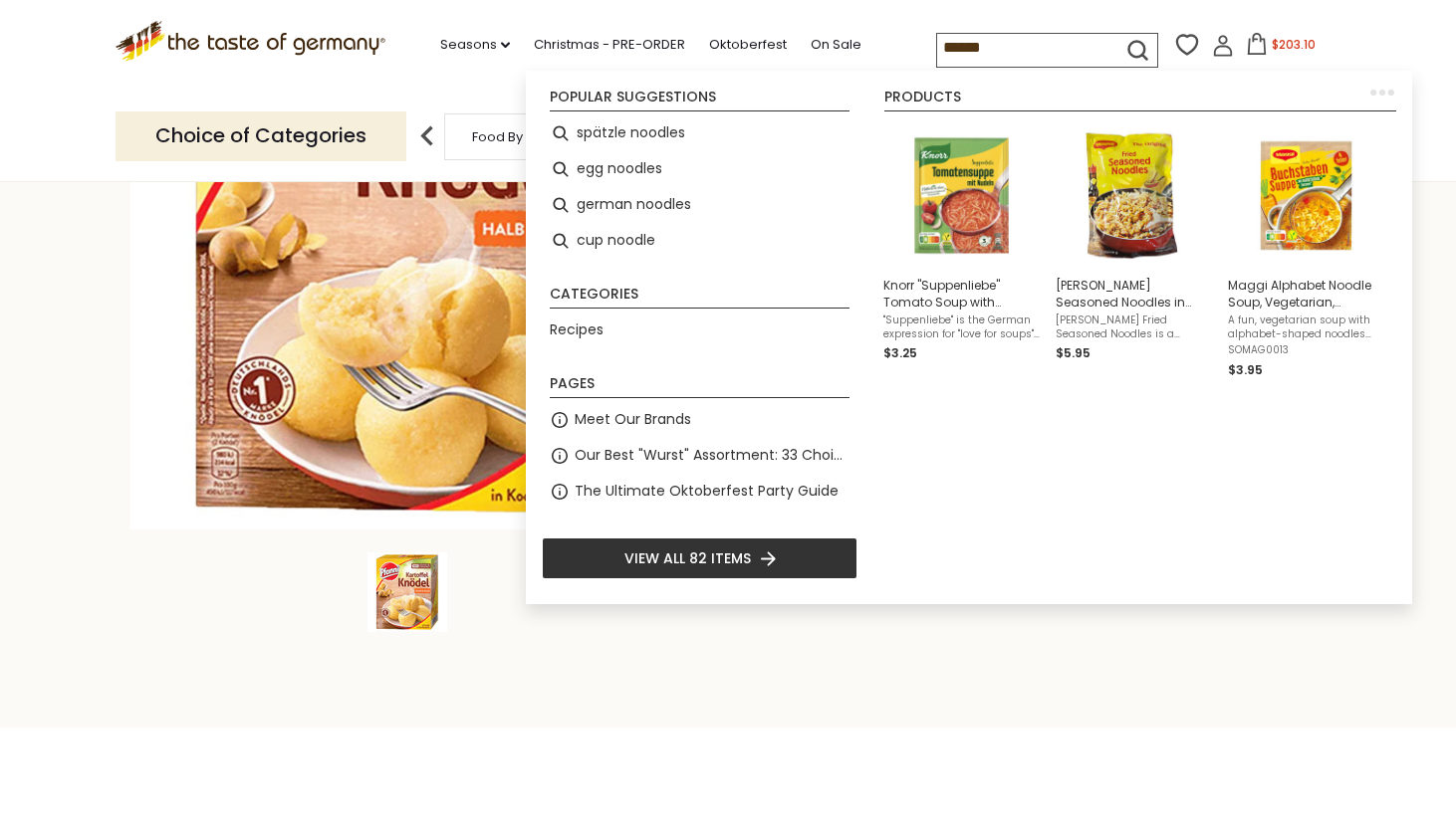
type input "*******"
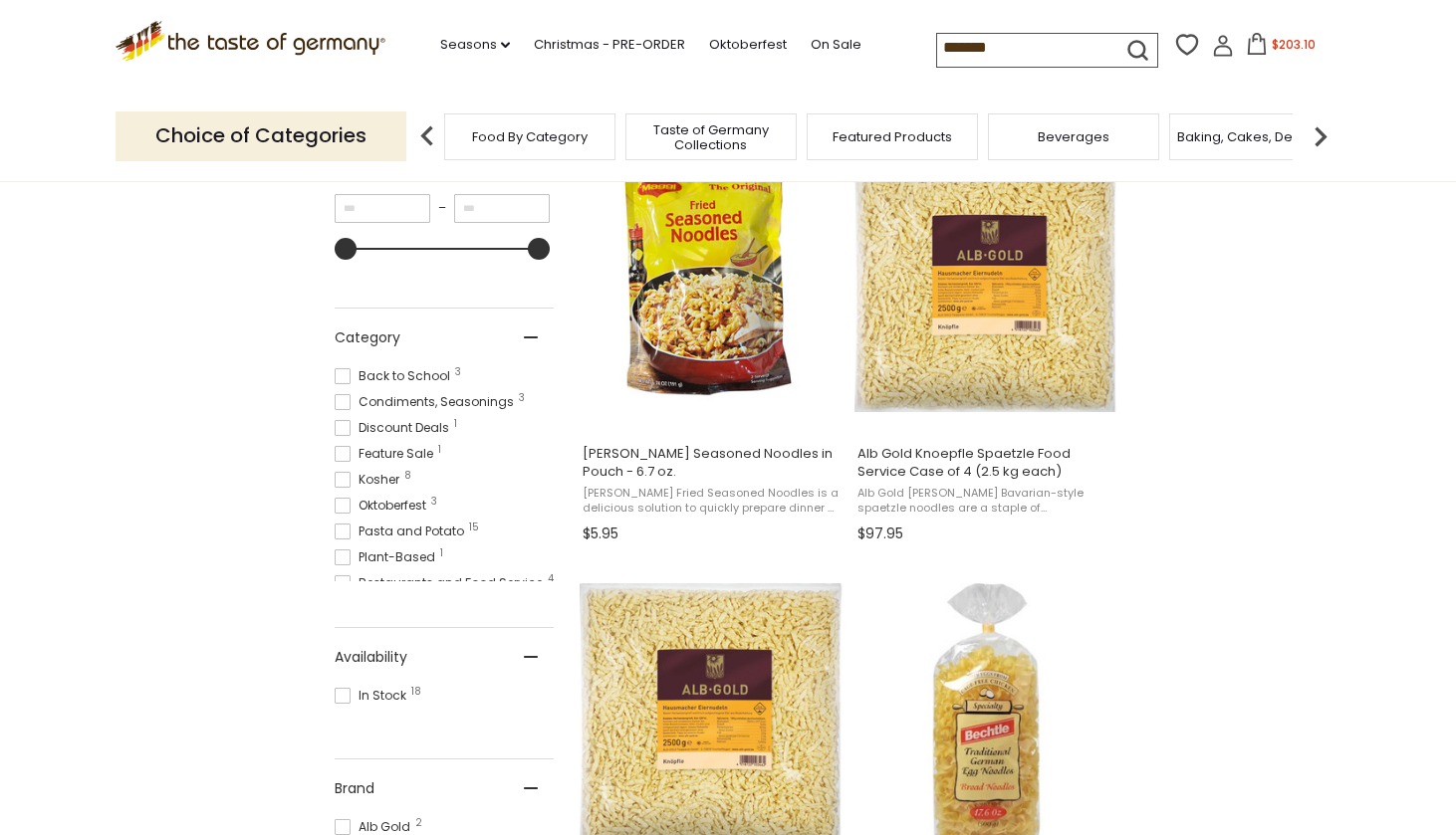
scroll to position [418, 0]
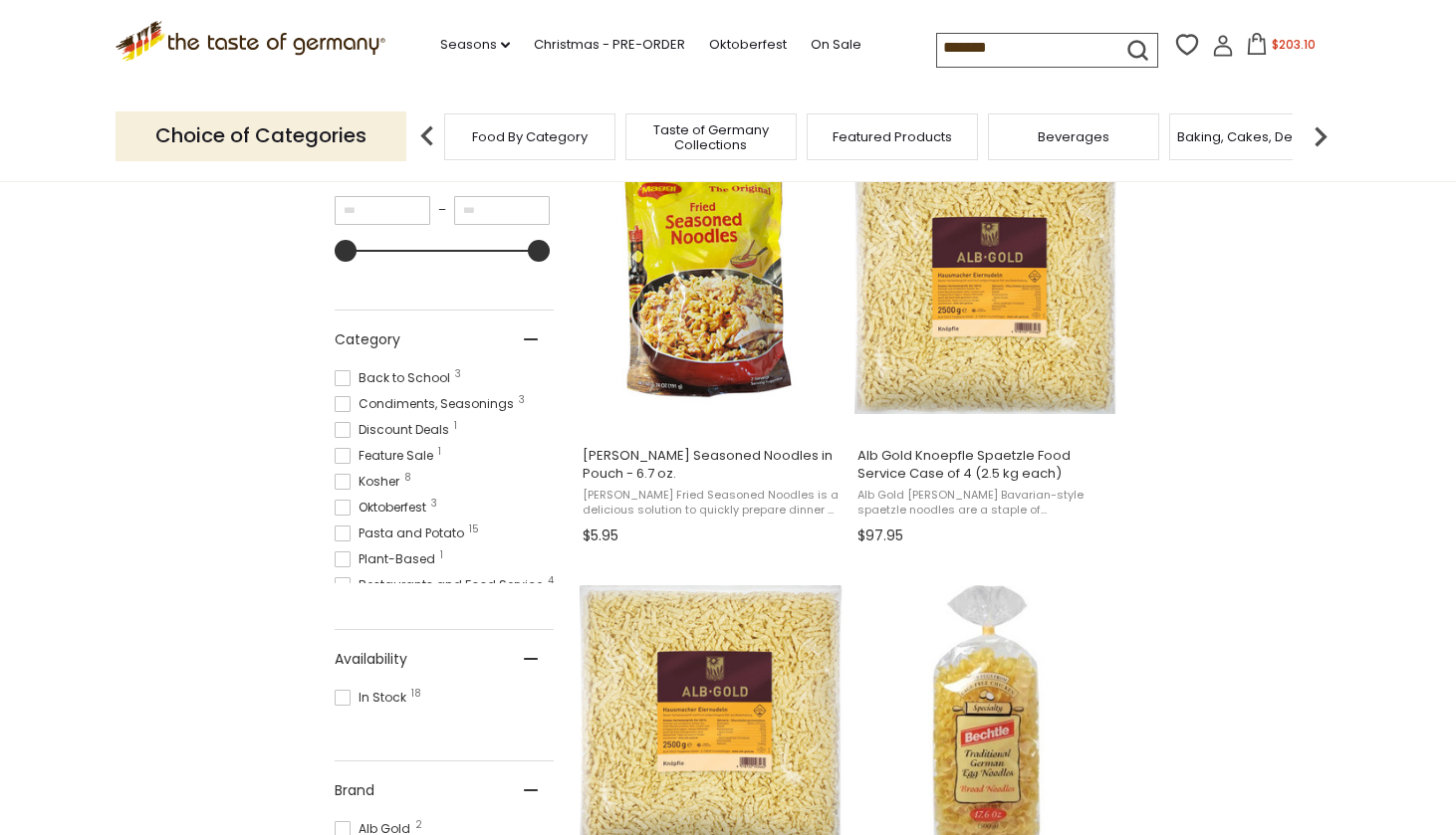
drag, startPoint x: 941, startPoint y: 45, endPoint x: 803, endPoint y: 38, distance: 138.2
click at [800, 40] on div ".st0{fill:#EDD300;} .st1{fill:#D33E21;} .st0{fill:#EDD300;} .st1{fill:#D33E21;}…" at bounding box center [728, 46] width 1225 height 92
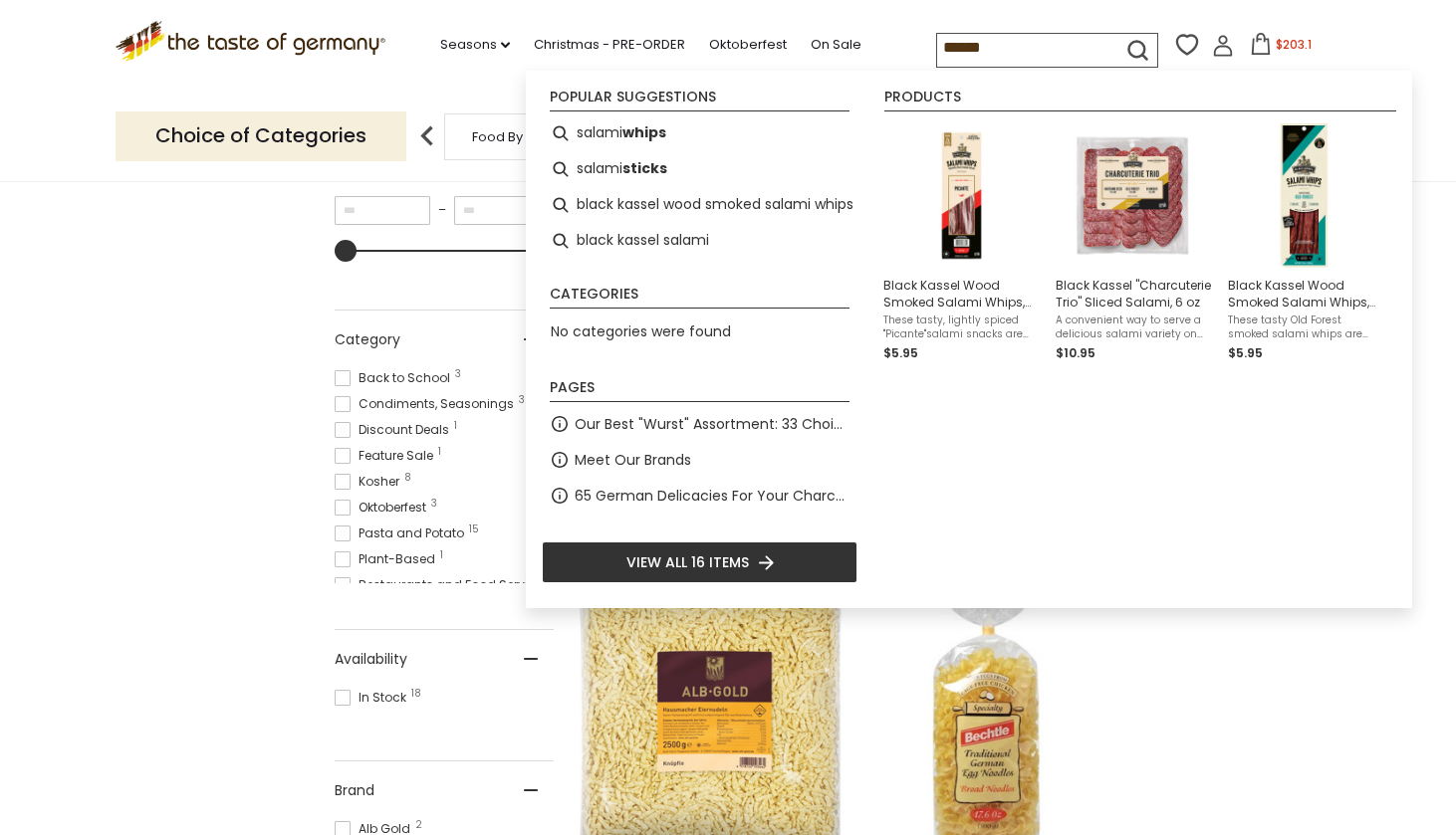
type input "******"
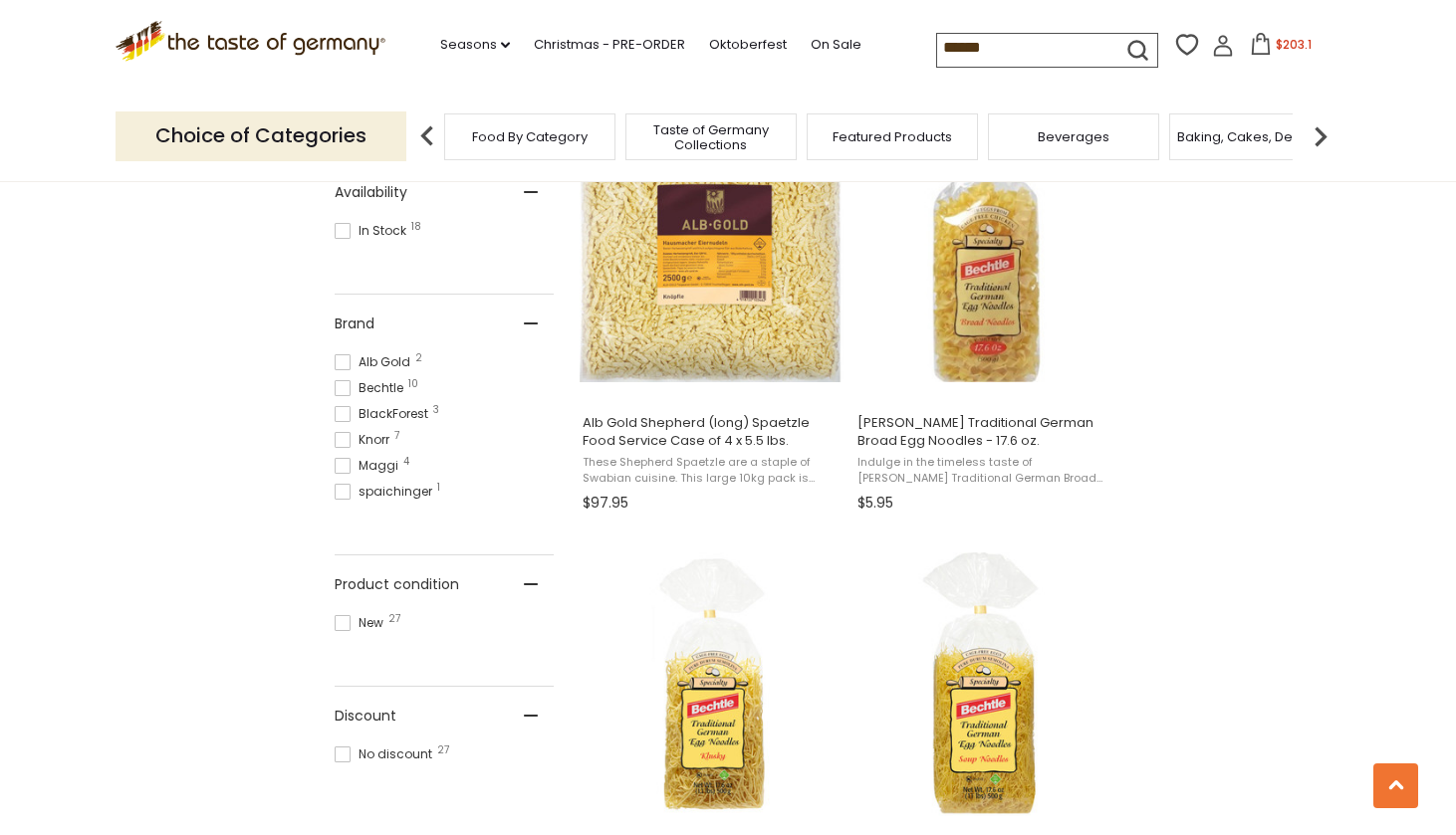
scroll to position [786, 0]
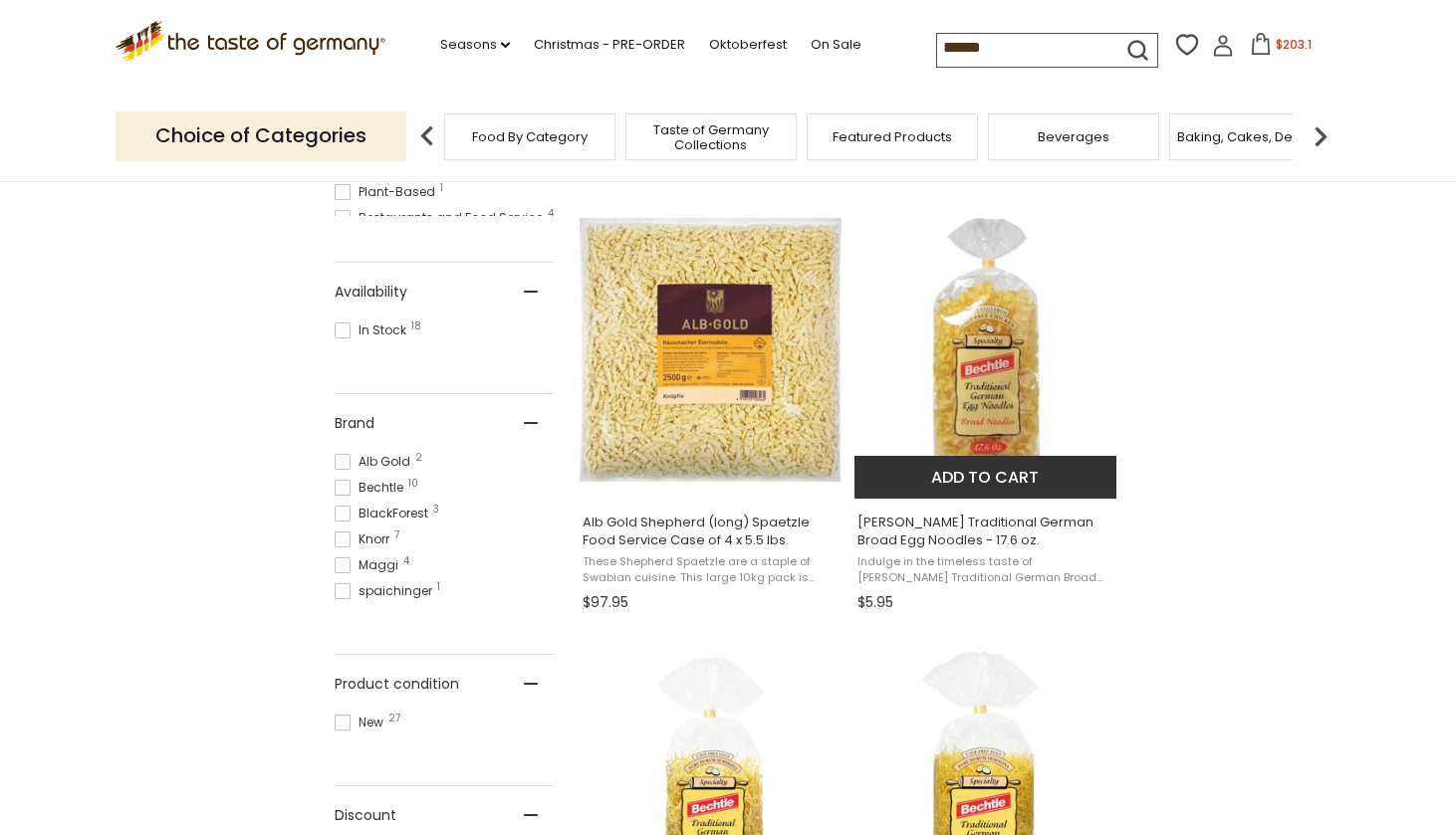
click at [1037, 472] on button "Add to cart" at bounding box center [985, 477] width 262 height 43
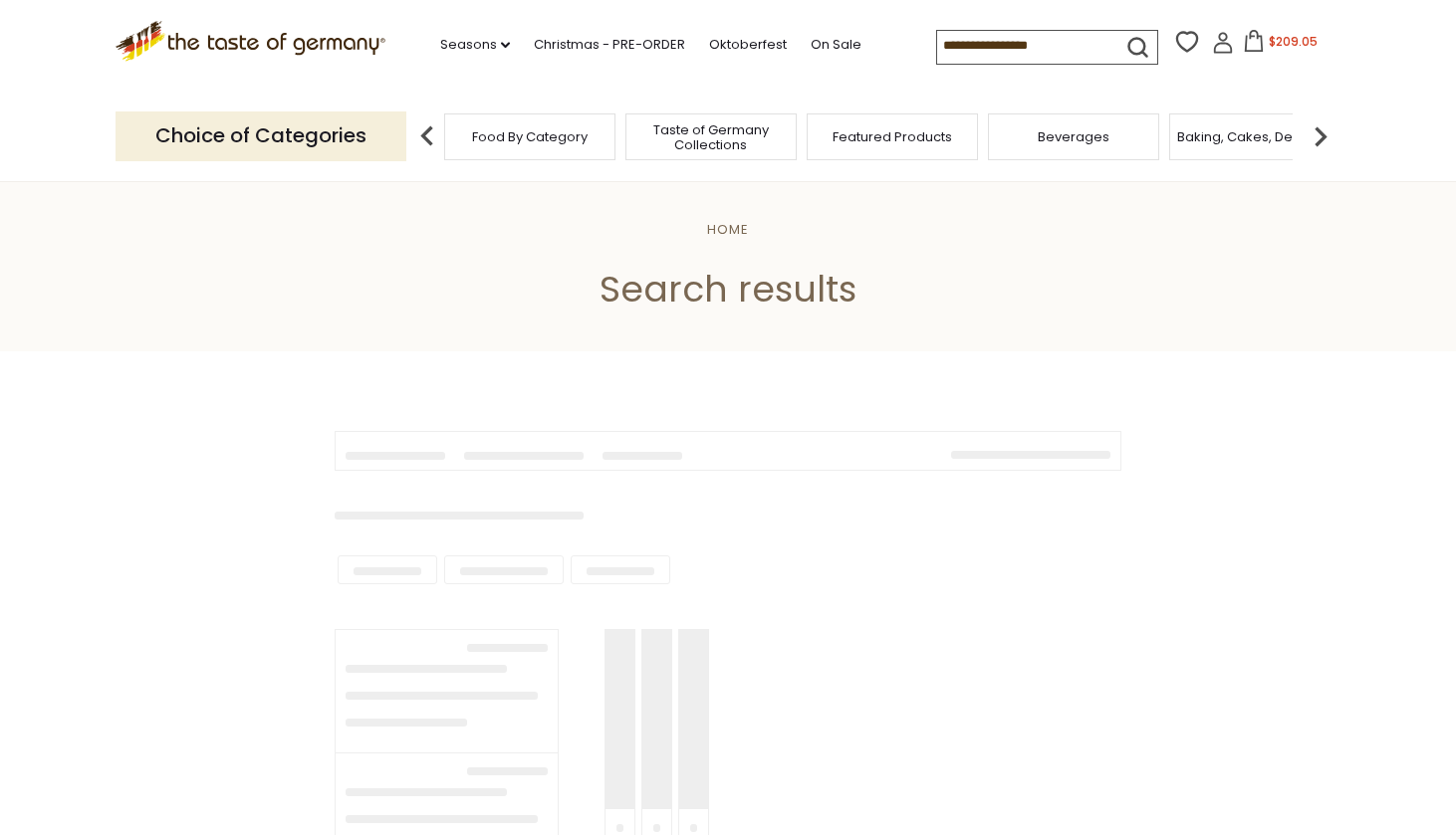
type input "******"
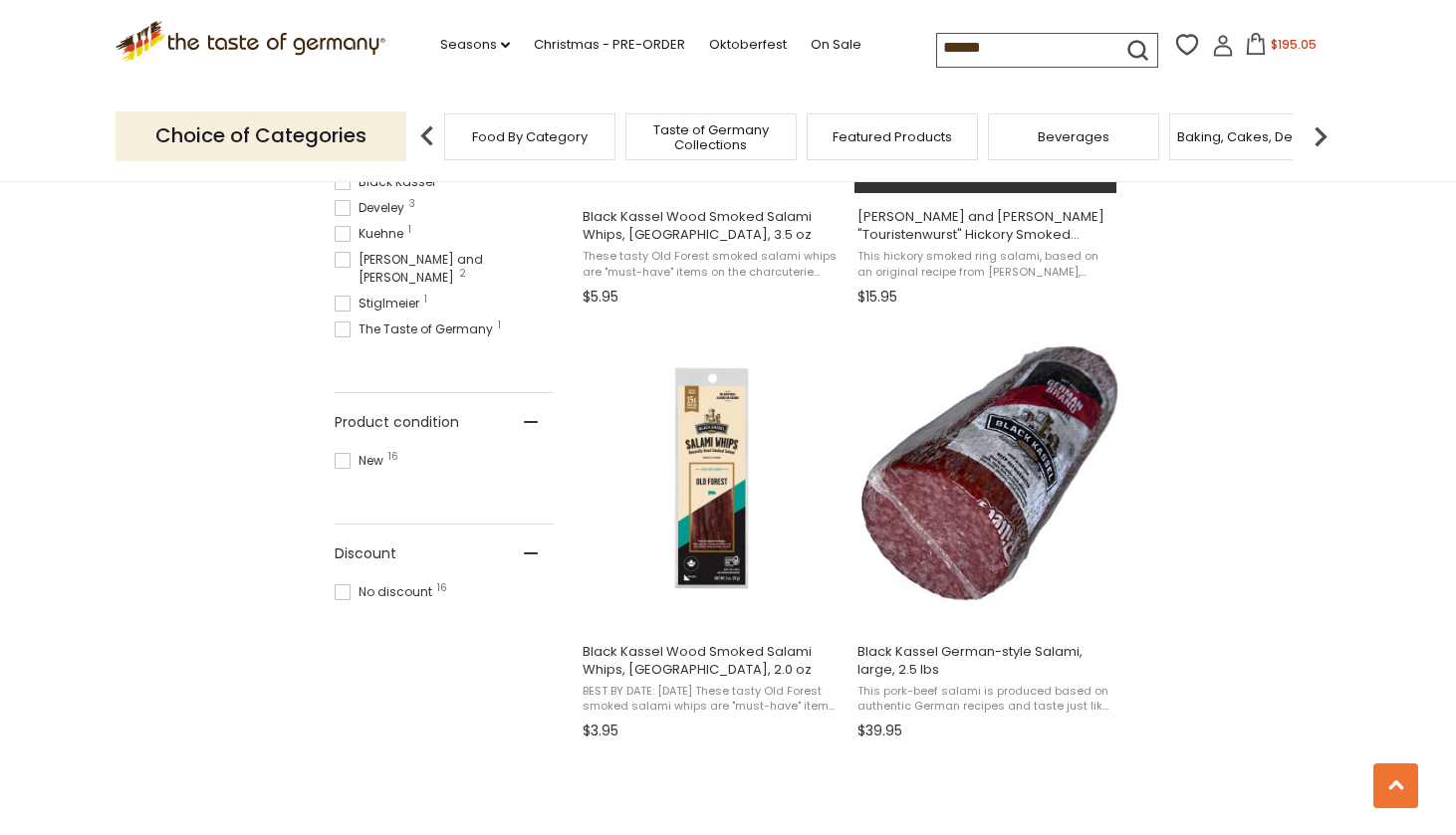
scroll to position [1112, 0]
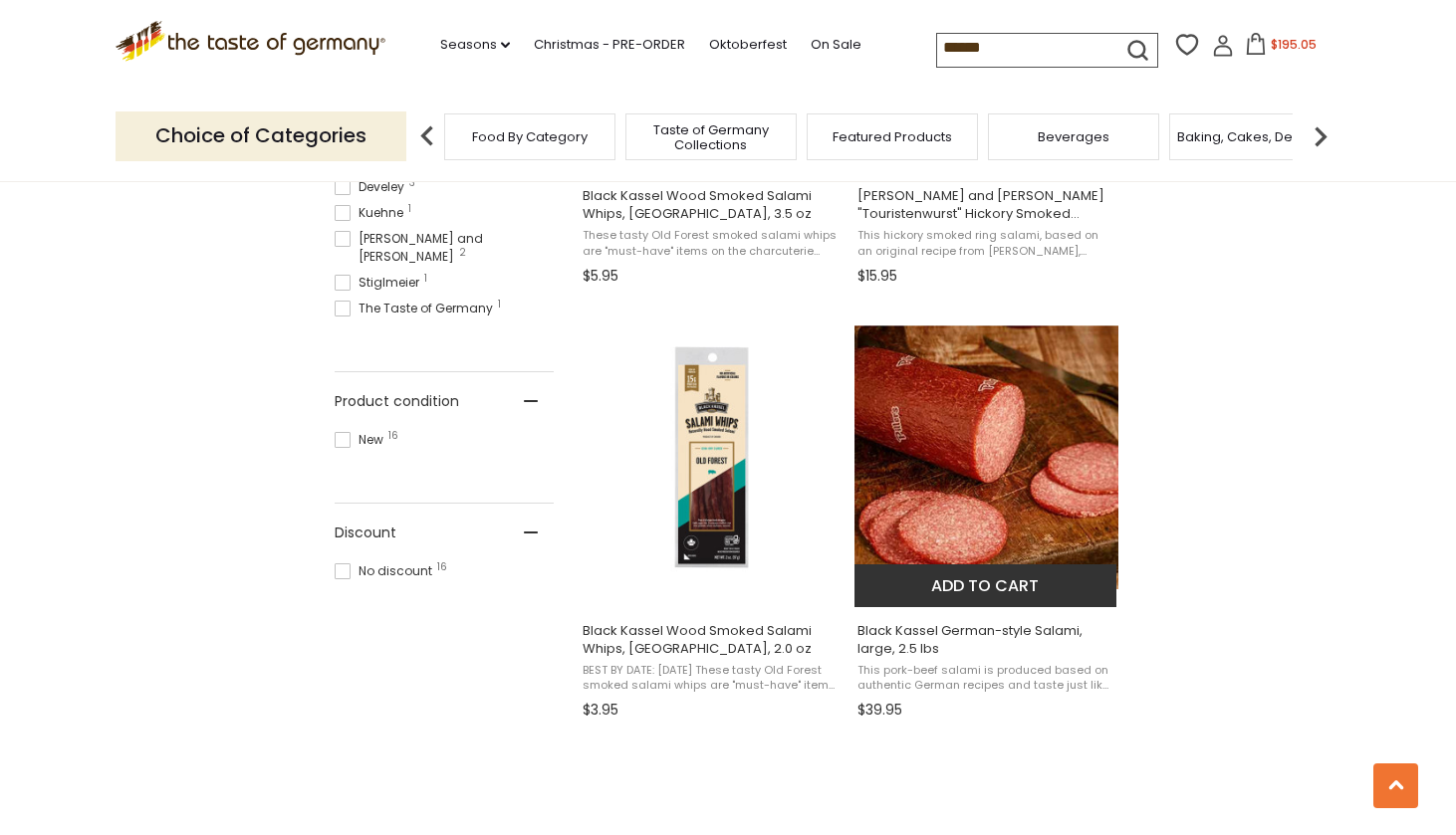
click at [943, 583] on button "Add to cart" at bounding box center [985, 586] width 262 height 43
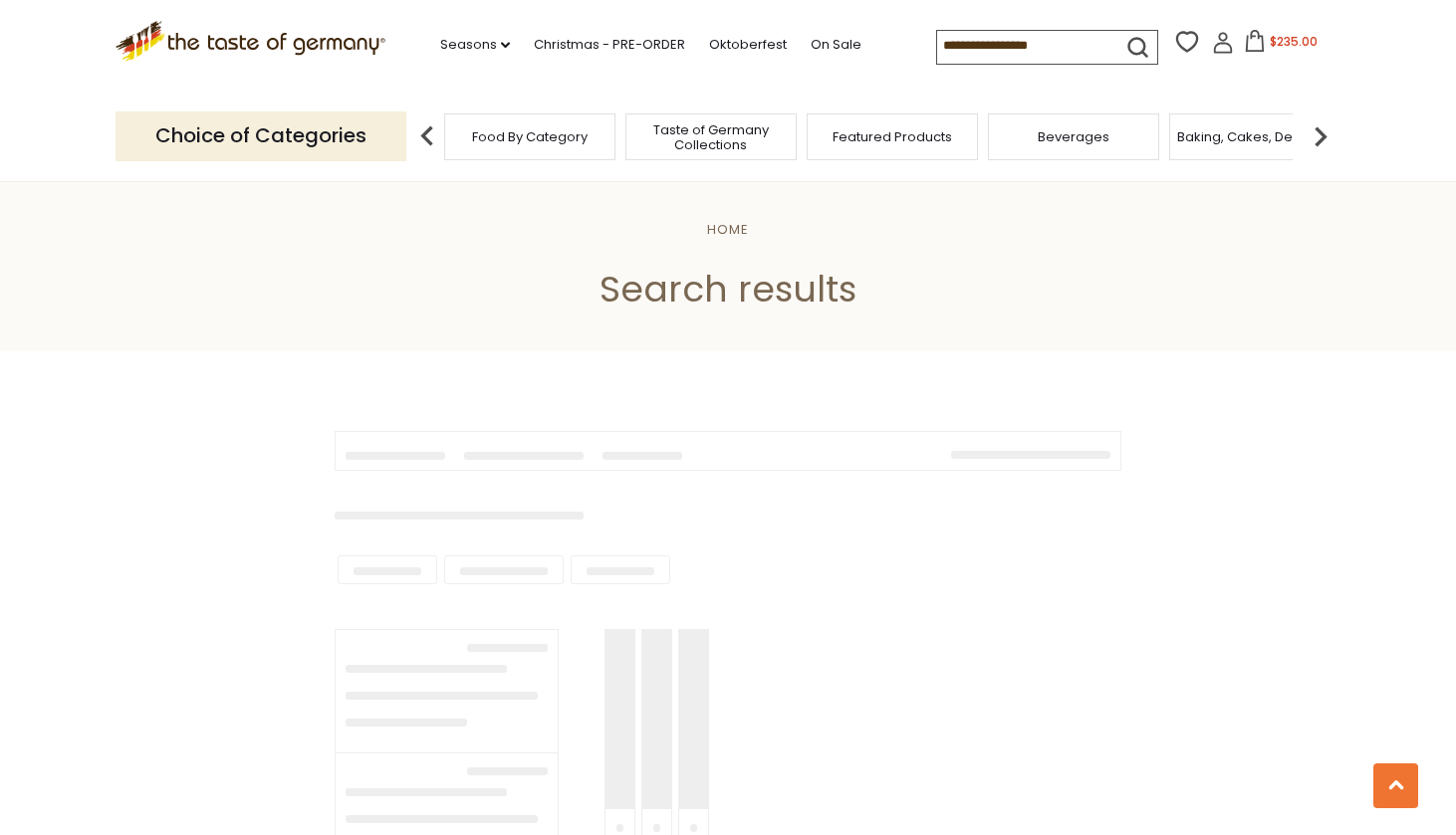
type input "******"
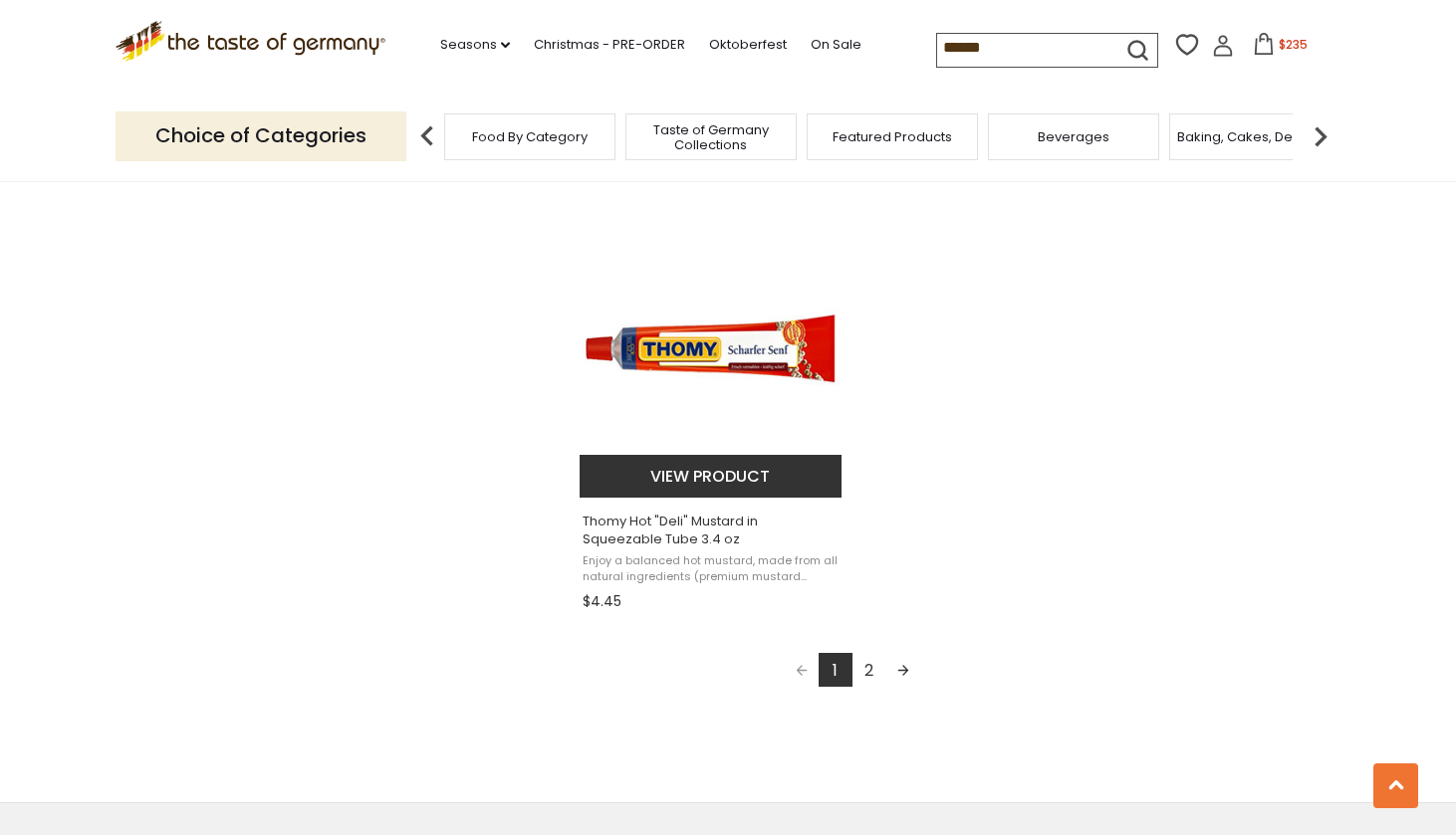
scroll to position [3395, 0]
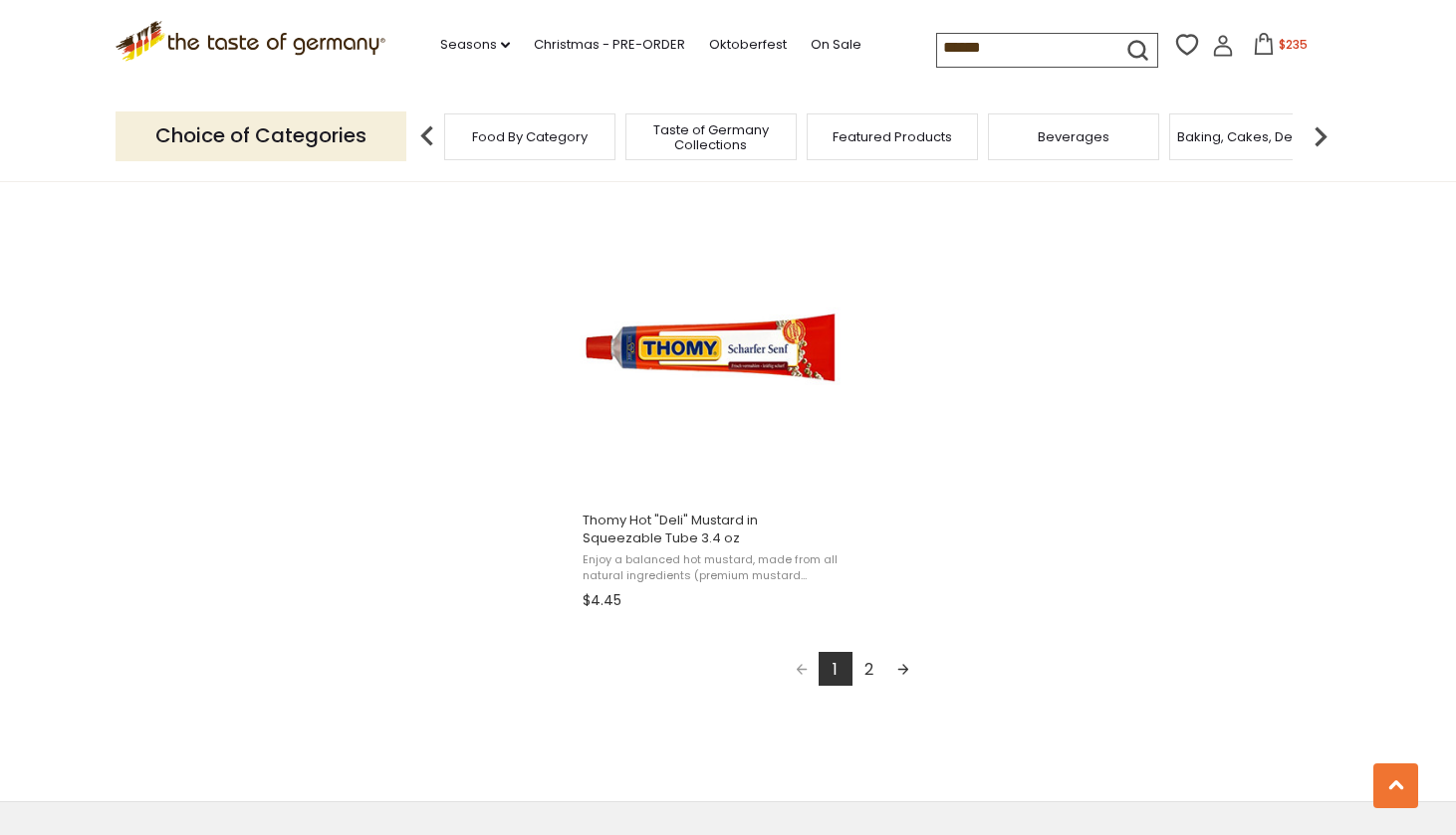
click at [867, 664] on link "2" at bounding box center [869, 670] width 34 height 34
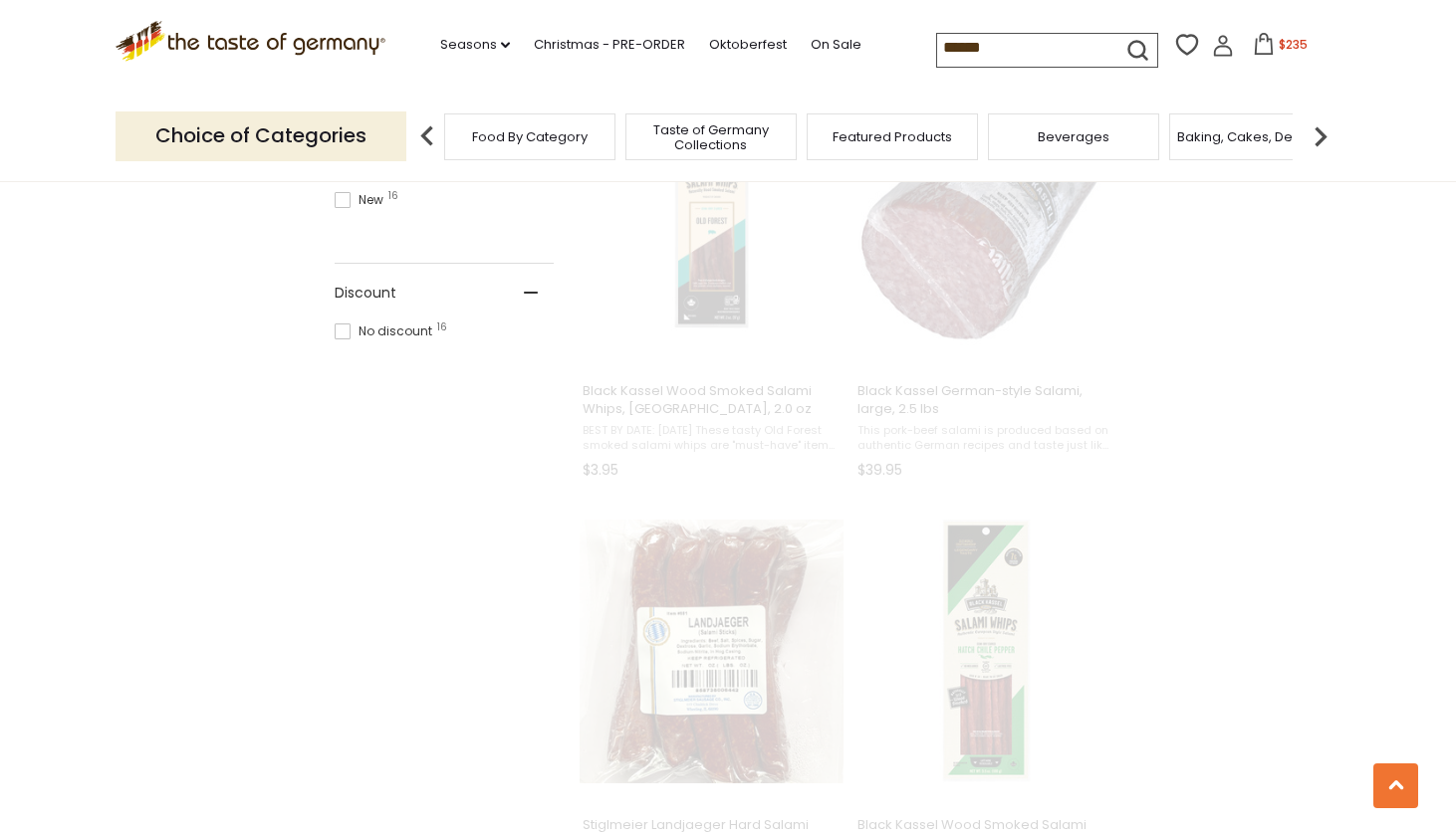
scroll to position [166, 0]
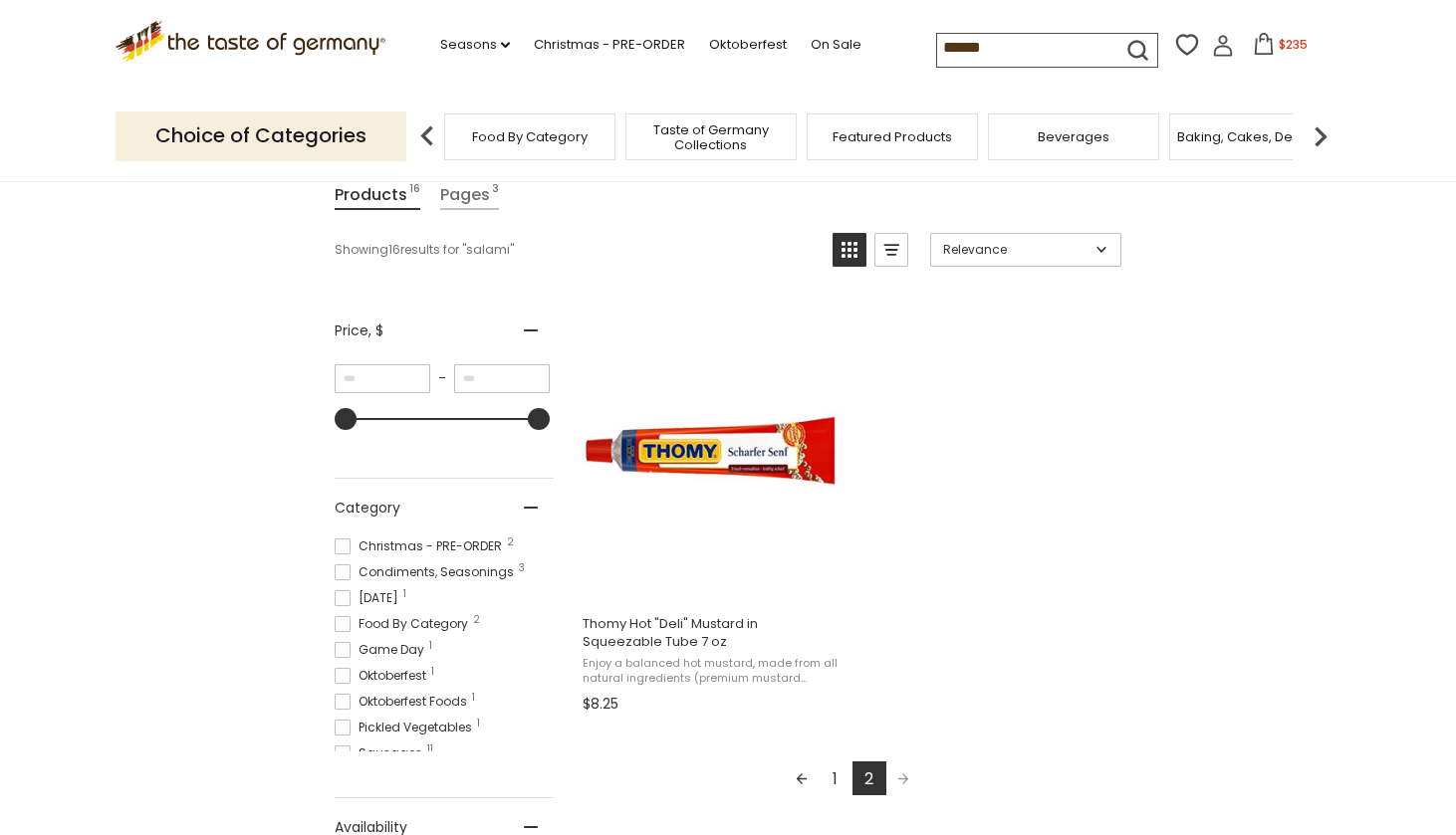
scroll to position [281, 0]
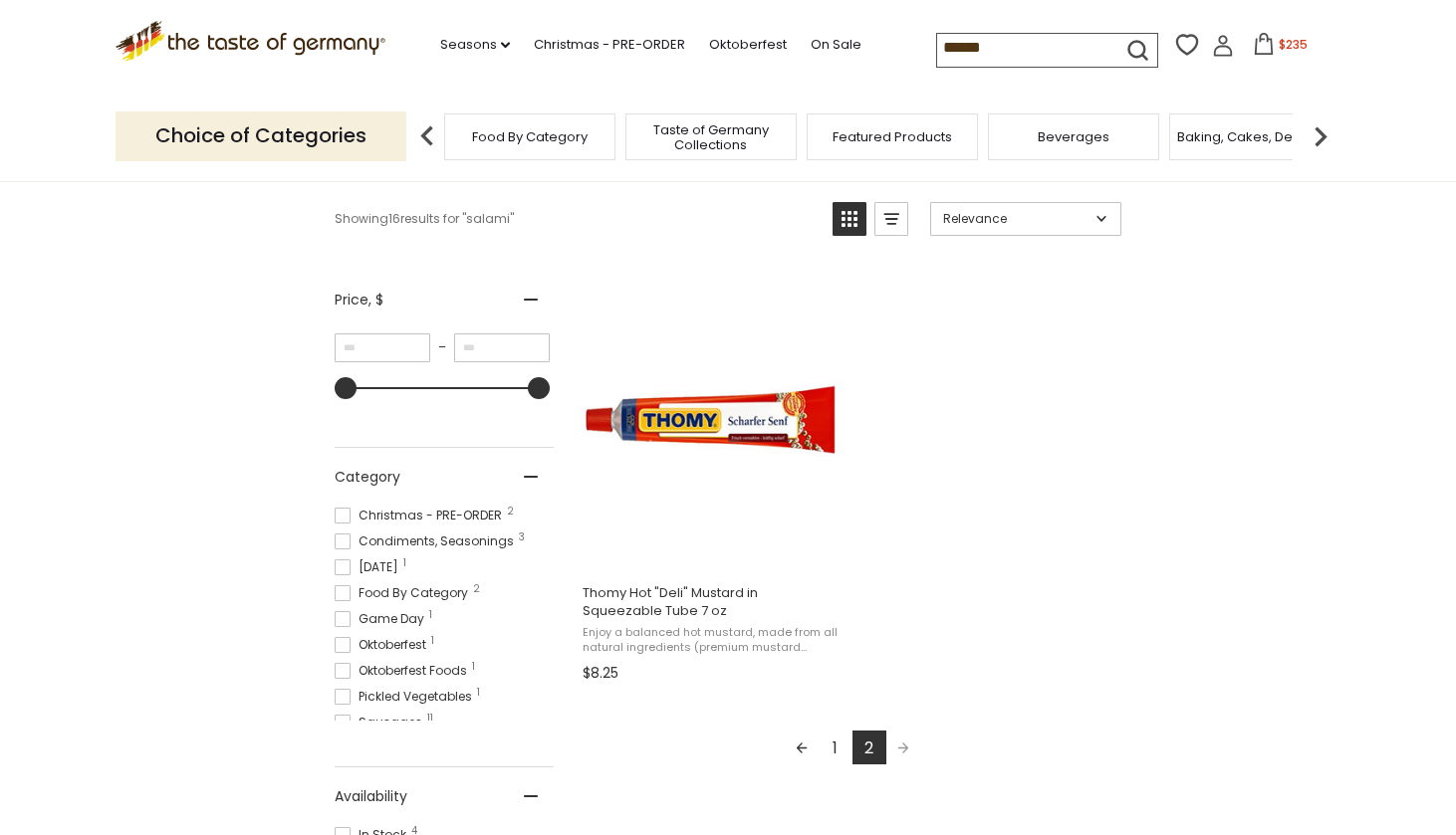
click at [831, 743] on link "1" at bounding box center [835, 748] width 34 height 34
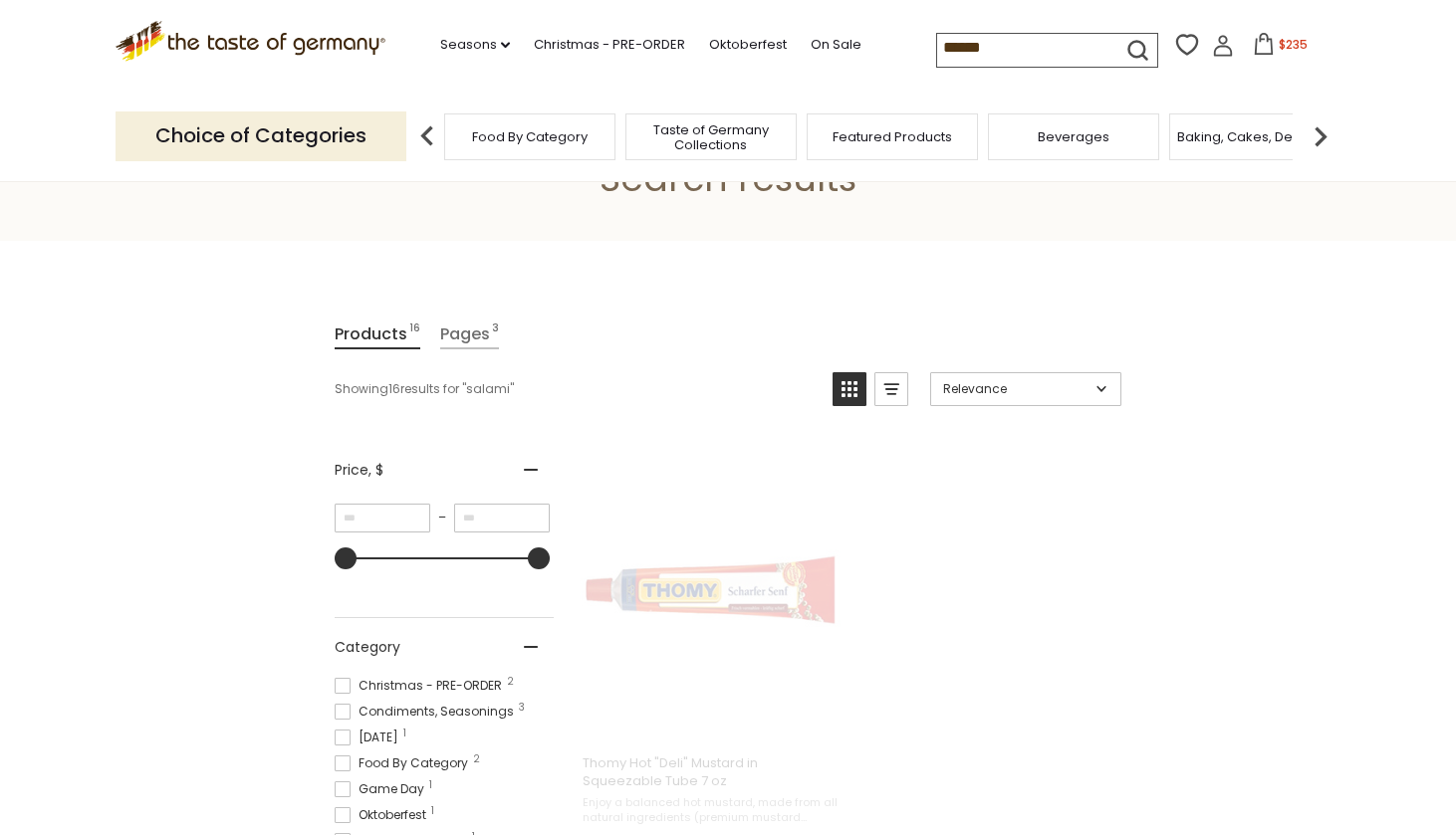
scroll to position [13, 0]
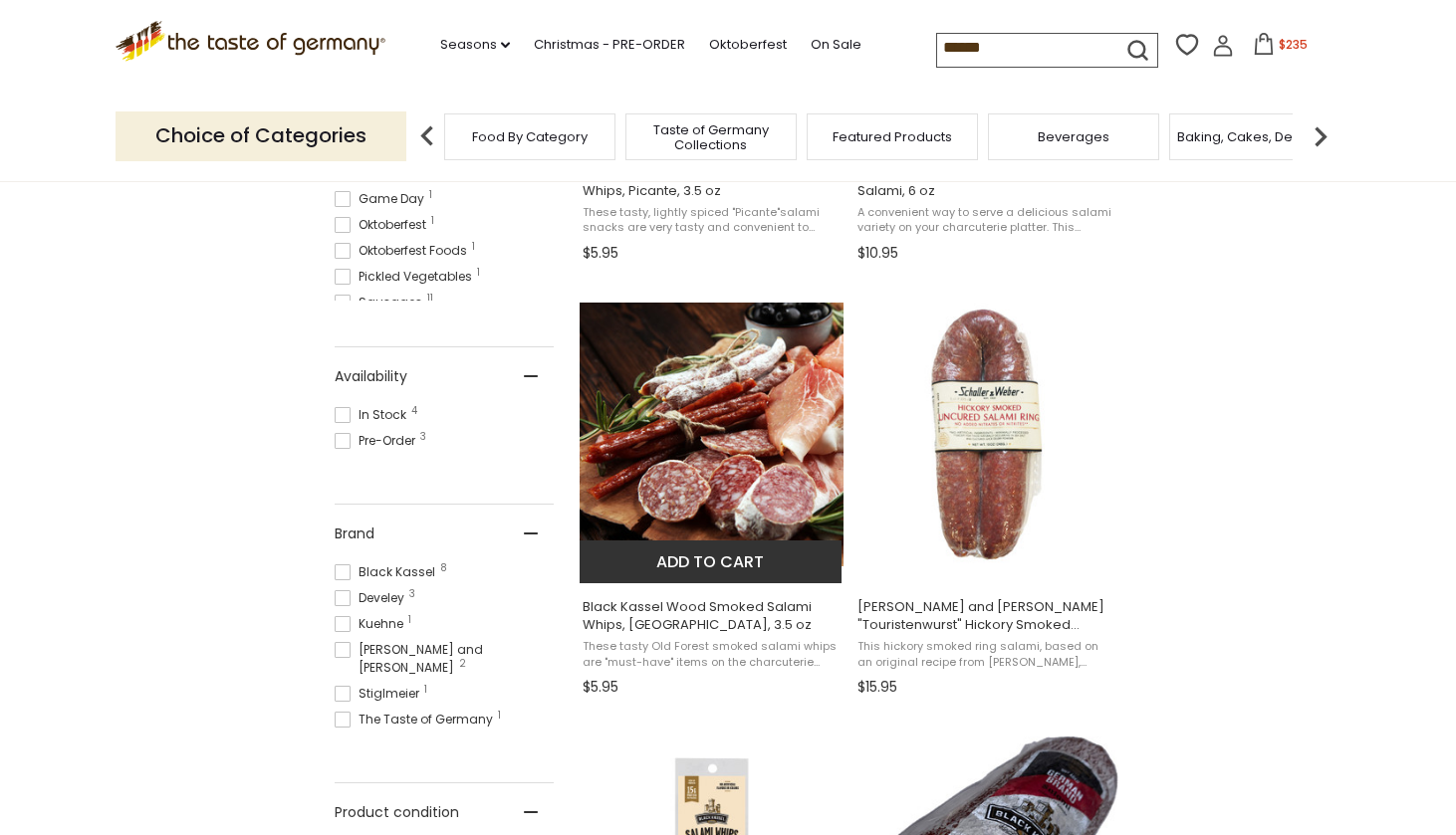
scroll to position [702, 0]
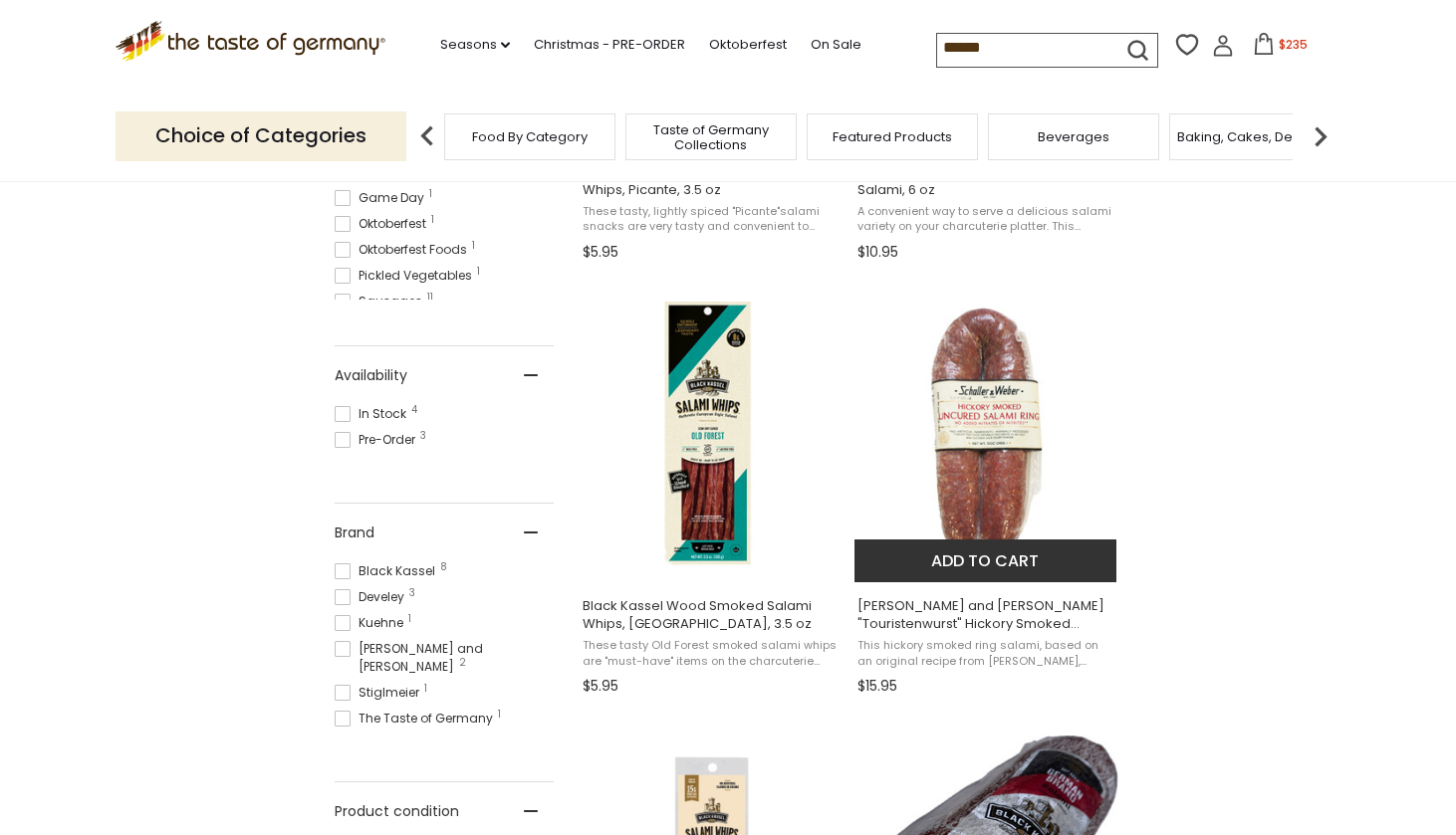
click at [956, 563] on button "Add to cart" at bounding box center [985, 561] width 262 height 43
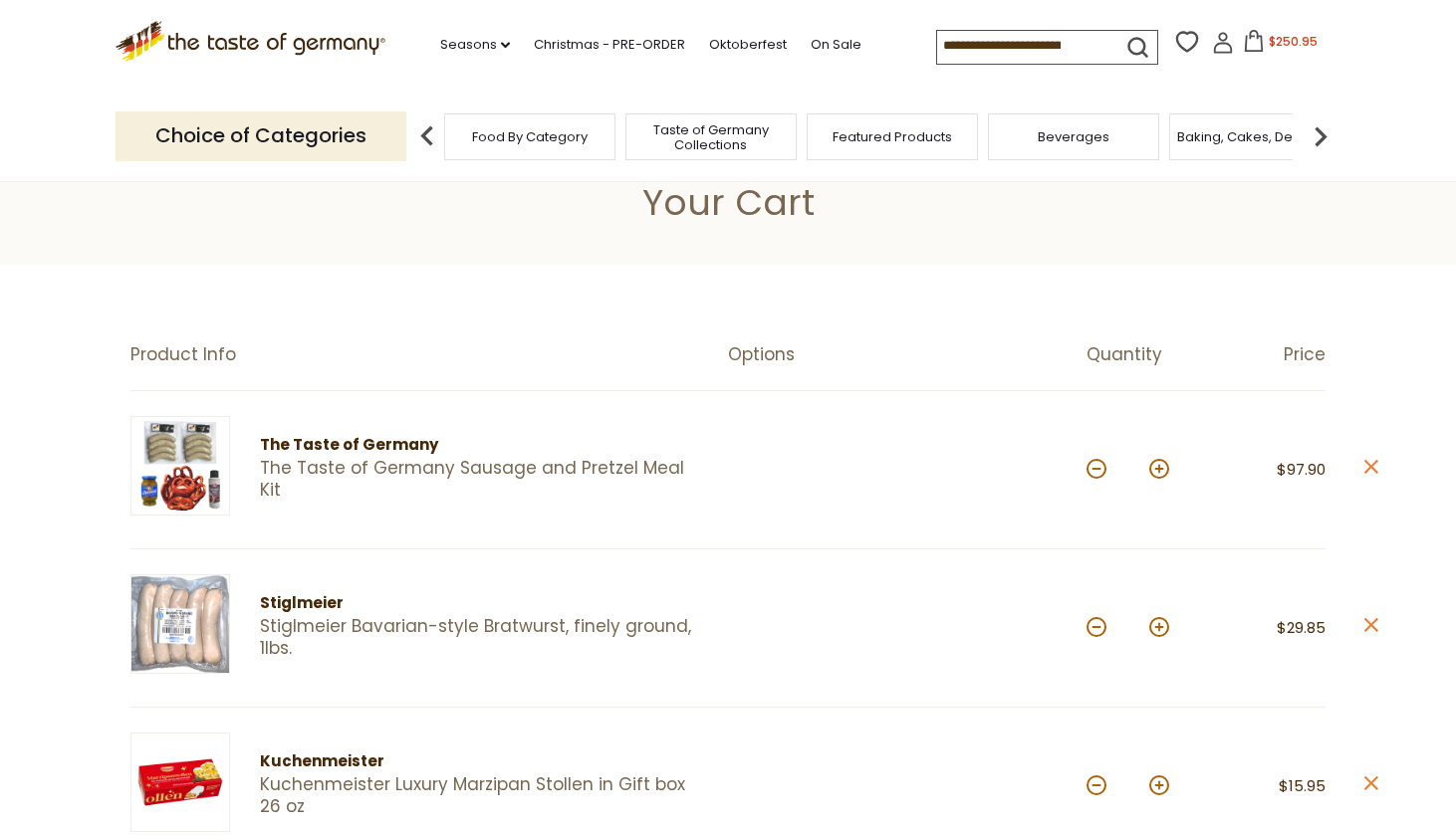
scroll to position [39, 0]
click at [1097, 468] on button at bounding box center [1096, 467] width 20 height 20
type input "*"
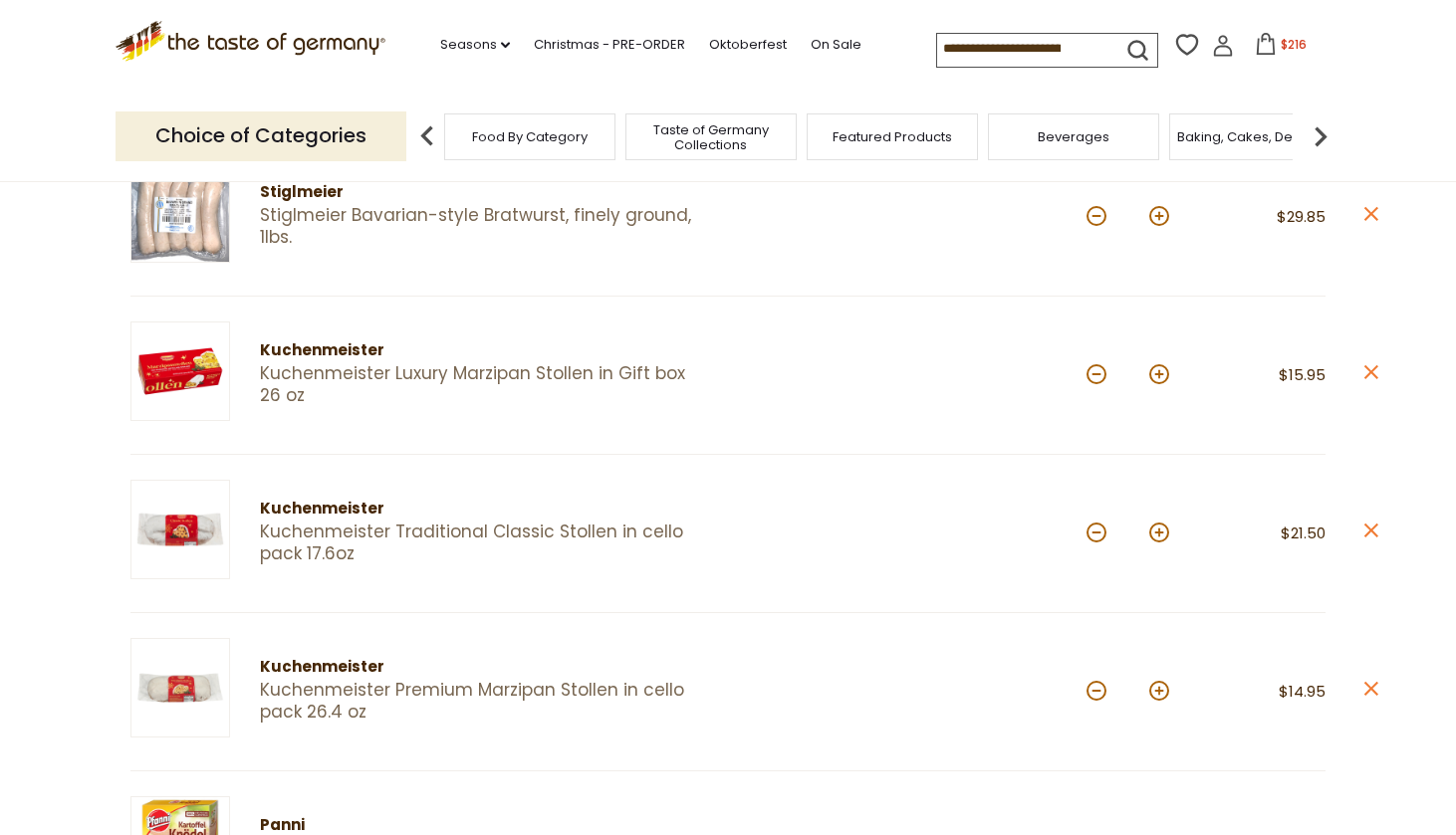
scroll to position [452, 0]
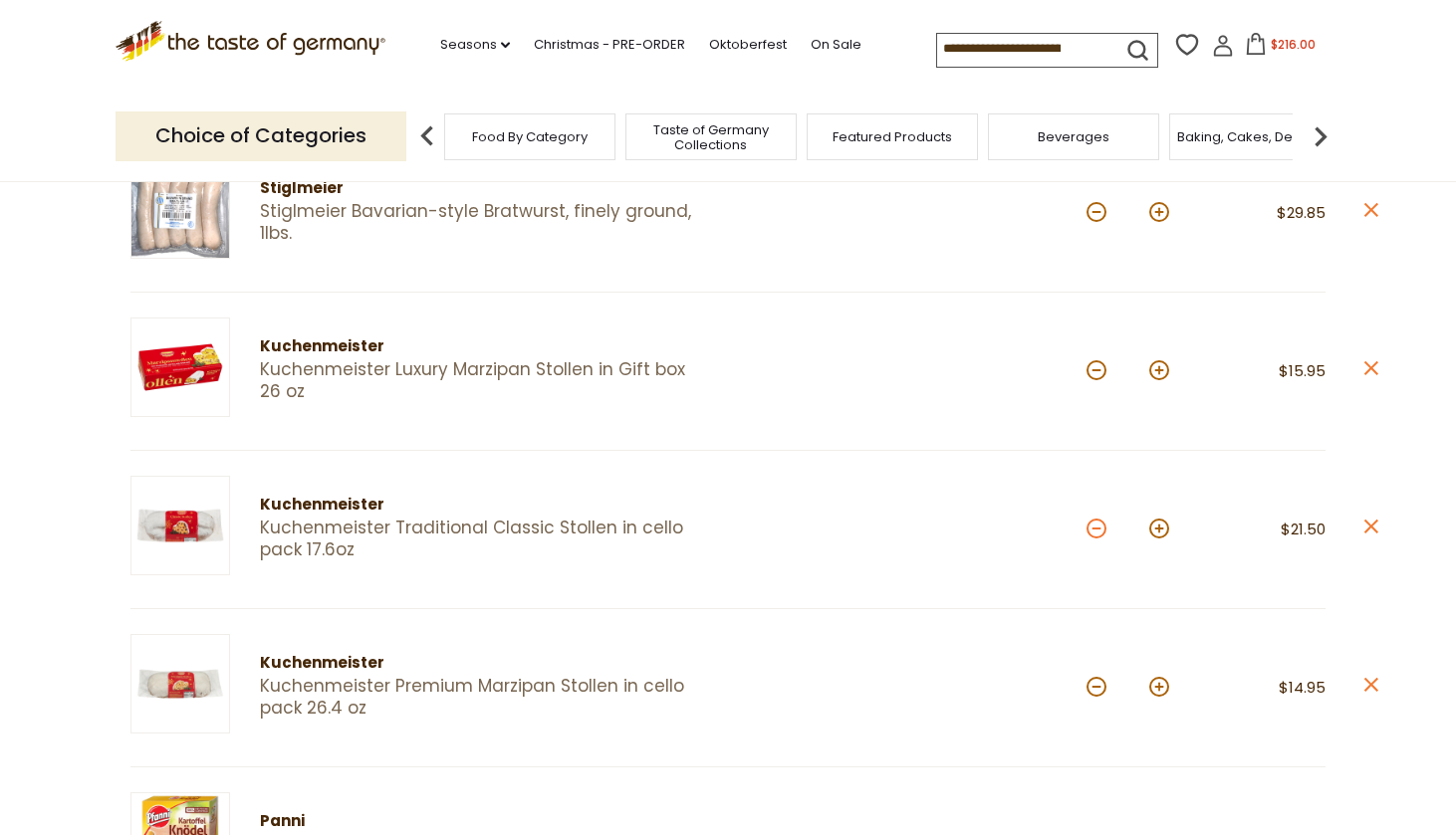
click at [1094, 526] on button at bounding box center [1096, 529] width 20 height 20
type input "*"
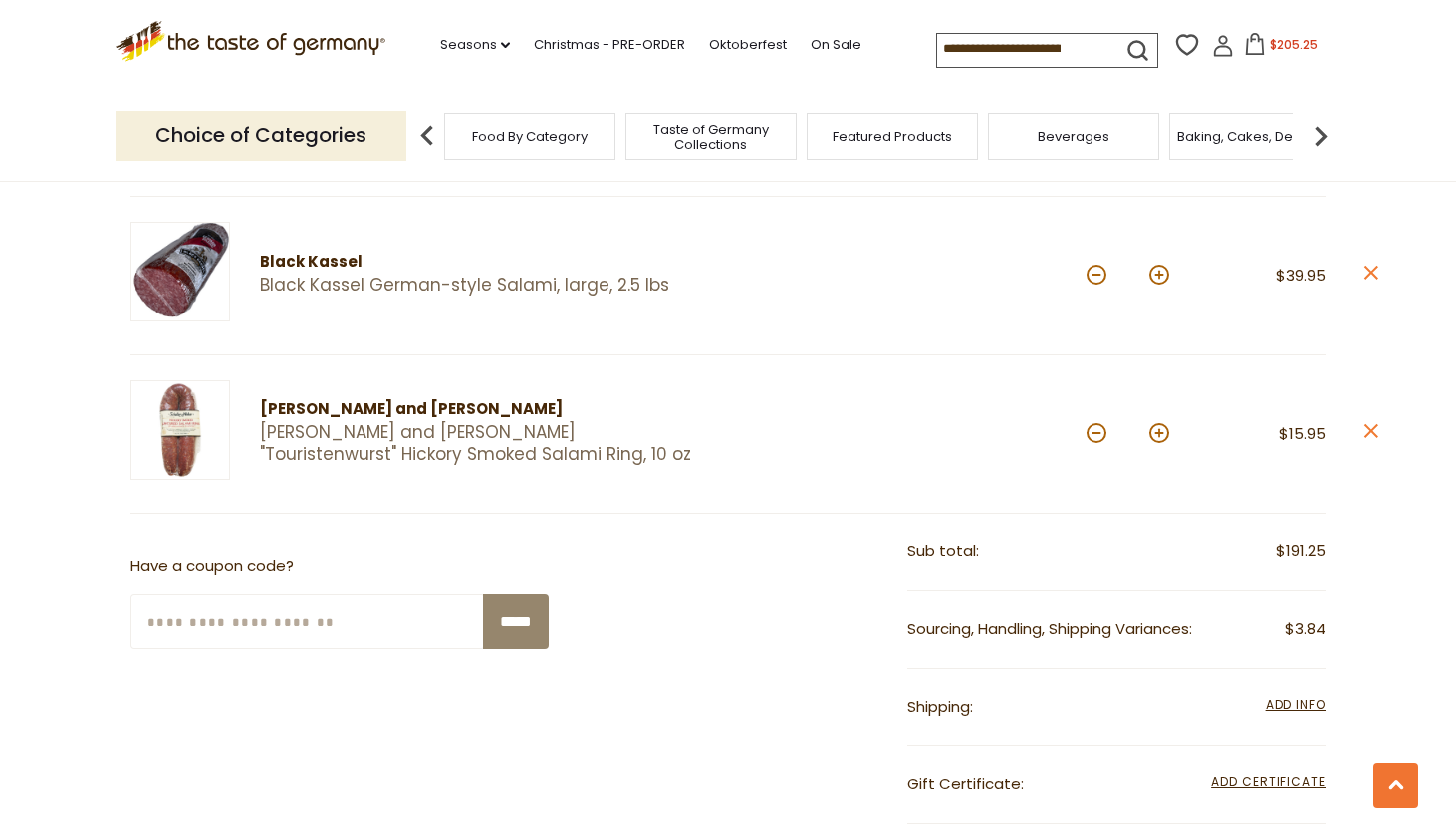
scroll to position [1359, 0]
